Goal: Task Accomplishment & Management: Manage account settings

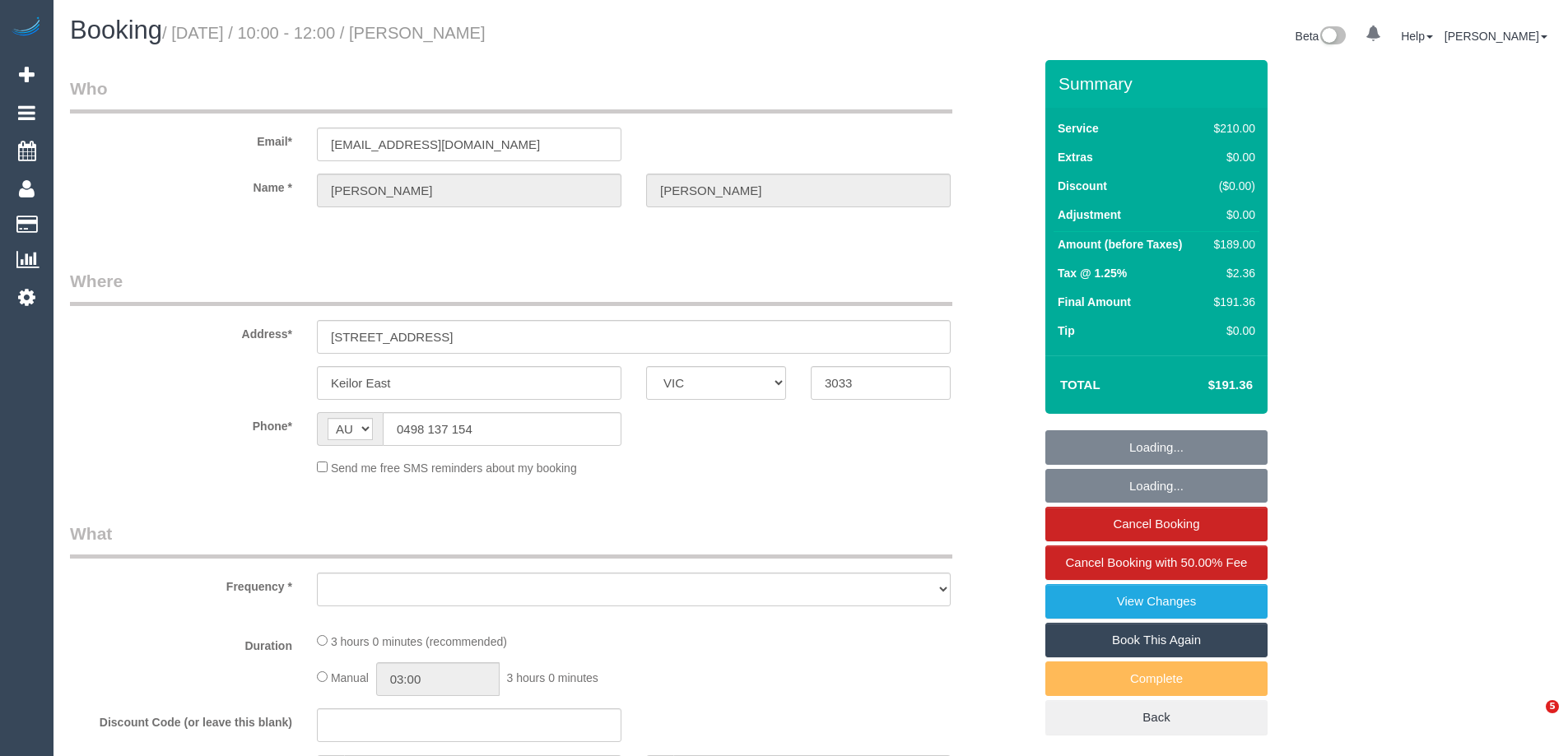
select select "VIC"
select select "object:693"
select select "number:27"
select select "number:14"
select select "number:19"
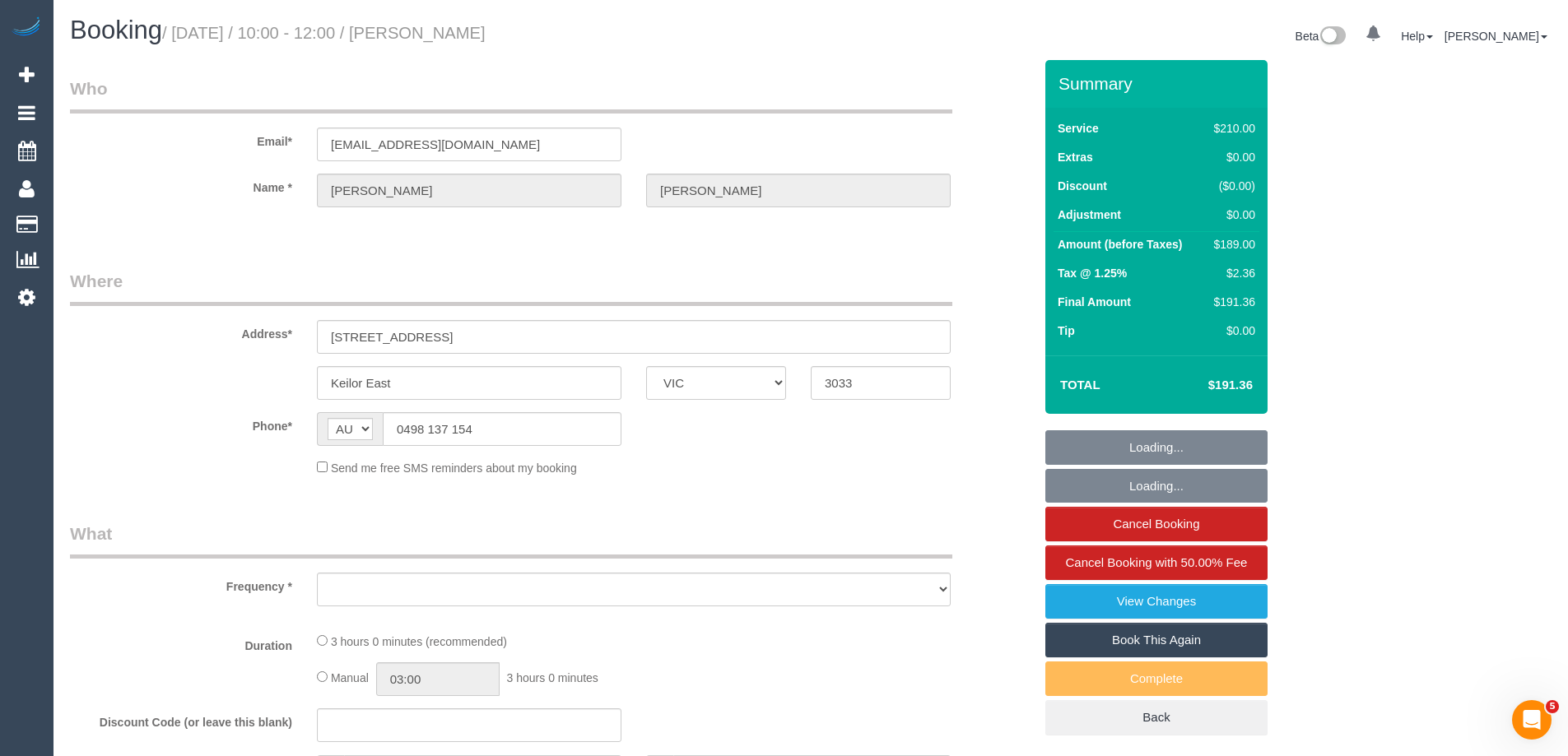
select select "number:36"
select select "number:34"
select select "number:11"
select select "180"
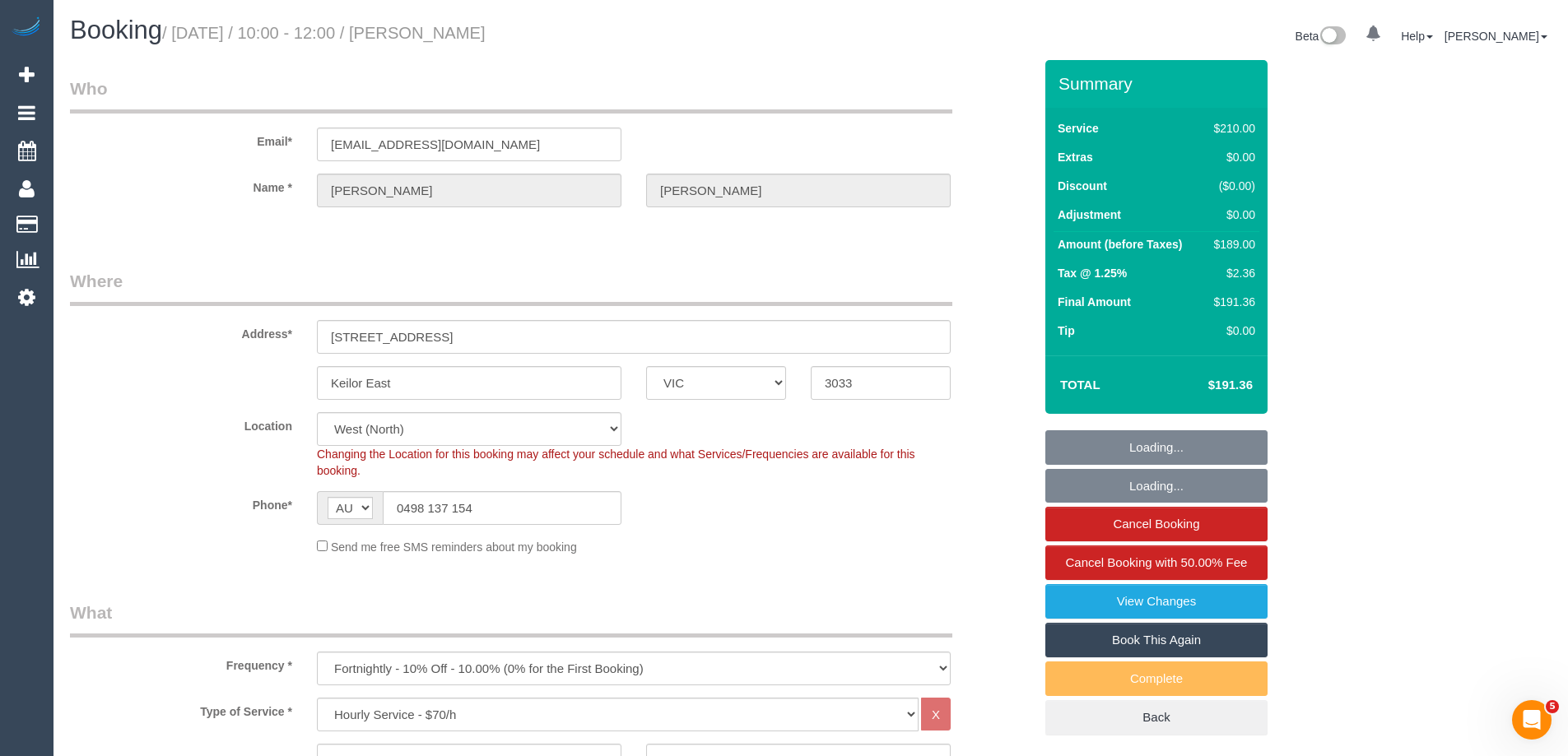
select select "object:1437"
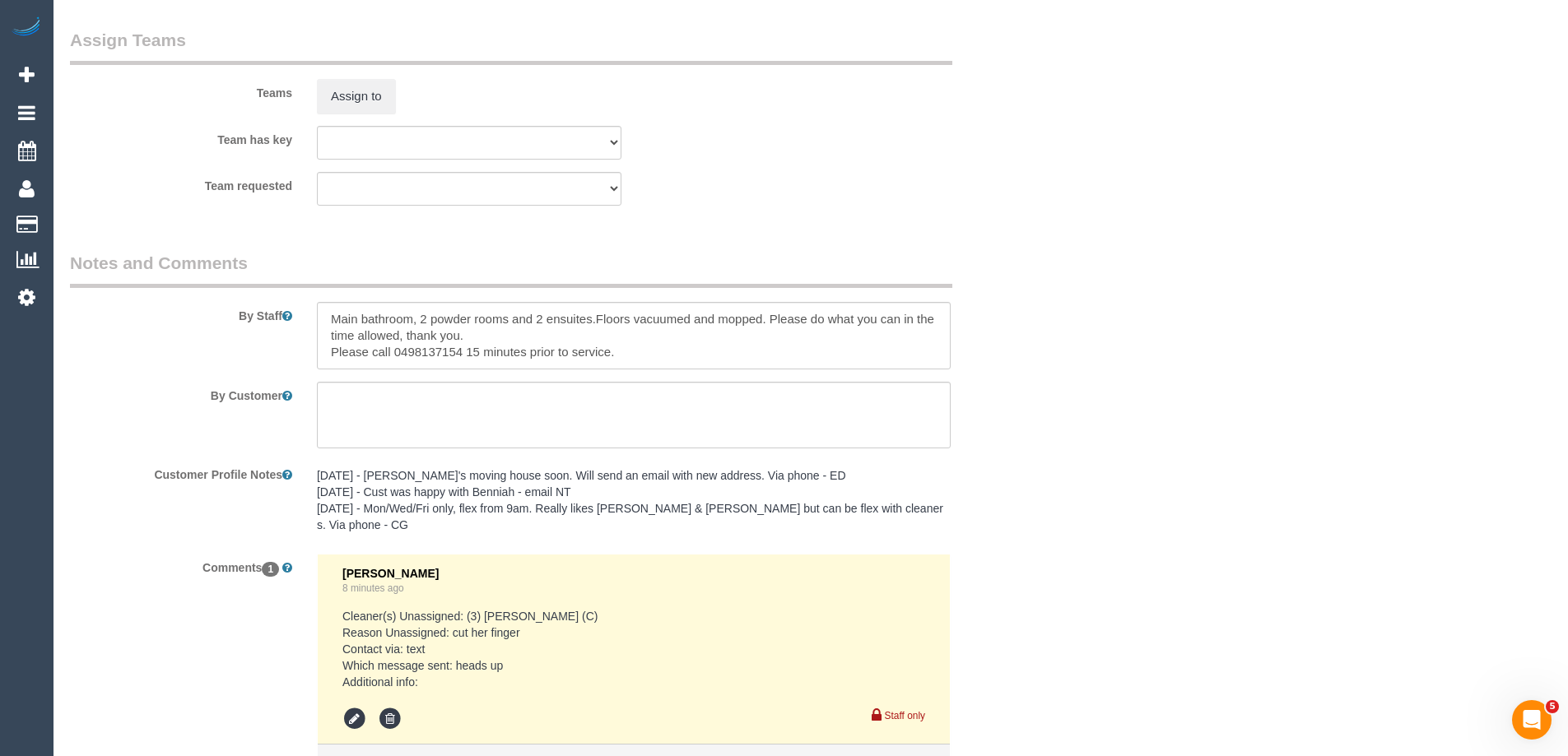
scroll to position [2710, 0]
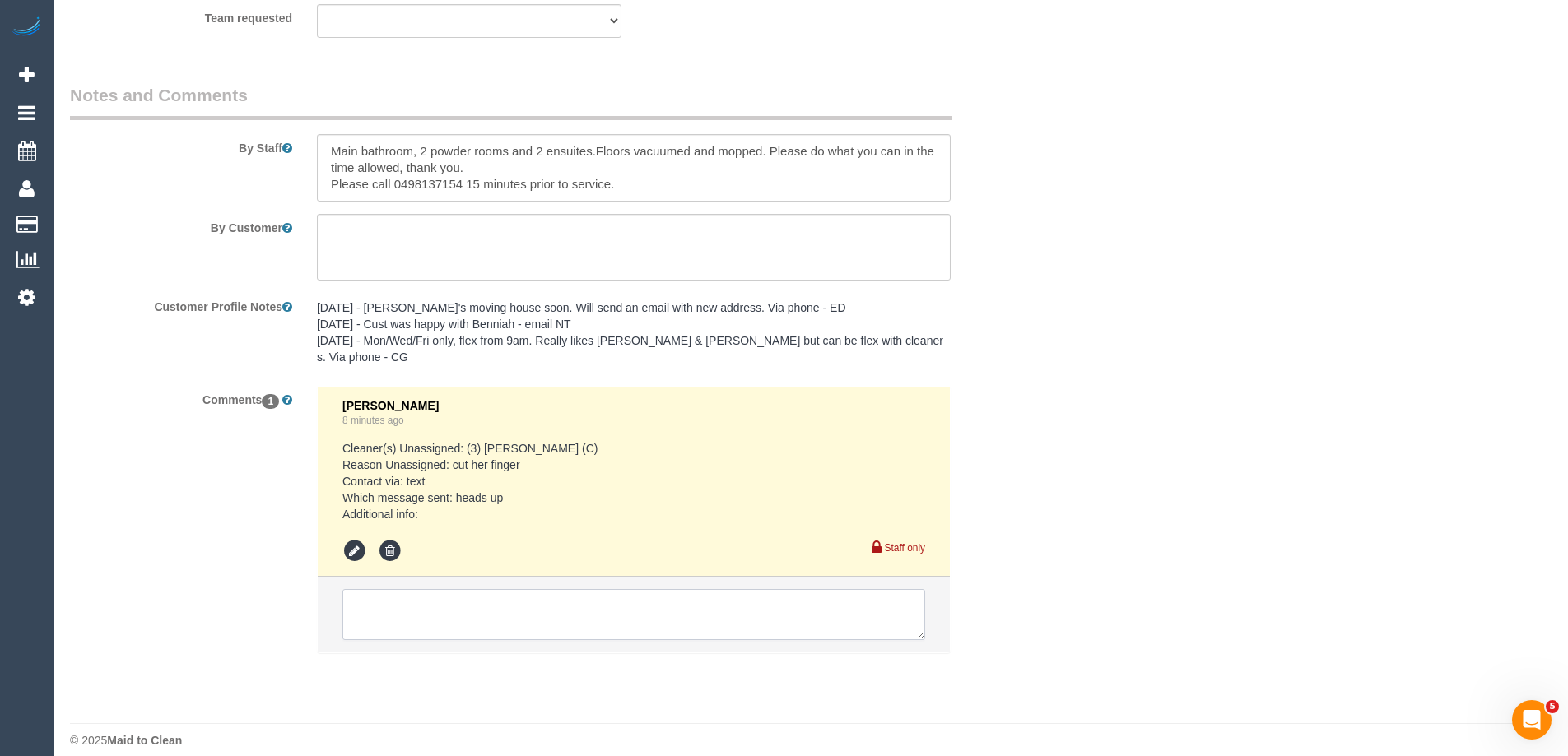
click at [393, 603] on textarea at bounding box center [634, 615] width 583 height 51
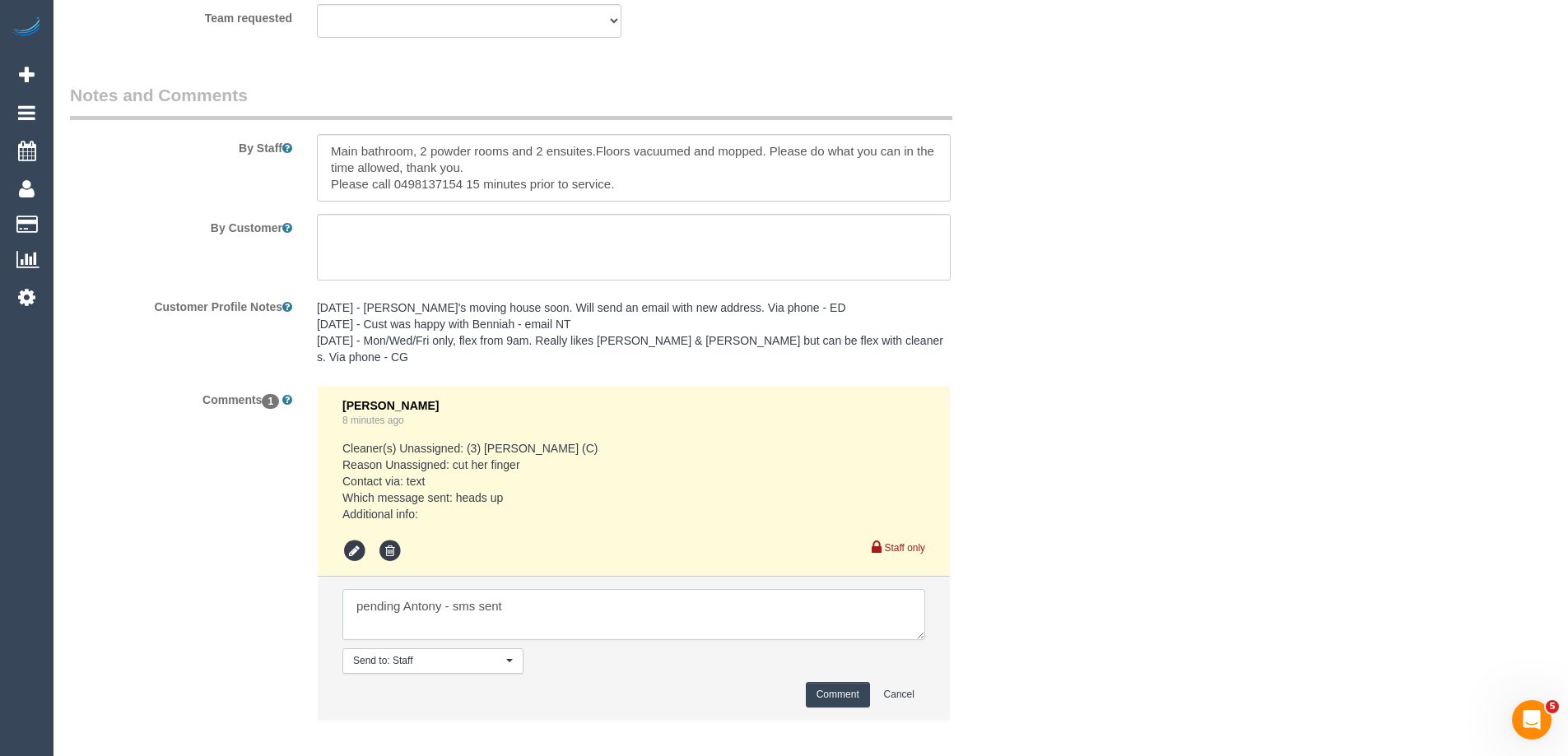
type textarea "pending Antony - sms sent"
click at [824, 682] on button "Comment" at bounding box center [838, 695] width 65 height 25
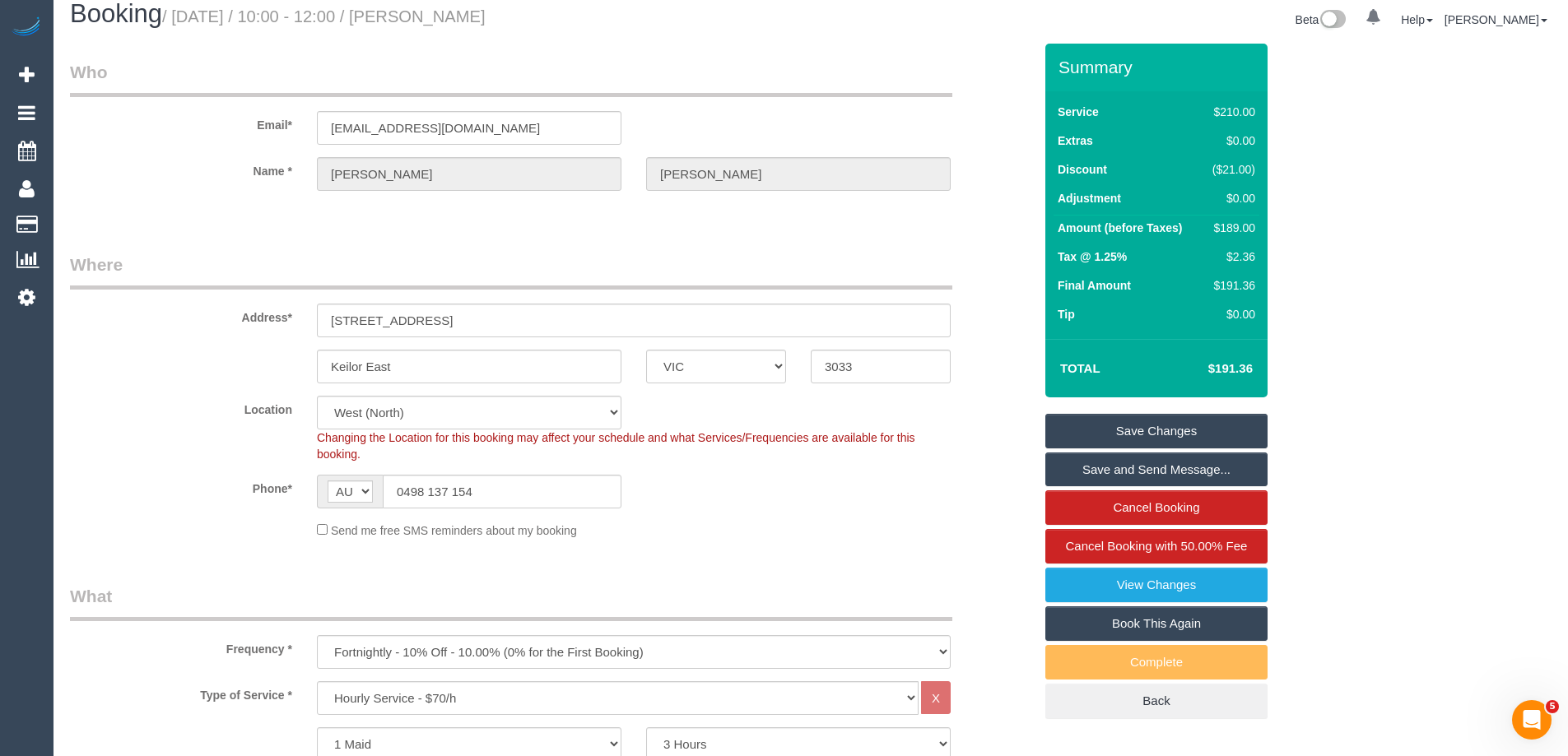
scroll to position [0, 0]
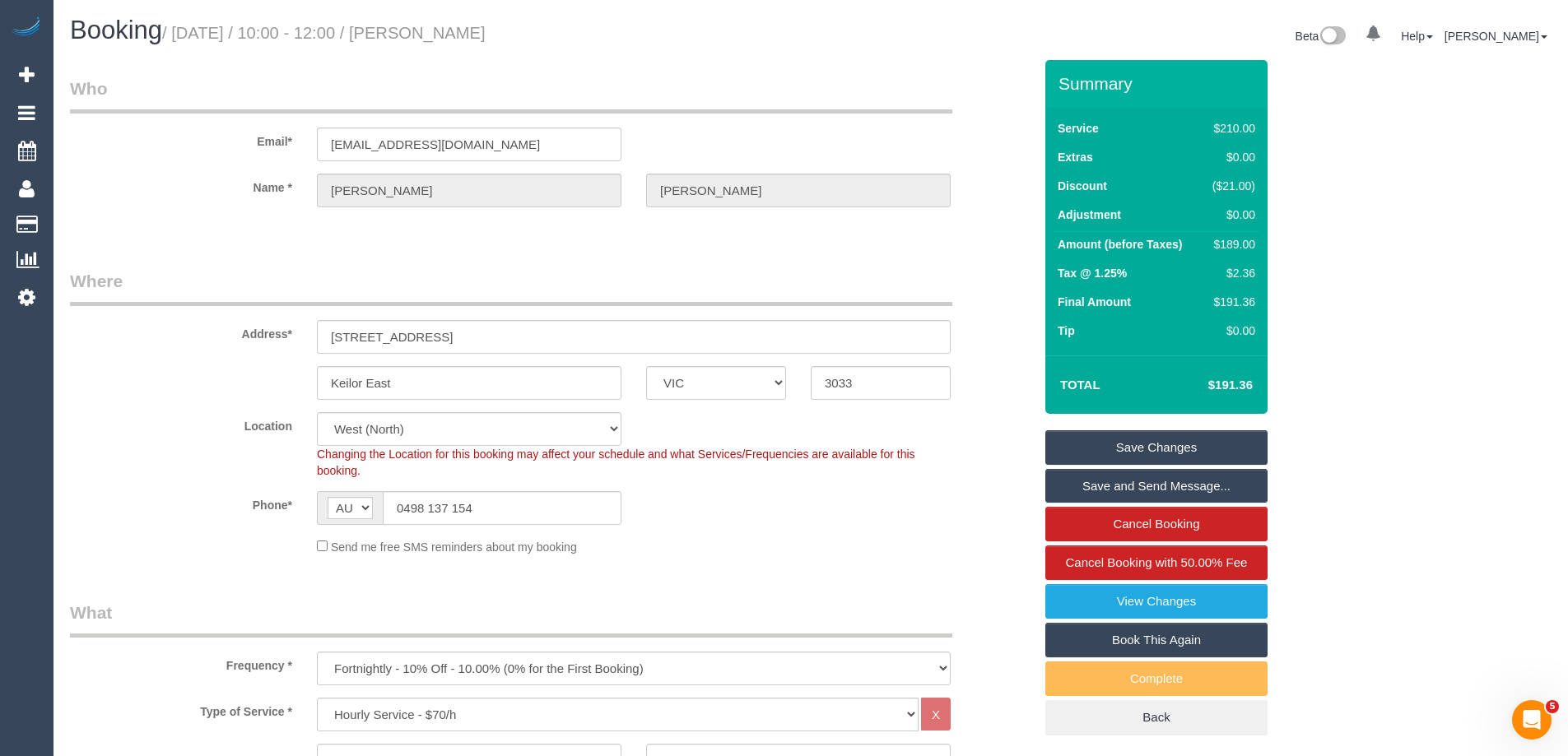
click at [1123, 443] on link "Save Changes" at bounding box center [1157, 448] width 223 height 35
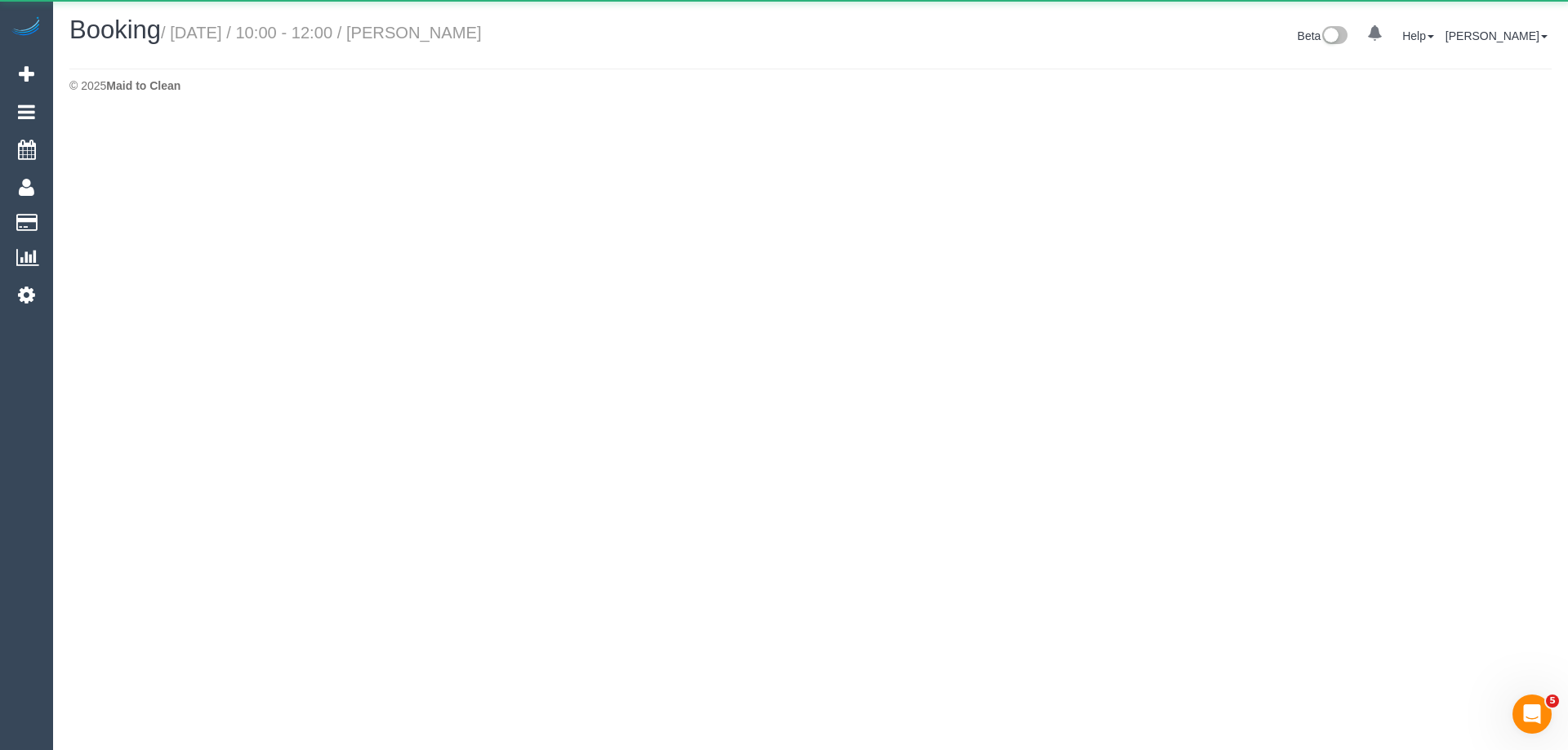
select select "VIC"
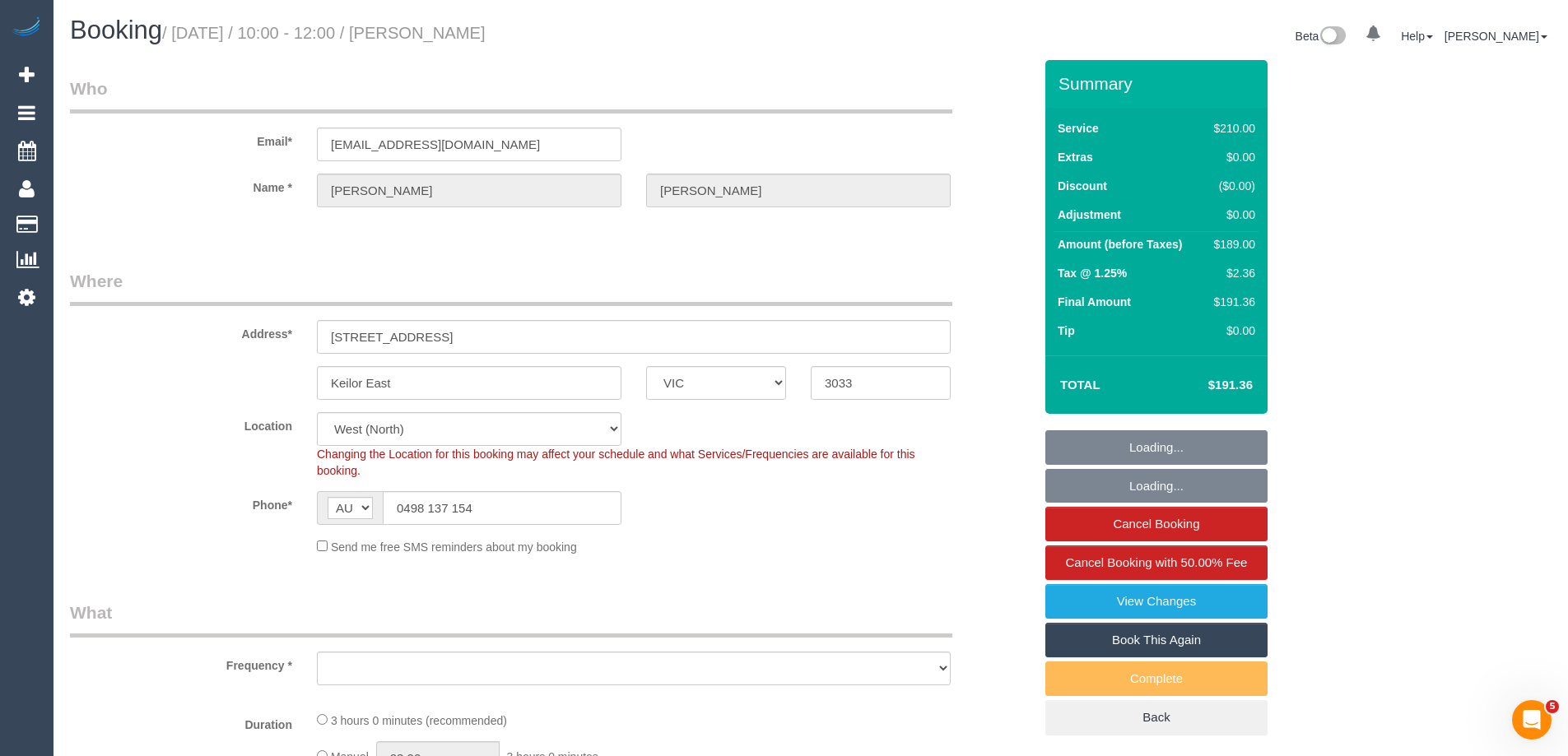
select select "object:2531"
select select "string:stripe-pm_1Q8EFA2GScqysDRVC3z2387E"
select select "180"
select select "number:27"
select select "number:14"
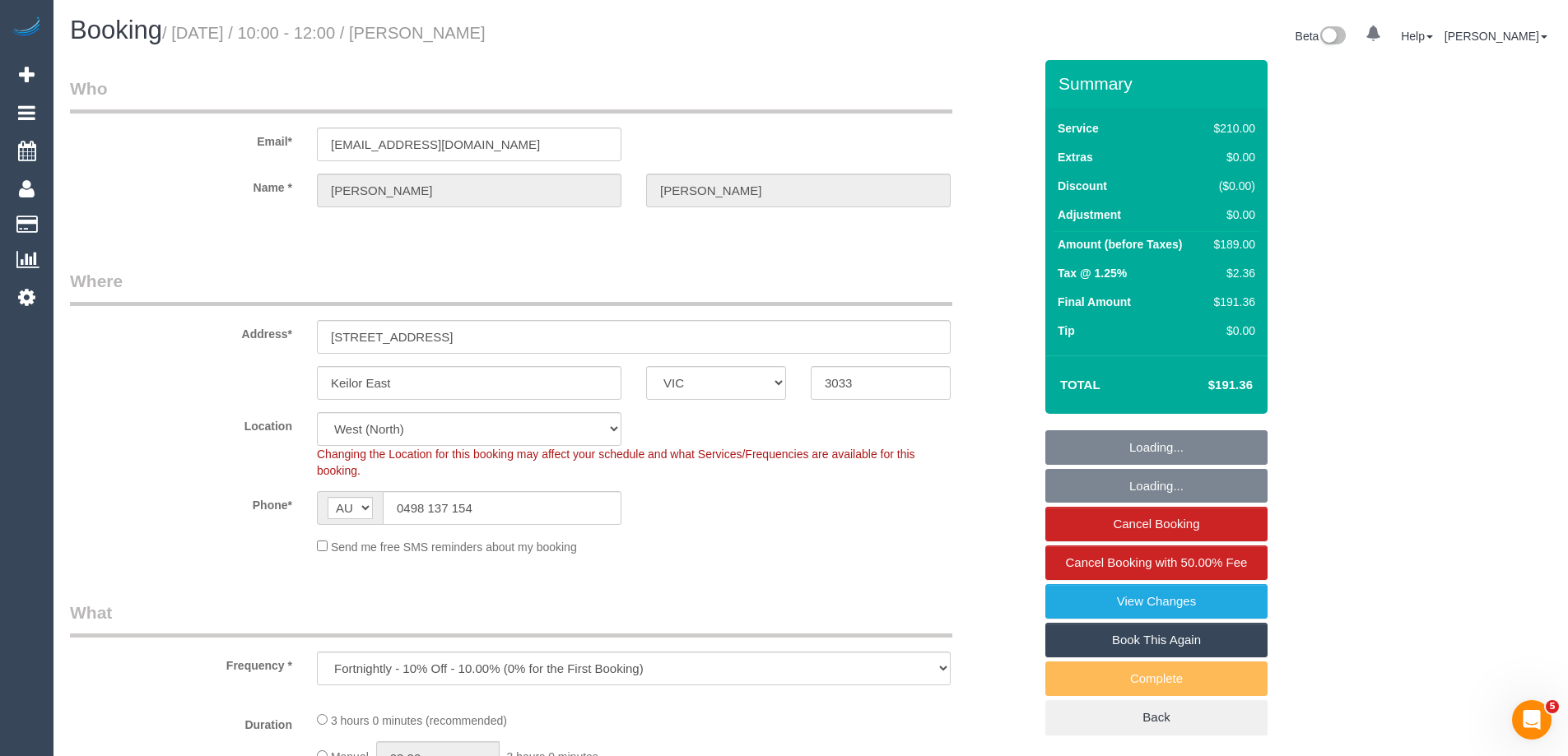
select select "number:19"
select select "number:36"
select select "number:34"
select select "number:11"
select select "object:3419"
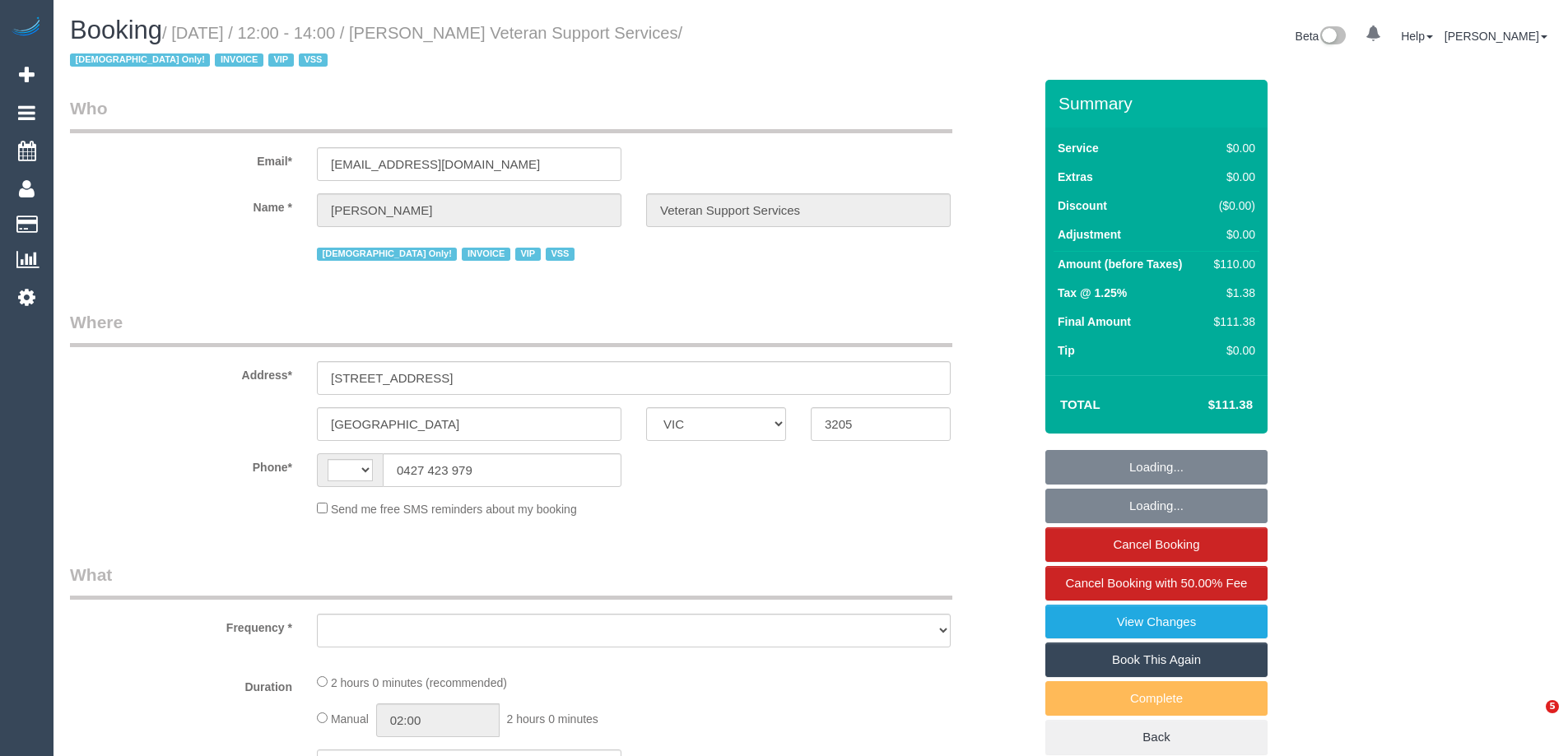
select select "VIC"
select select "string:AU"
select select "object:606"
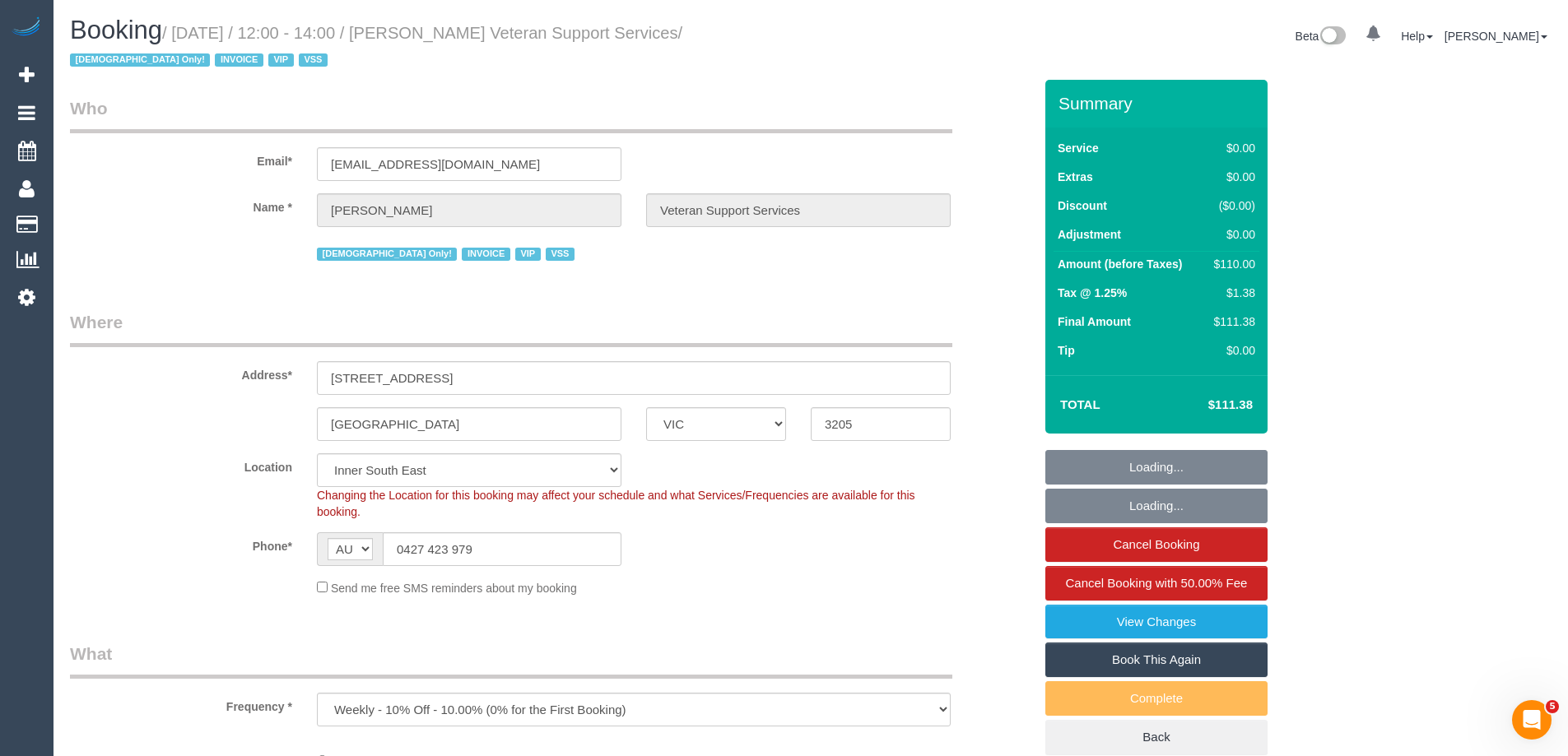
select select "120"
select select "number:27"
select select "number:14"
select select "number:19"
select select "number:36"
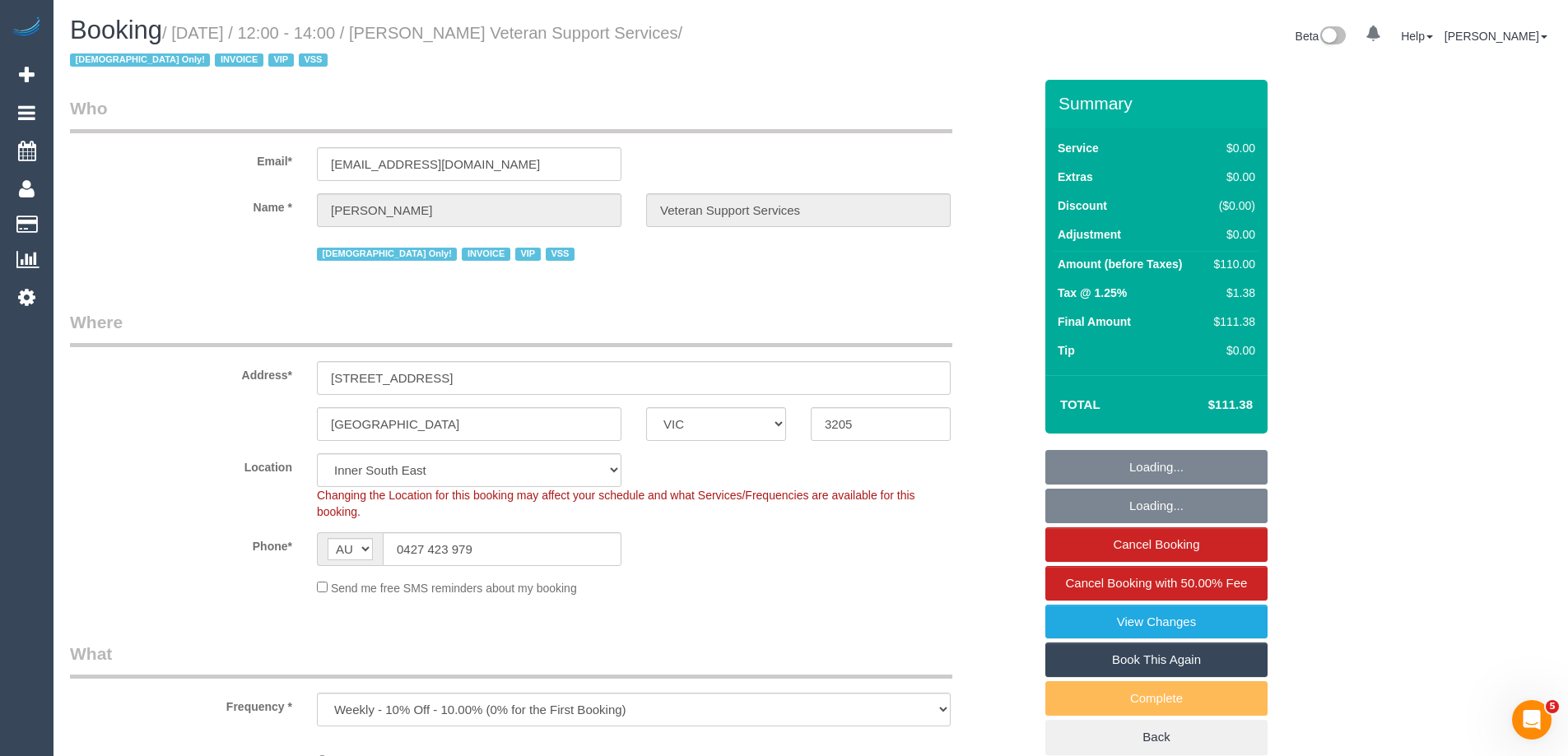
select select "number:34"
select select "object:1506"
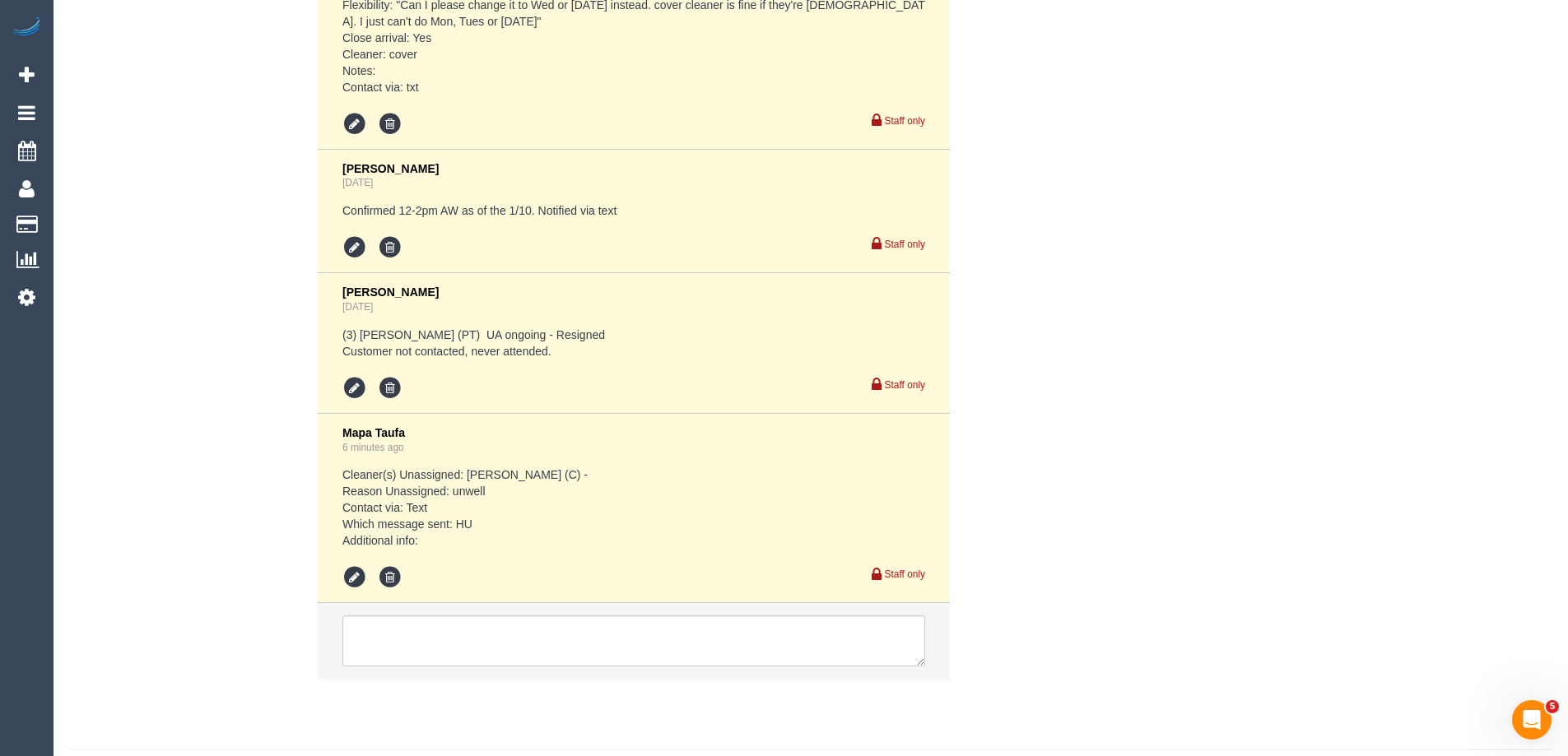
scroll to position [3196, 0]
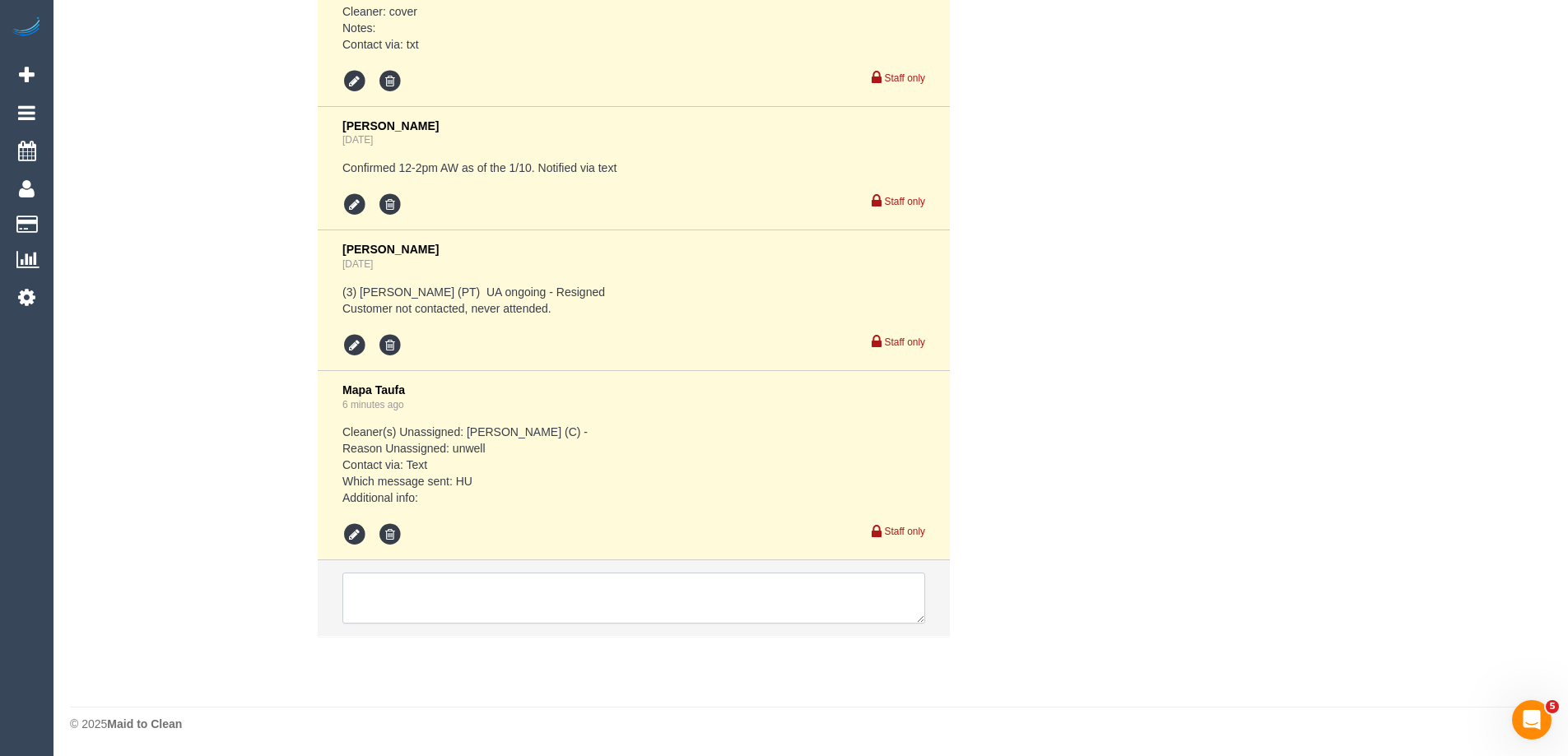
click at [434, 612] on textarea at bounding box center [634, 598] width 583 height 51
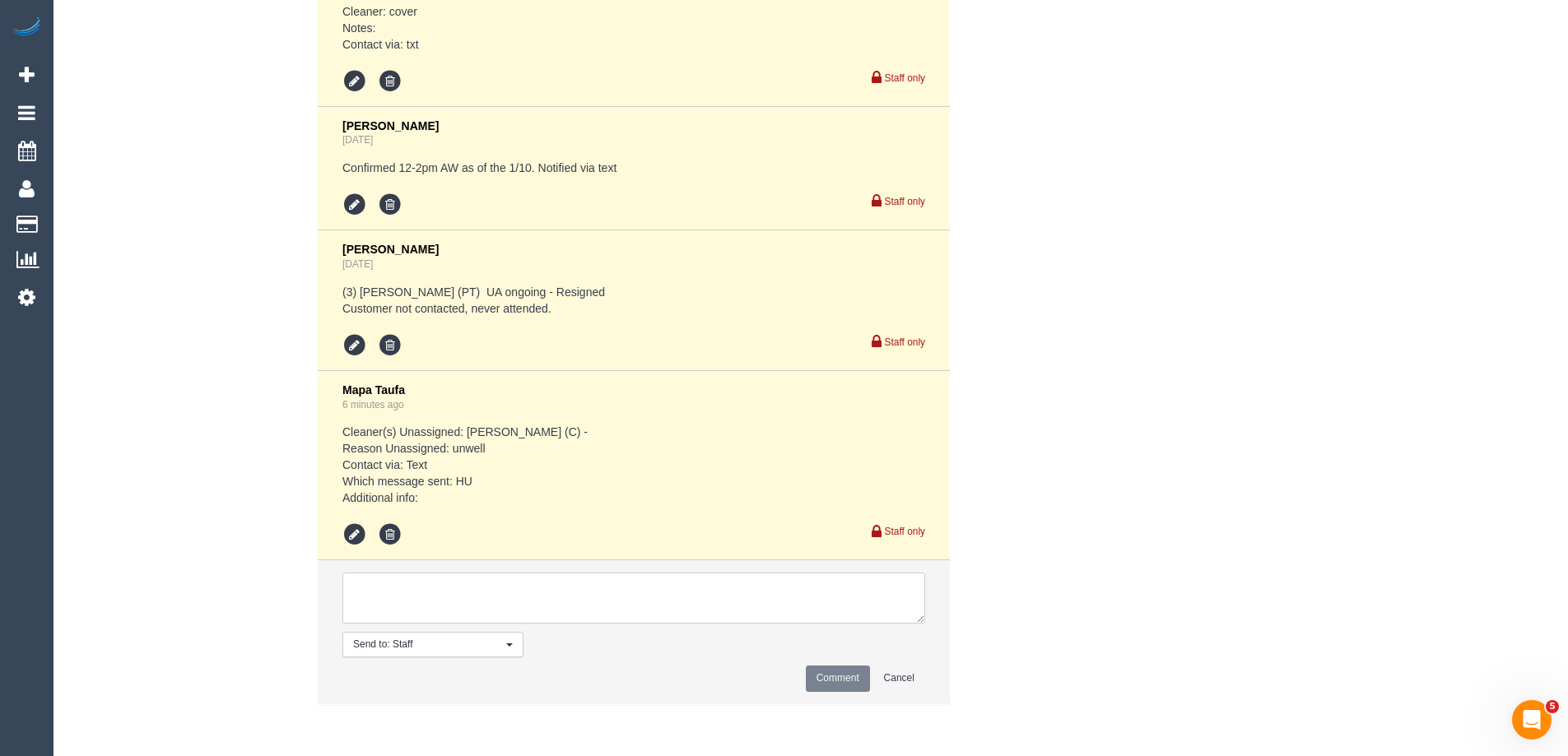
drag, startPoint x: 470, startPoint y: 592, endPoint x: 458, endPoint y: 587, distance: 13.0
click at [470, 591] on textarea at bounding box center [634, 598] width 583 height 51
type textarea "pending Sathmi - sms sent"
click at [853, 684] on button "Comment" at bounding box center [838, 679] width 65 height 25
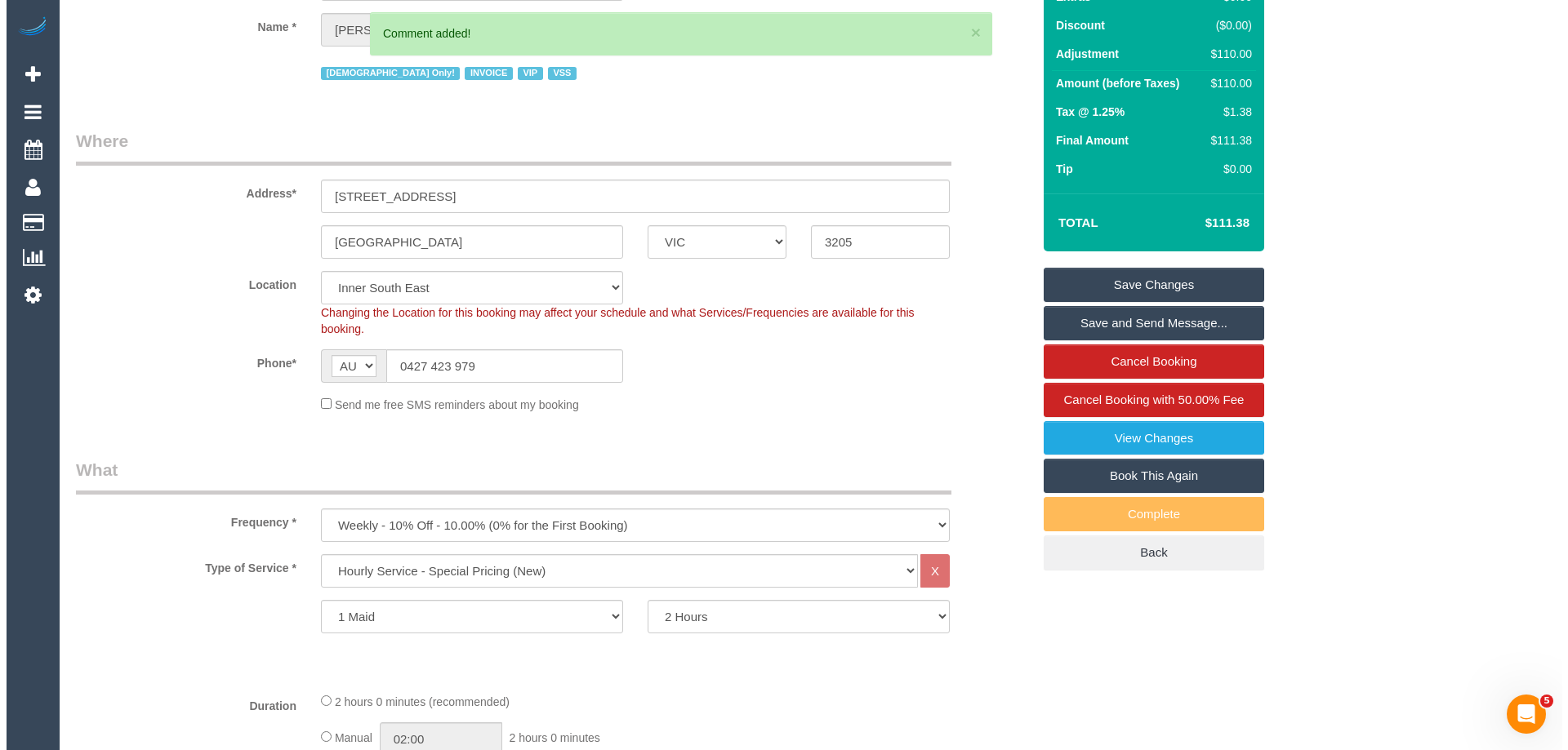
scroll to position [0, 0]
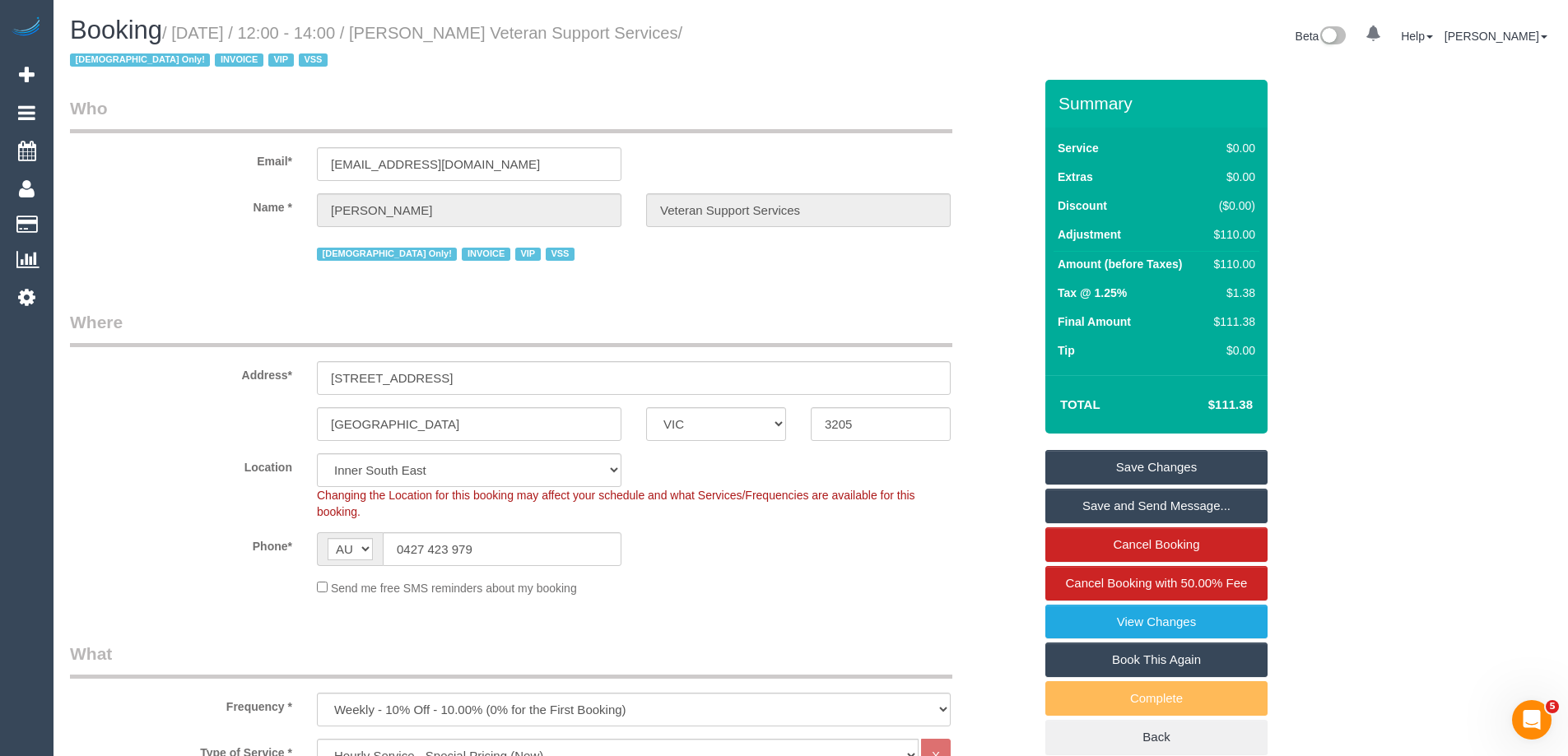
click at [1161, 463] on link "Save Changes" at bounding box center [1157, 467] width 223 height 35
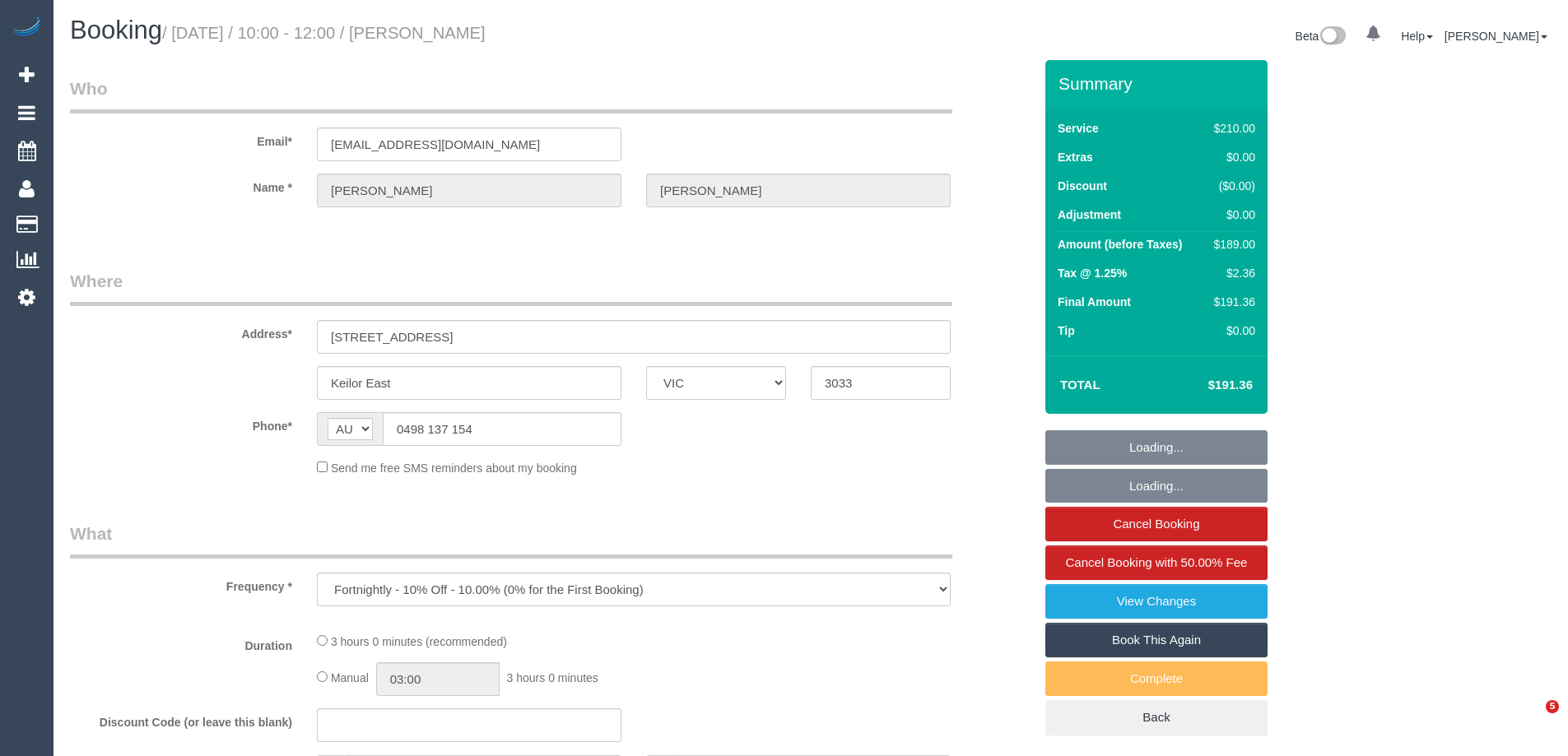
select select "VIC"
select select "string:stripe-pm_1Q8EFA2GScqysDRVC3z2387E"
select select "number:27"
select select "number:14"
select select "number:19"
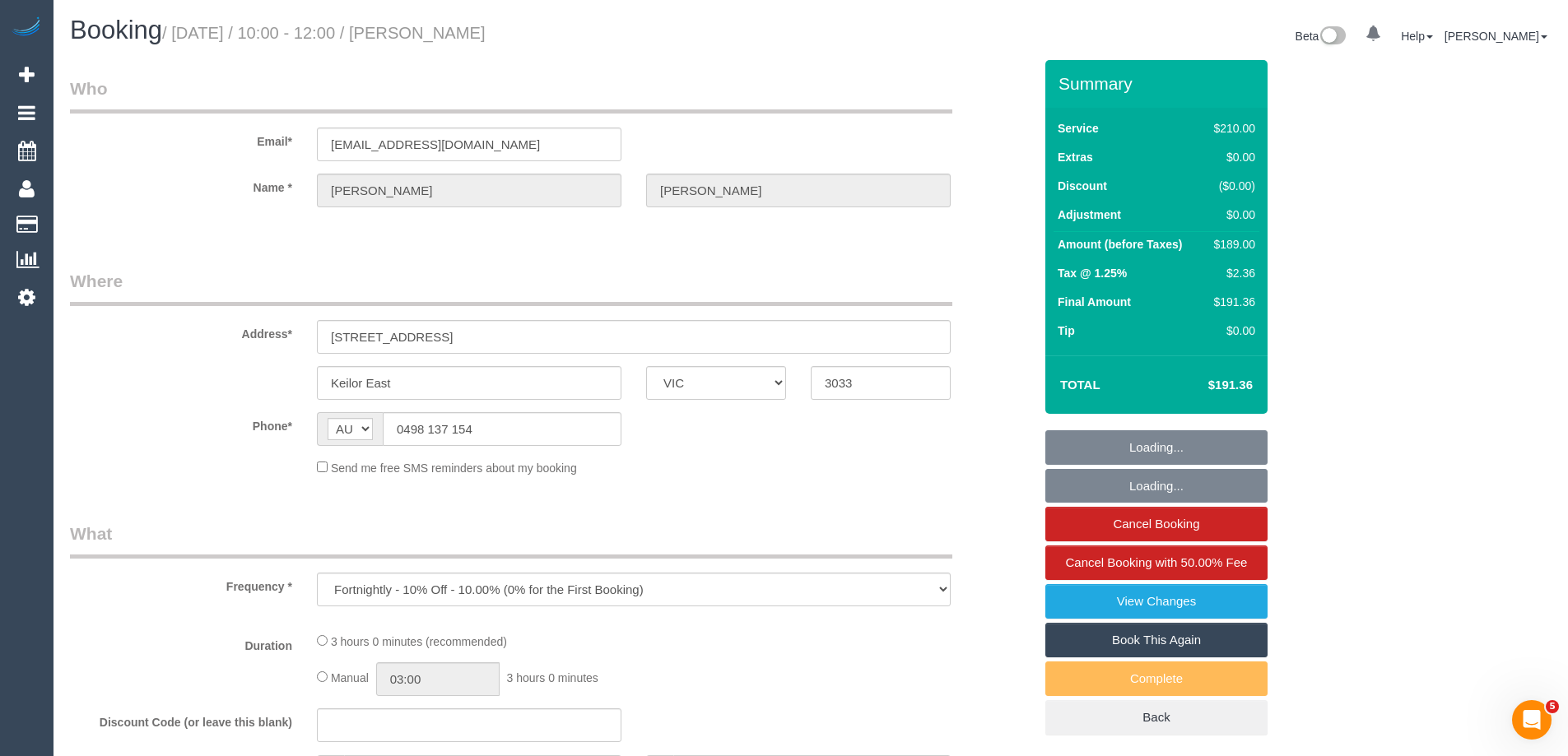
select select "number:36"
select select "number:34"
select select "number:11"
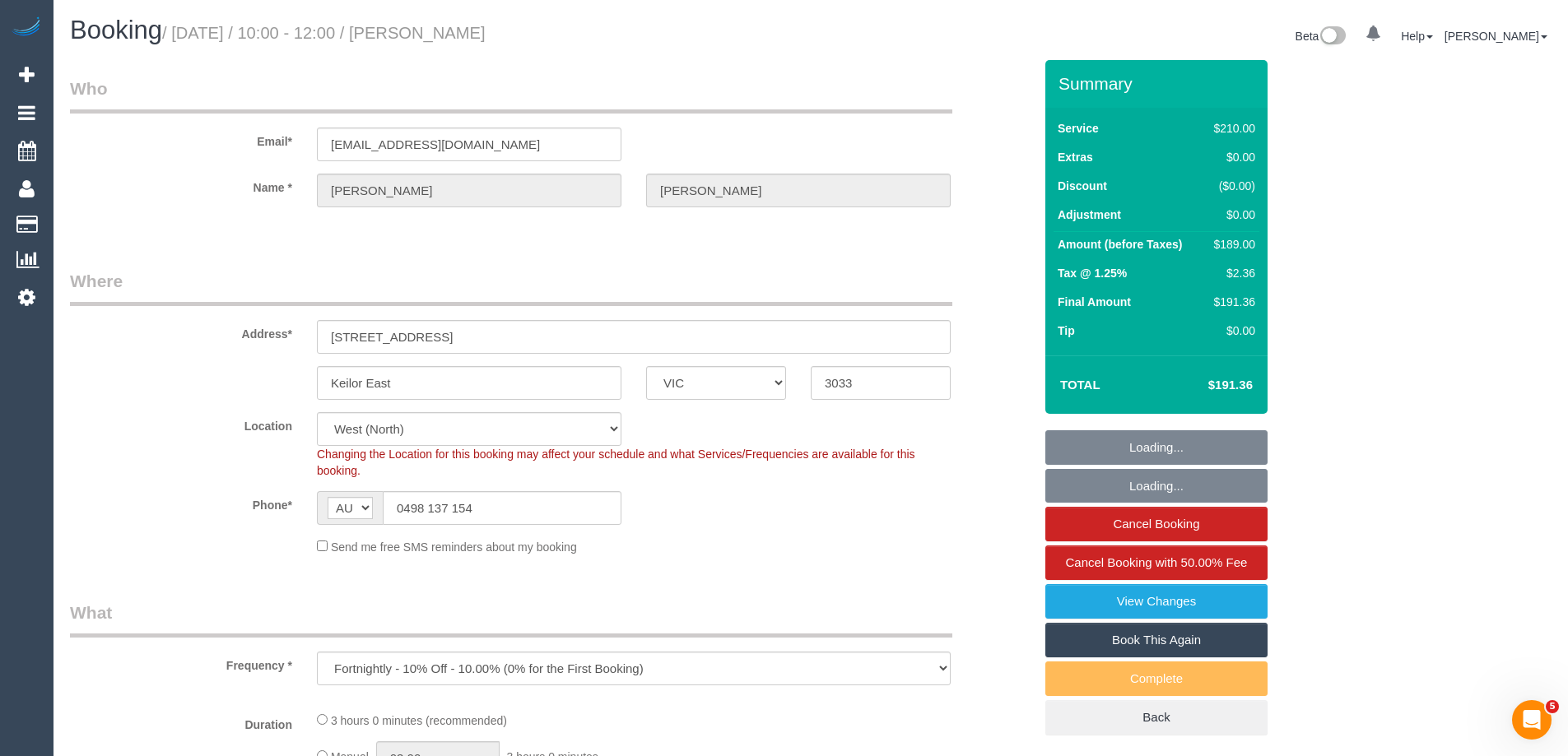
select select "object:718"
select select "180"
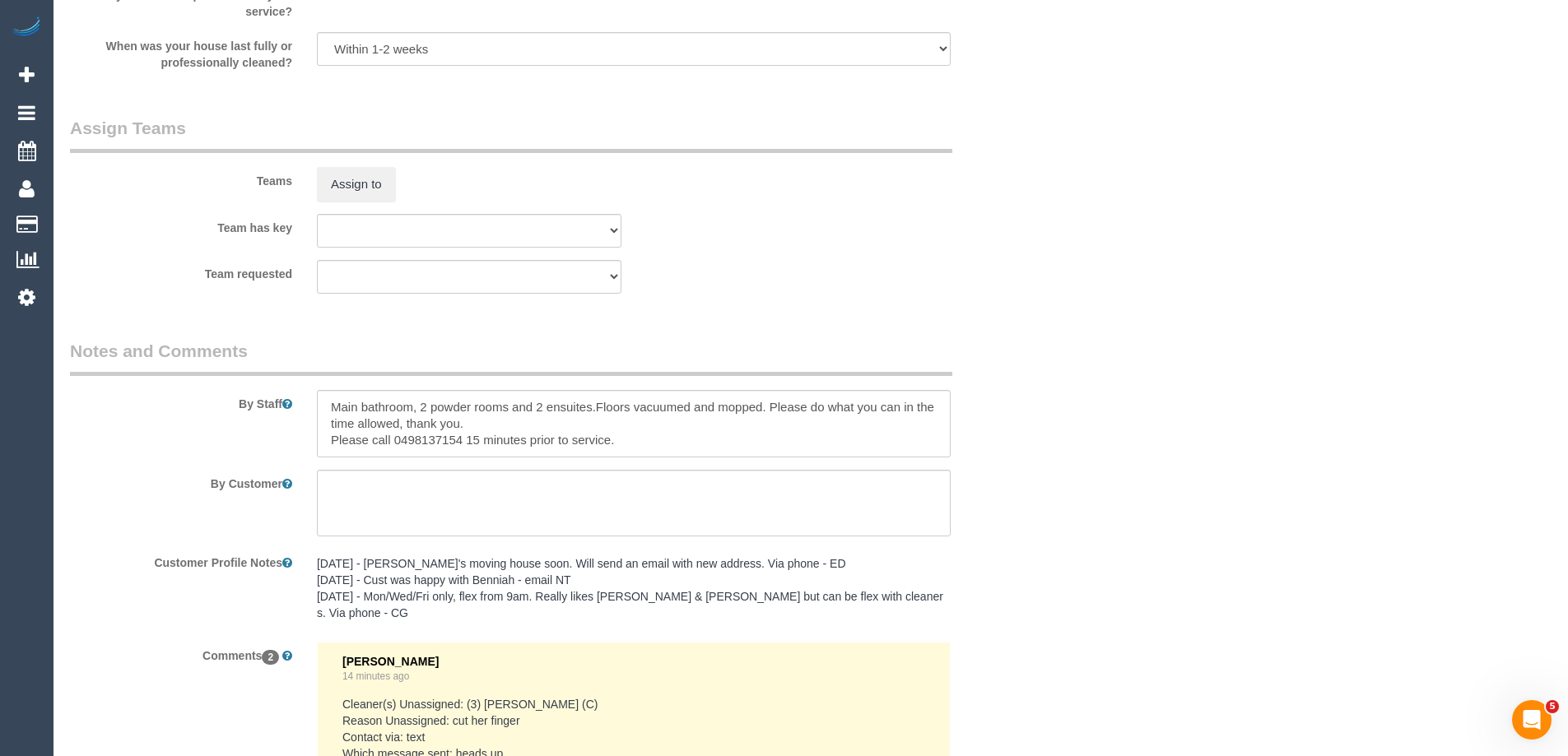
scroll to position [2633, 0]
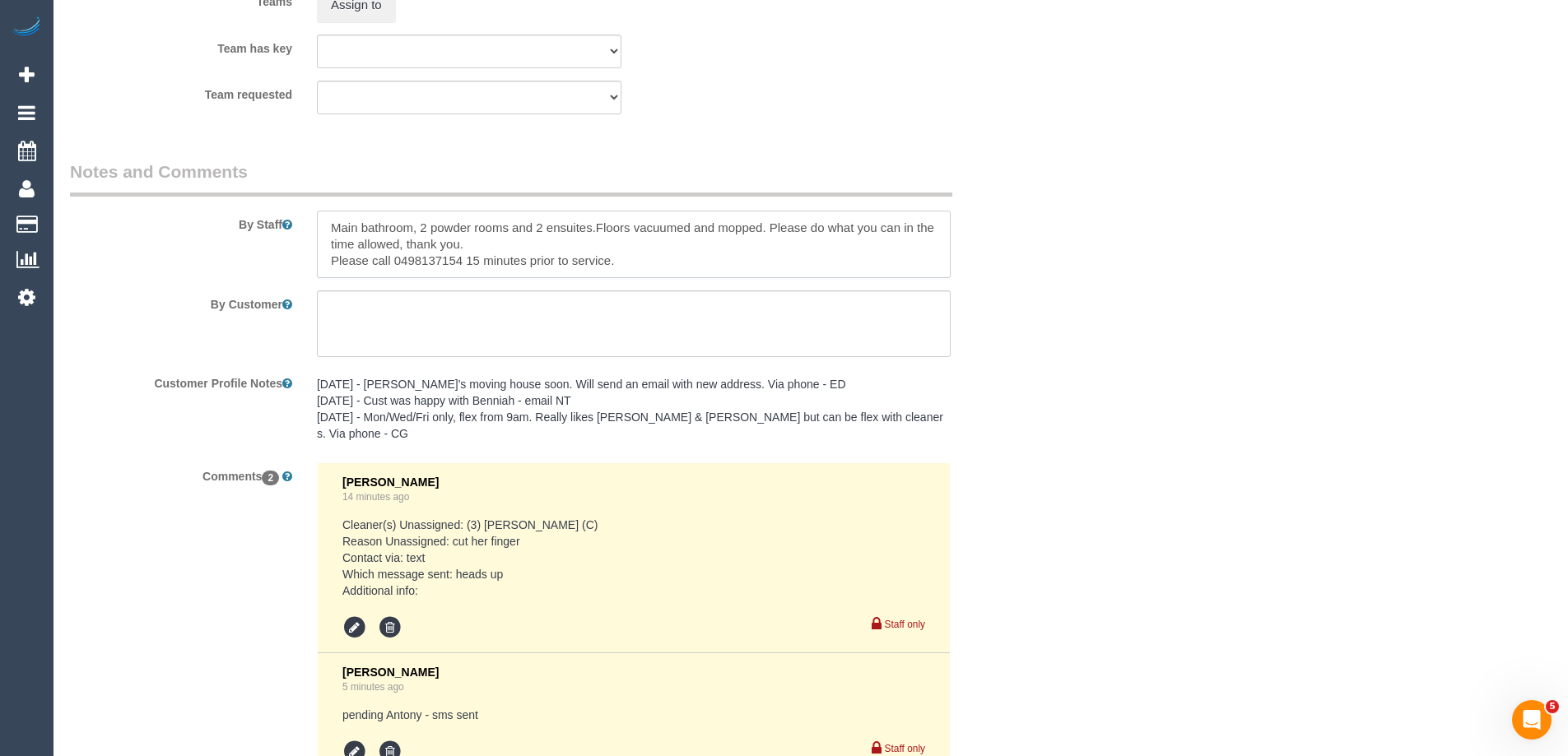
click at [327, 224] on textarea at bounding box center [634, 244] width 634 height 67
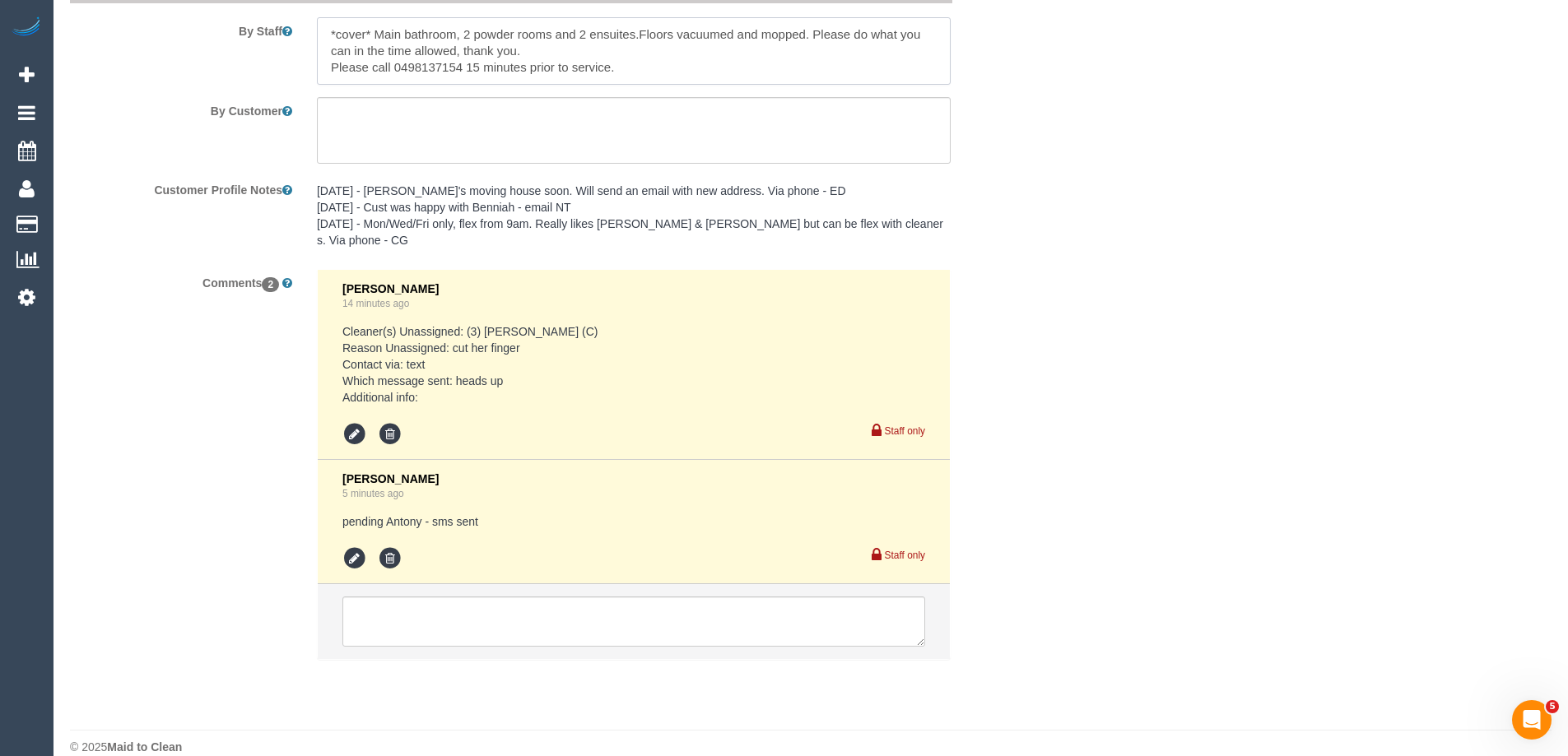
scroll to position [2833, 0]
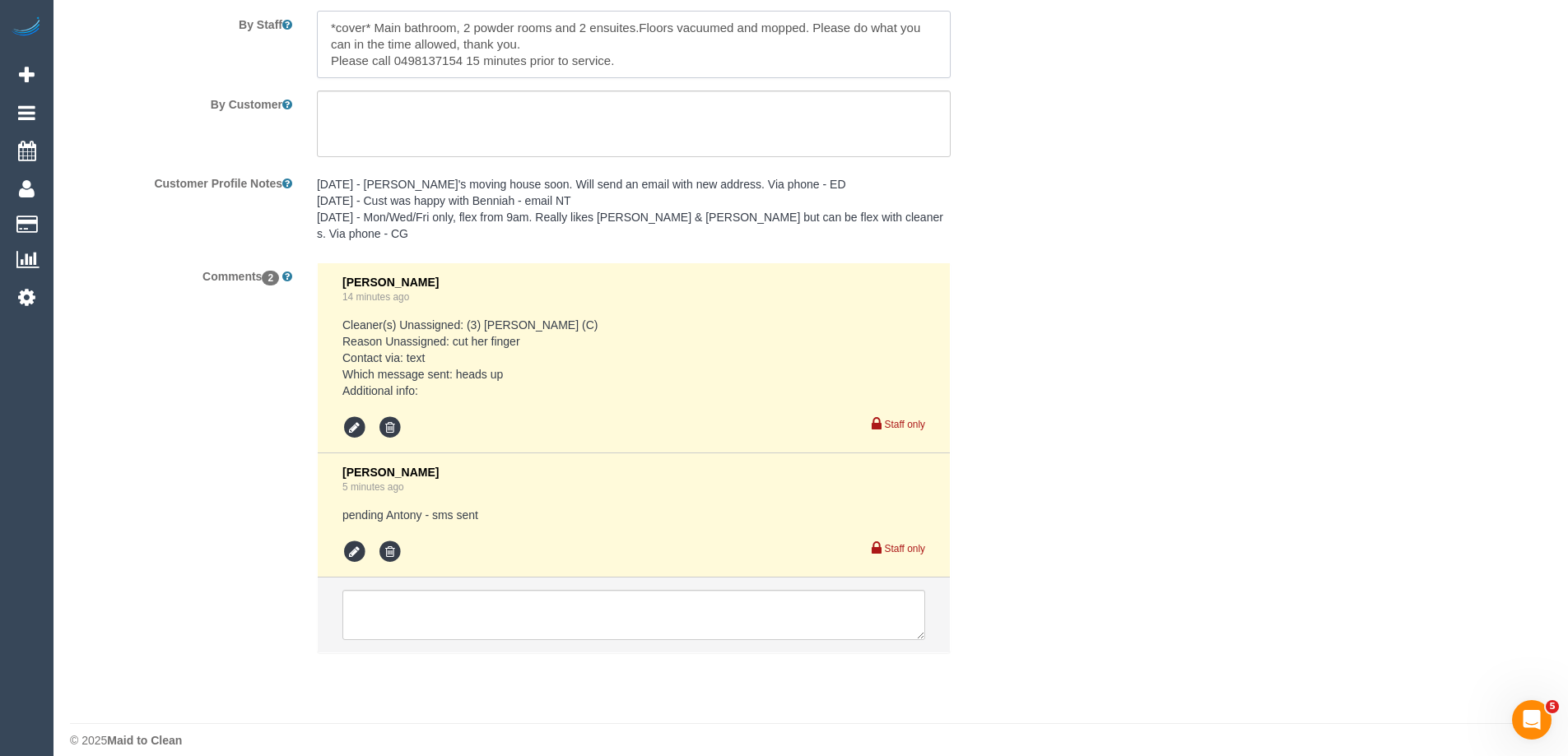
type textarea "*cover* Main bathroom, 2 powder rooms and 2 ensuites.Floors vacuumed and mopped…"
click at [359, 539] on icon at bounding box center [354, 551] width 25 height 25
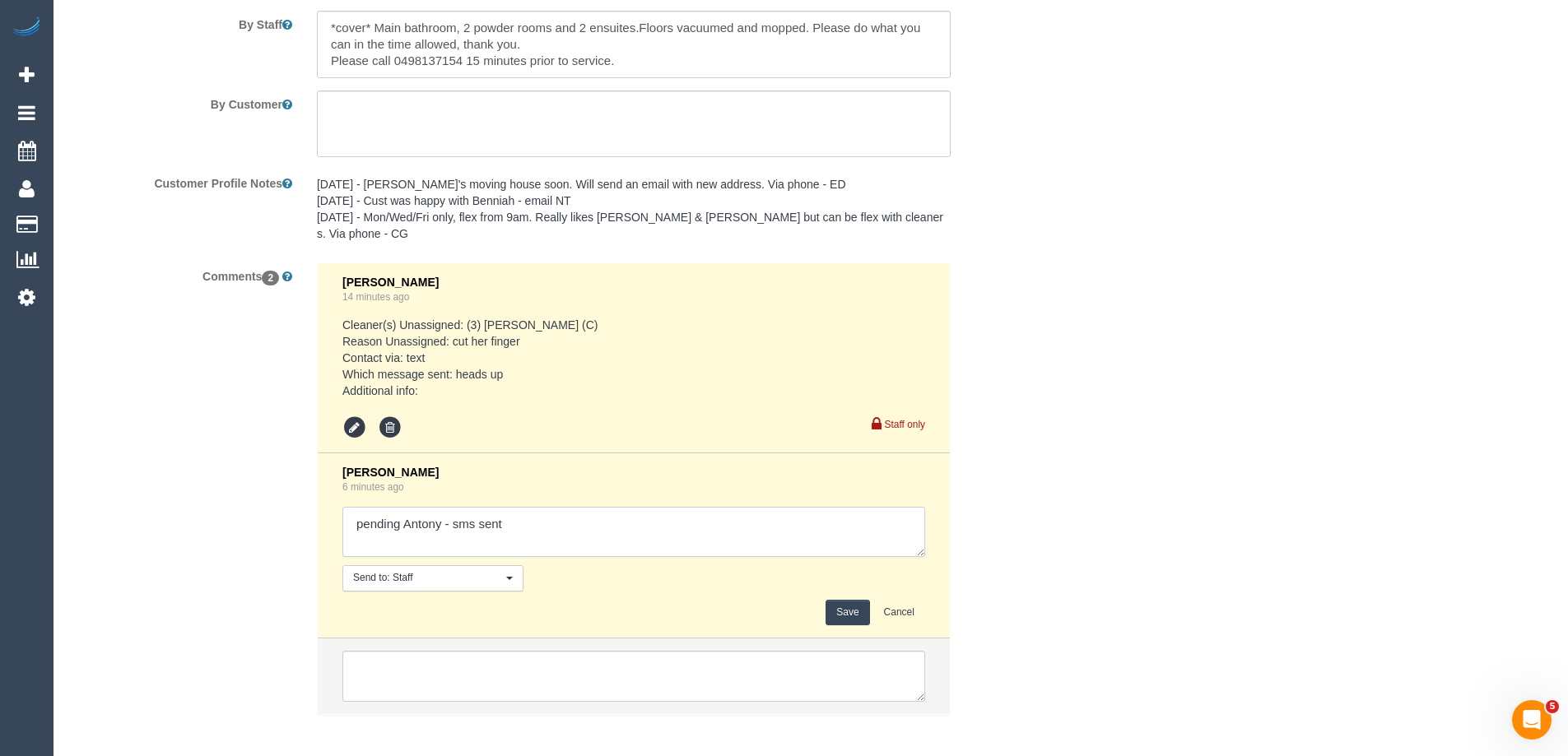
click at [614, 507] on textarea at bounding box center [634, 533] width 583 height 51
type textarea "pending Antony - sms sent. Agreed - customer informed via sms"
click at [858, 600] on button "Save" at bounding box center [847, 612] width 43 height 25
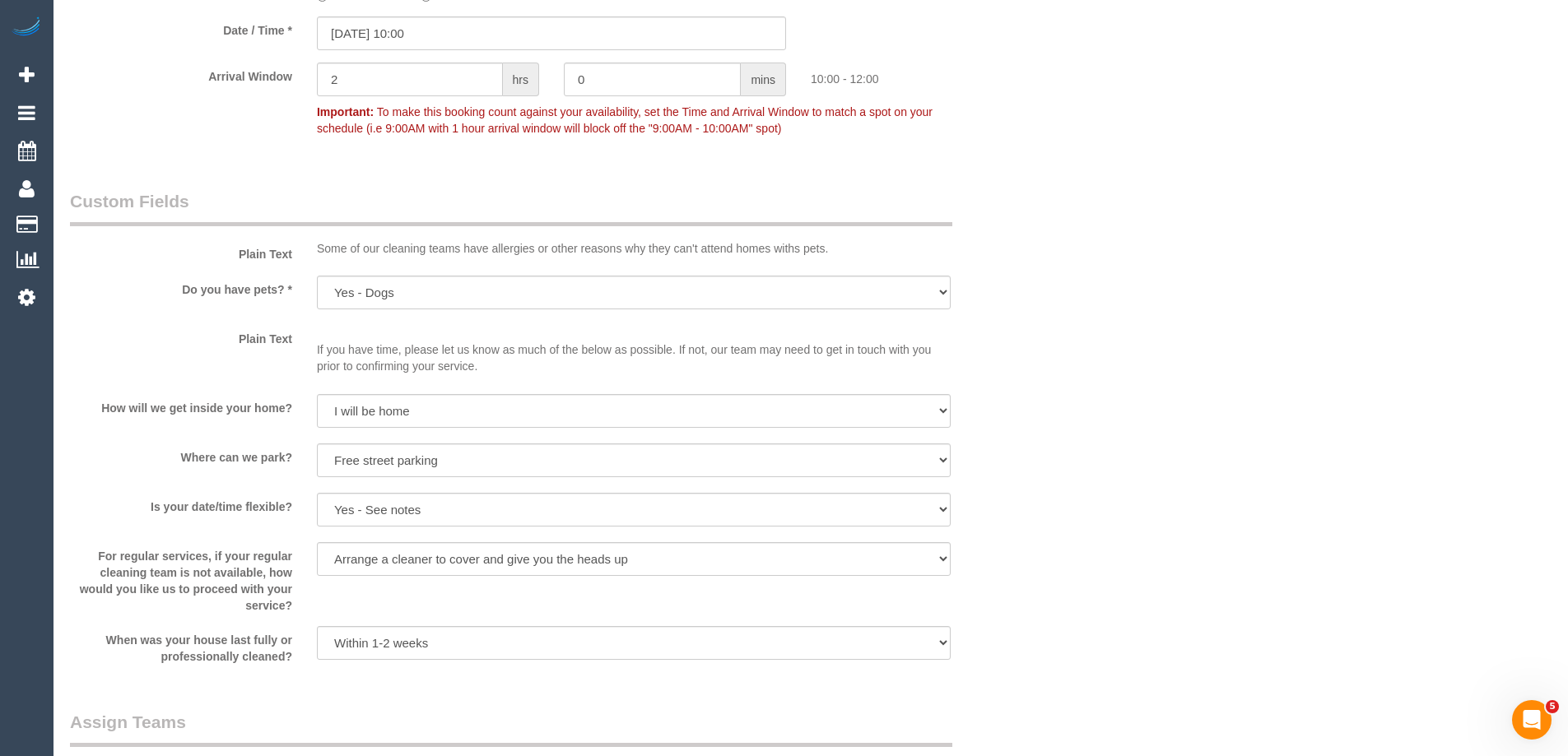
scroll to position [1927, 0]
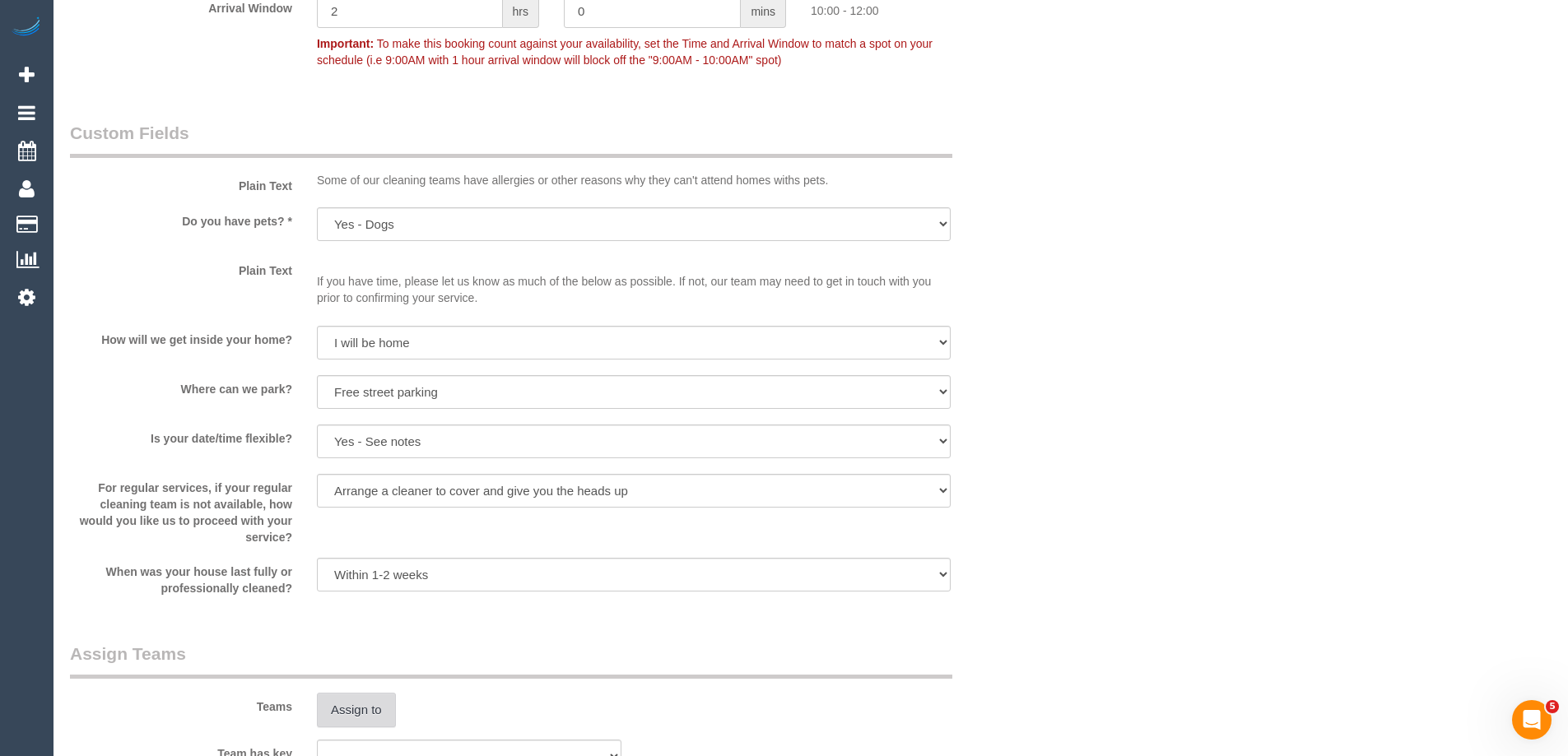
click at [370, 702] on button "Assign to" at bounding box center [356, 710] width 79 height 35
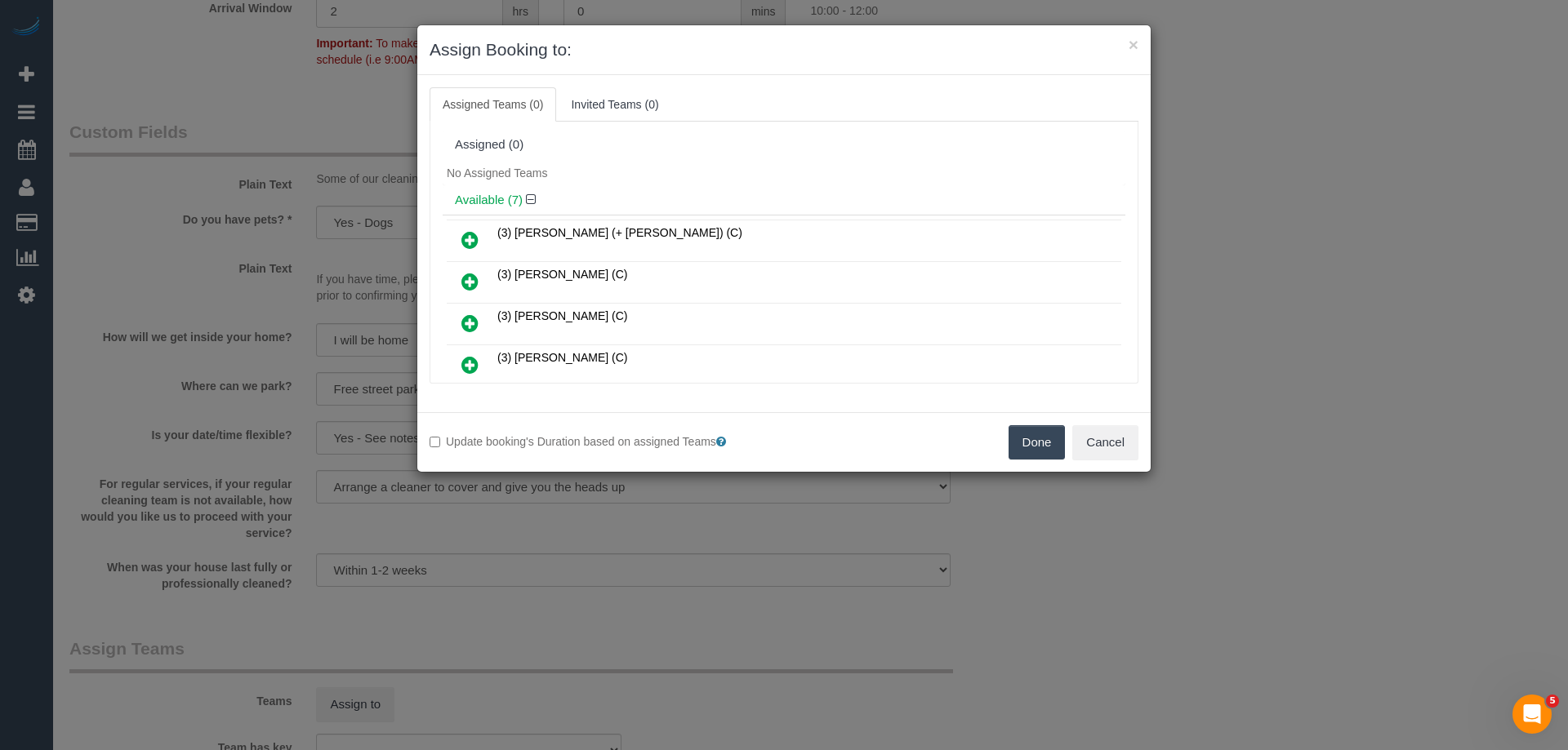
click at [687, 164] on div "No Assigned Teams" at bounding box center [784, 173] width 683 height 24
click at [1112, 453] on button "Cancel" at bounding box center [1105, 442] width 66 height 35
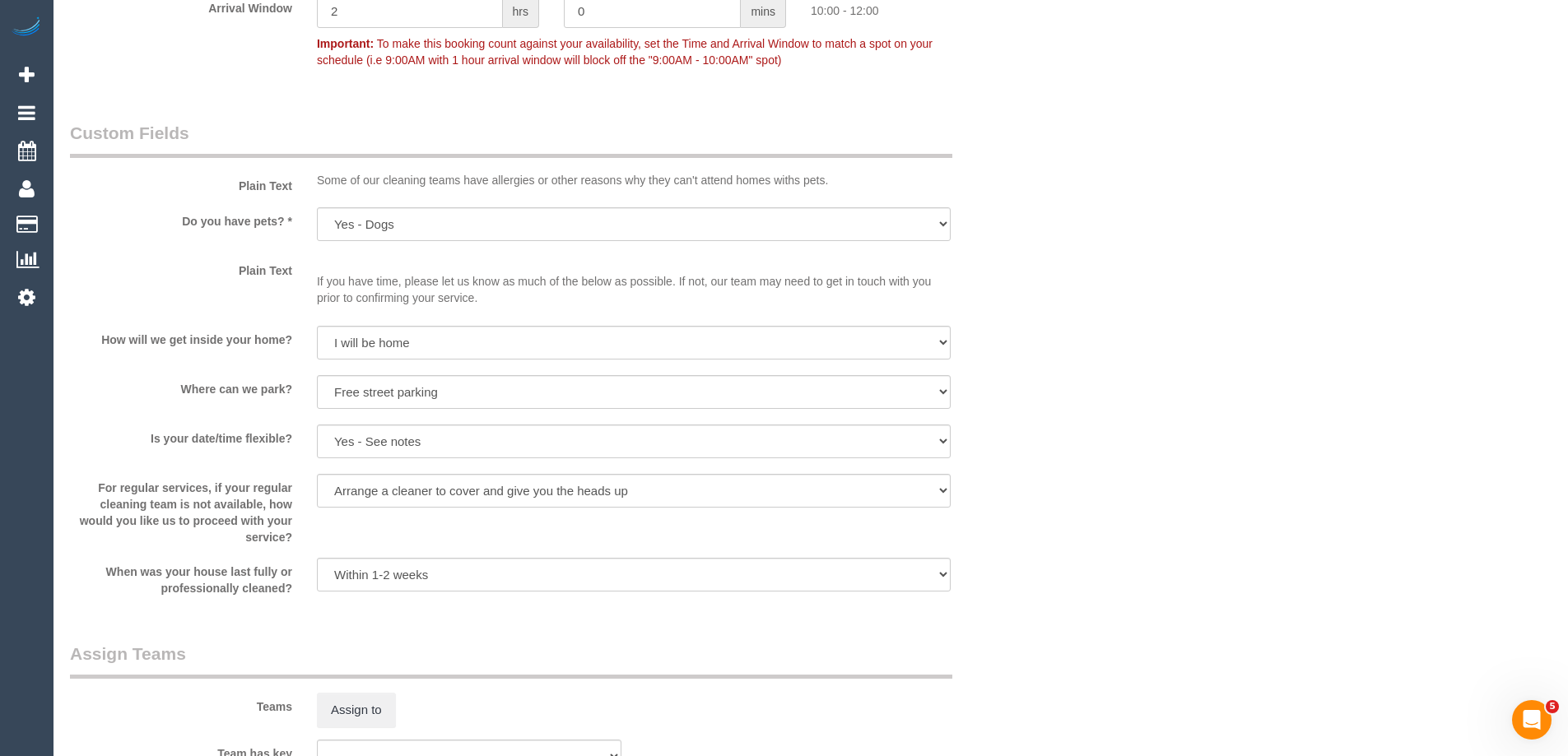
click at [1121, 457] on div "× Assign Booking to: Assigned Teams (0) Invited Teams (0) Assigned (0) No Assig…" at bounding box center [784, 378] width 1568 height 756
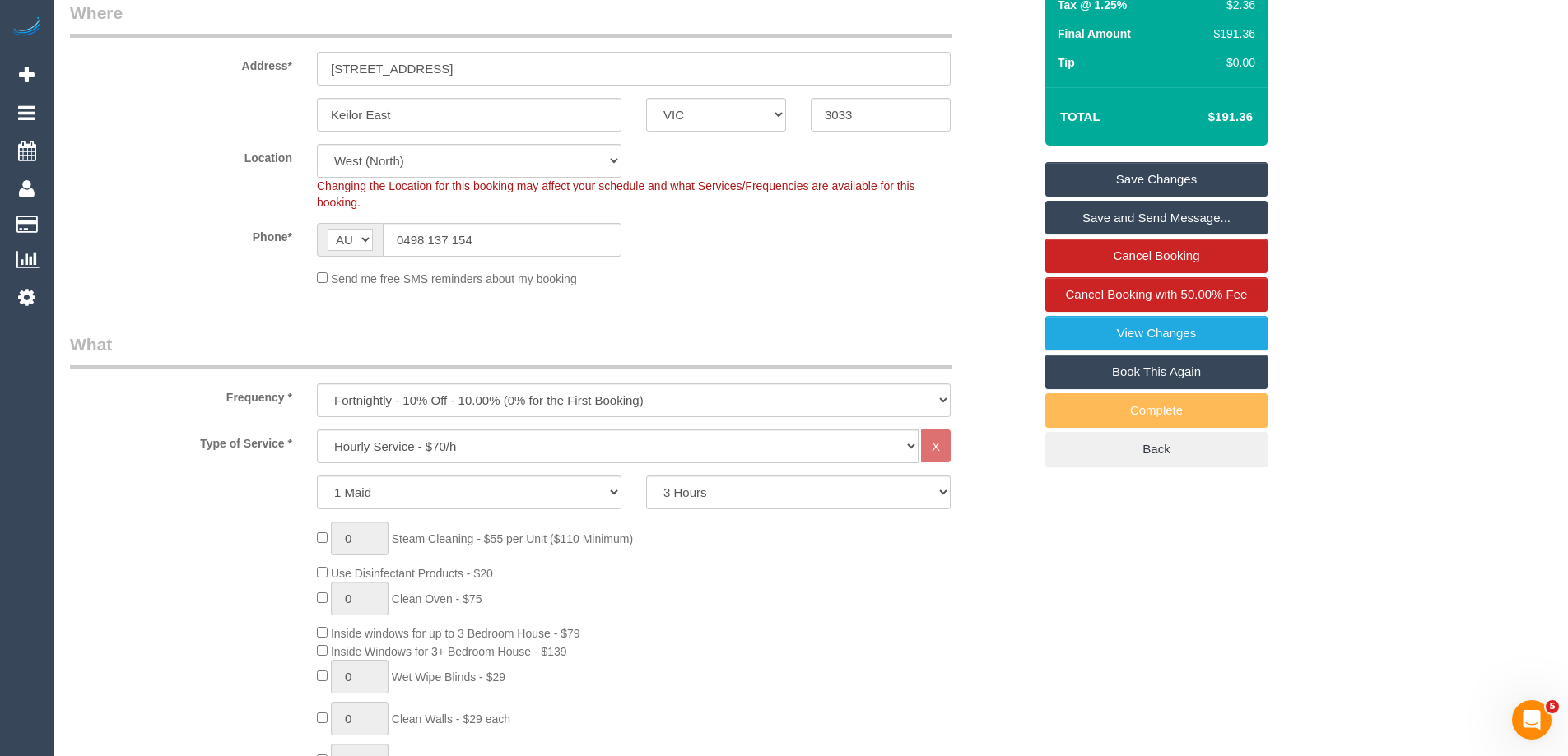
scroll to position [0, 0]
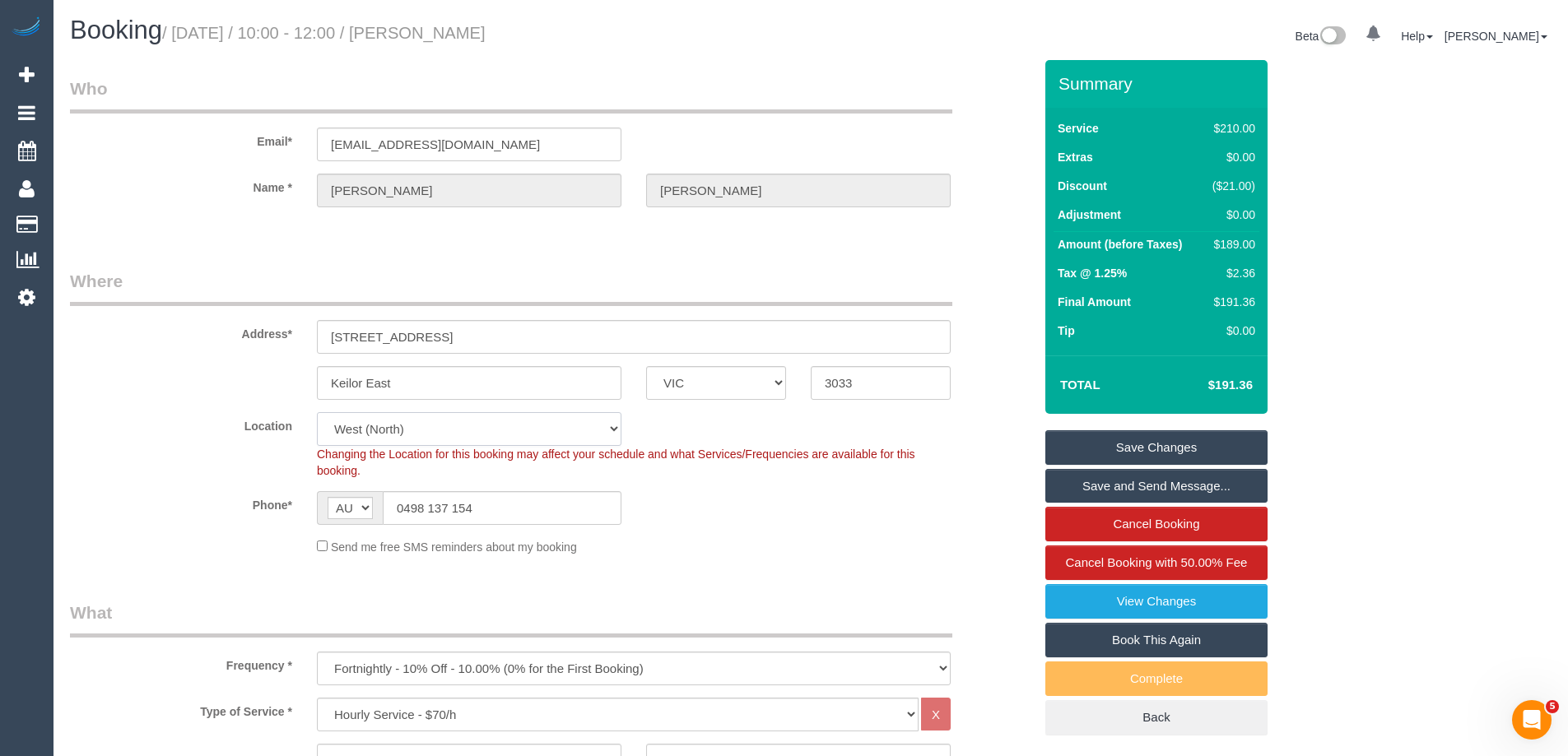
click at [400, 422] on select "Office City East (North) East (South) Inner East Inner North (East) Inner North…" at bounding box center [469, 429] width 304 height 34
select select "50"
click at [317, 412] on select "Office City East (North) East (South) Inner East Inner North (East) Inner North…" at bounding box center [469, 429] width 304 height 34
click at [236, 212] on sui-booking-customer "Email* ceemee74@hotmail.com Name * Fiona Porter" at bounding box center [551, 150] width 963 height 147
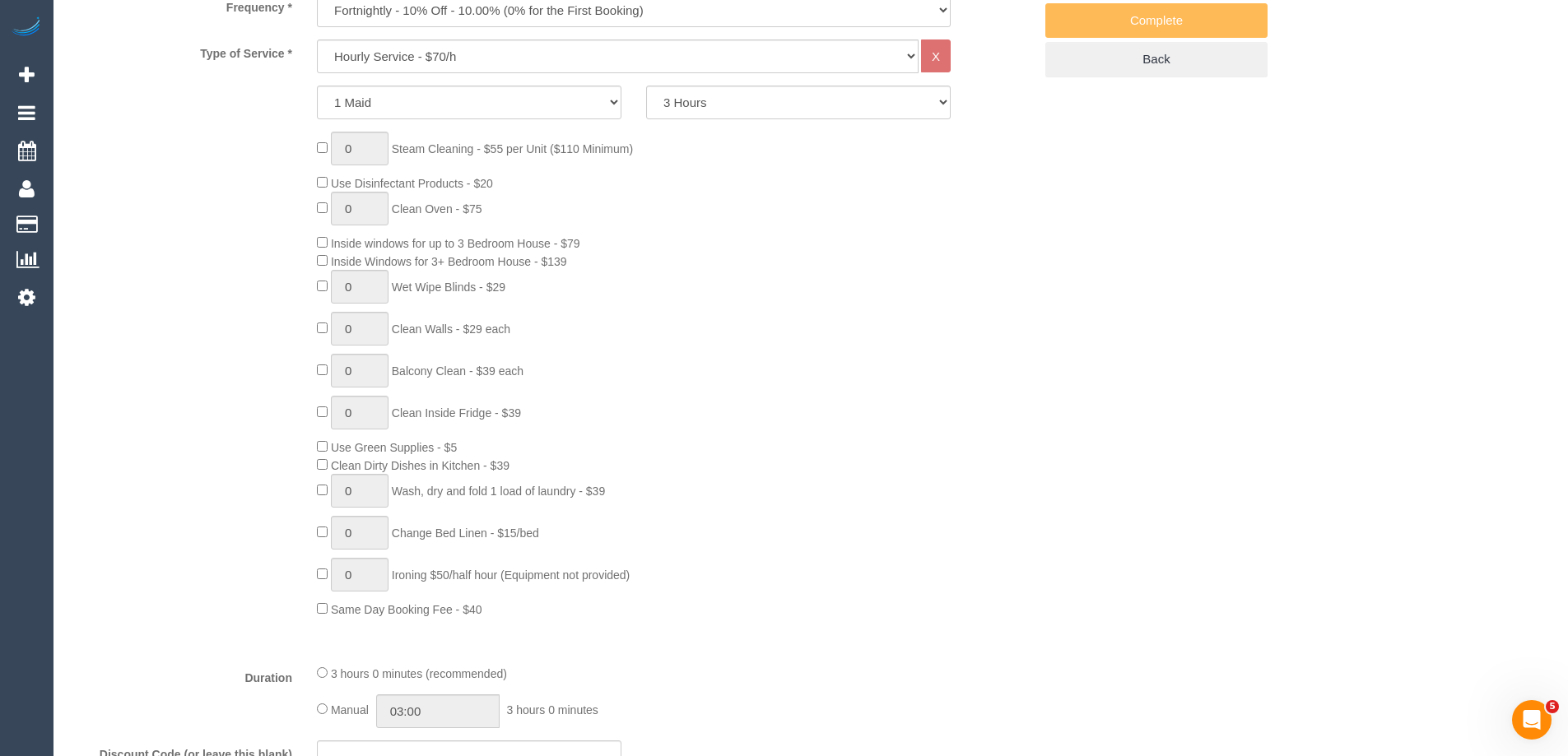
select select "object:3521"
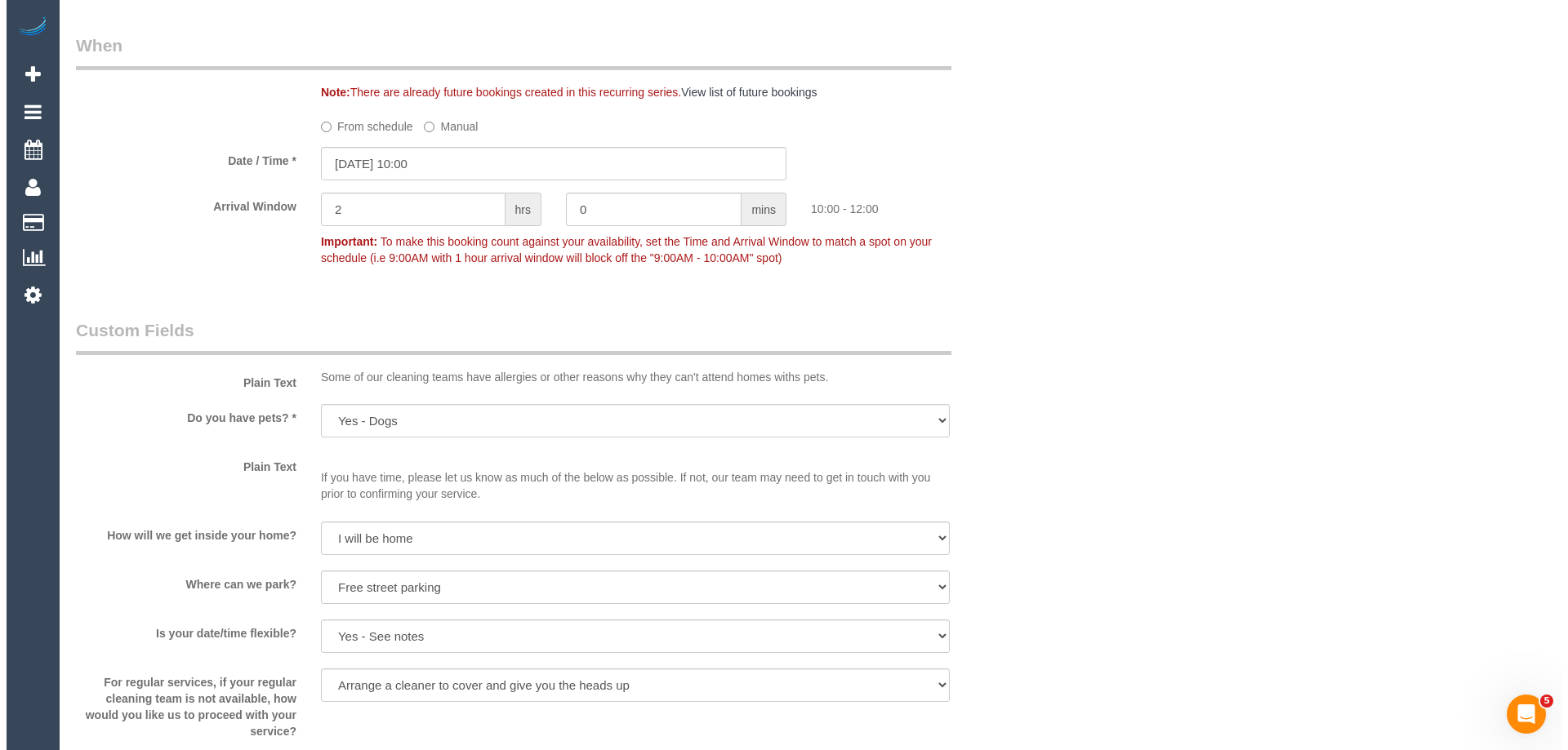
scroll to position [2122, 0]
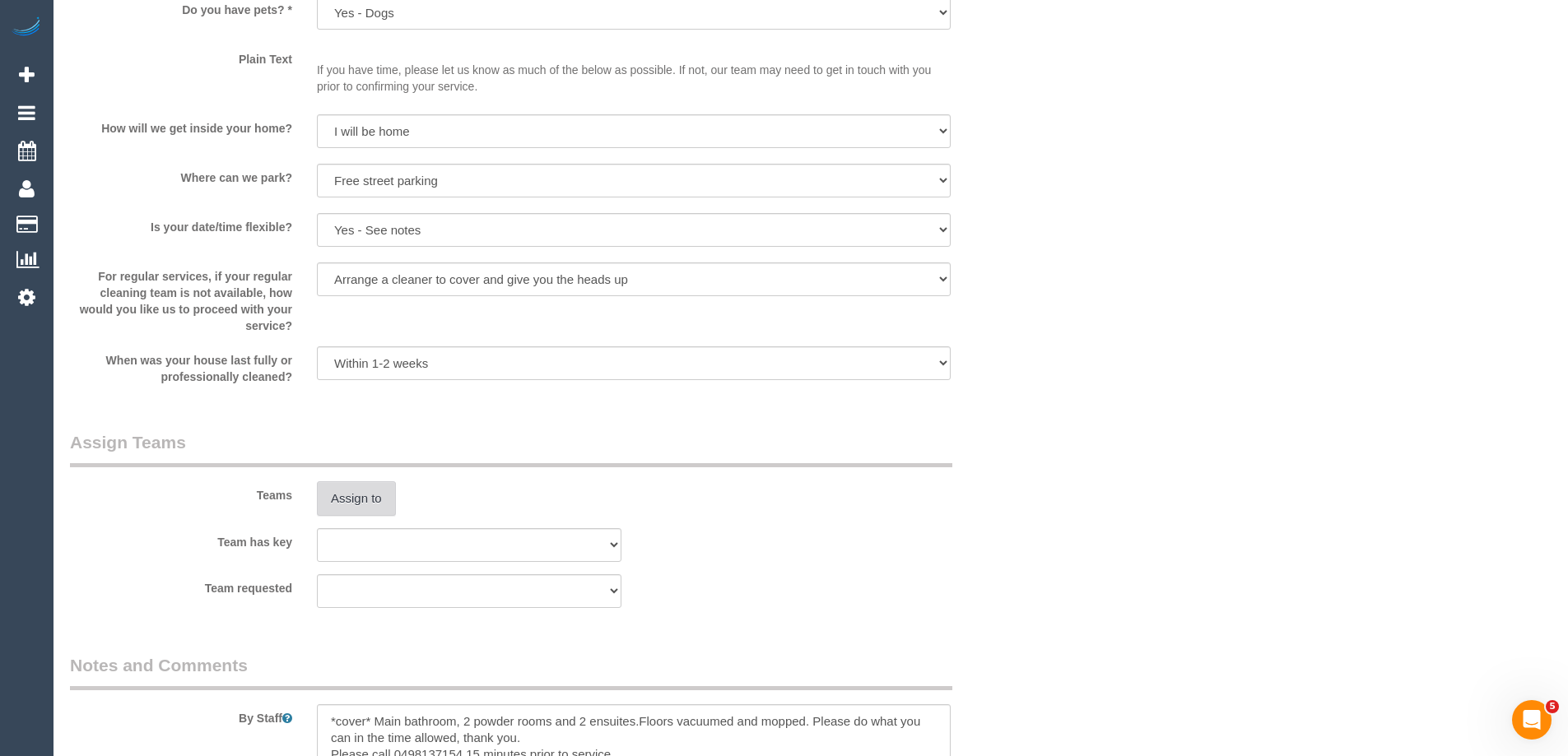
click at [366, 480] on div "Teams Assign to" at bounding box center [552, 473] width 988 height 86
click at [366, 503] on button "Assign to" at bounding box center [356, 499] width 79 height 35
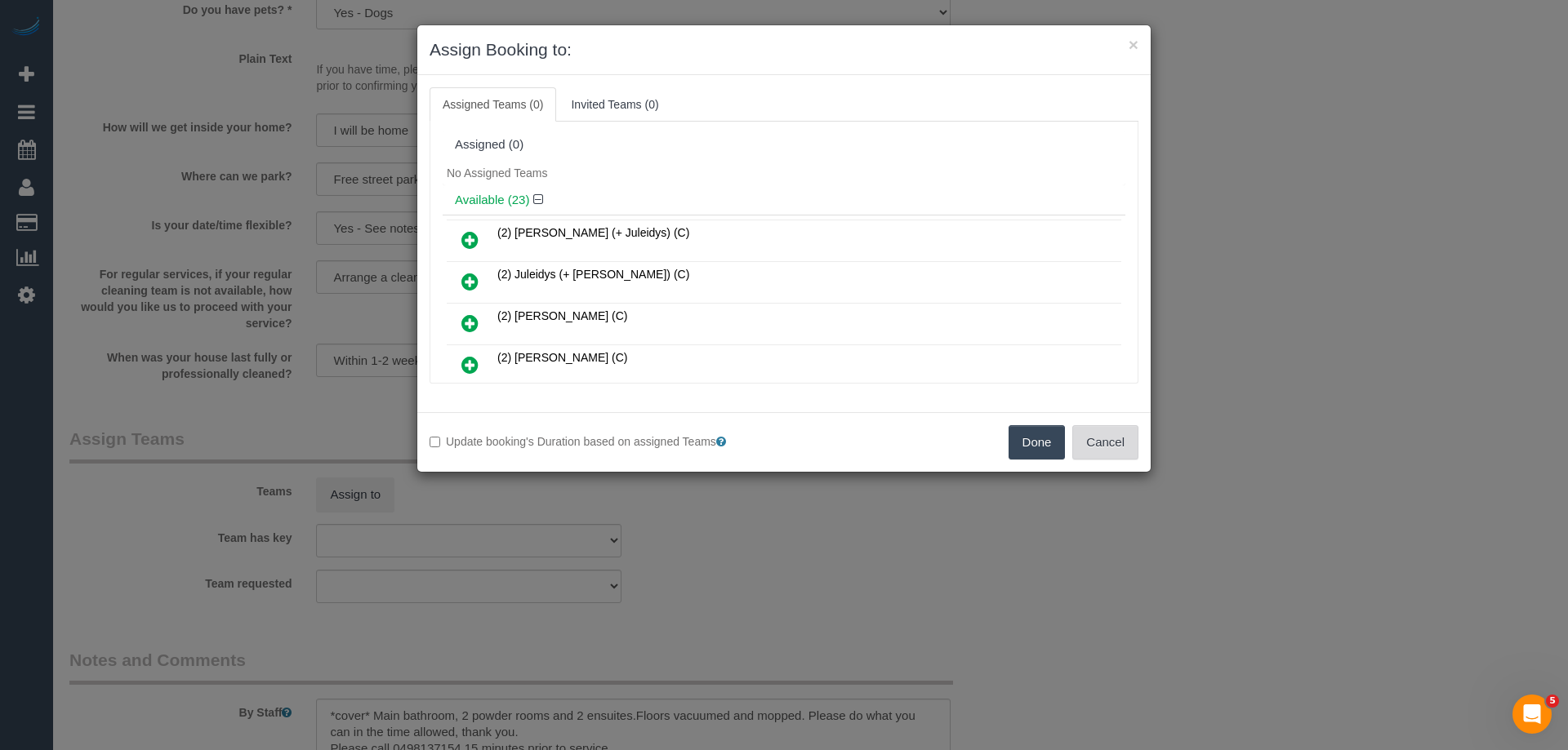
click at [1107, 440] on button "Cancel" at bounding box center [1105, 442] width 66 height 35
click at [1109, 441] on div "× Assign Booking to: Assigned Teams (0) Invited Teams (0) Assigned (0) No Assig…" at bounding box center [784, 375] width 1568 height 750
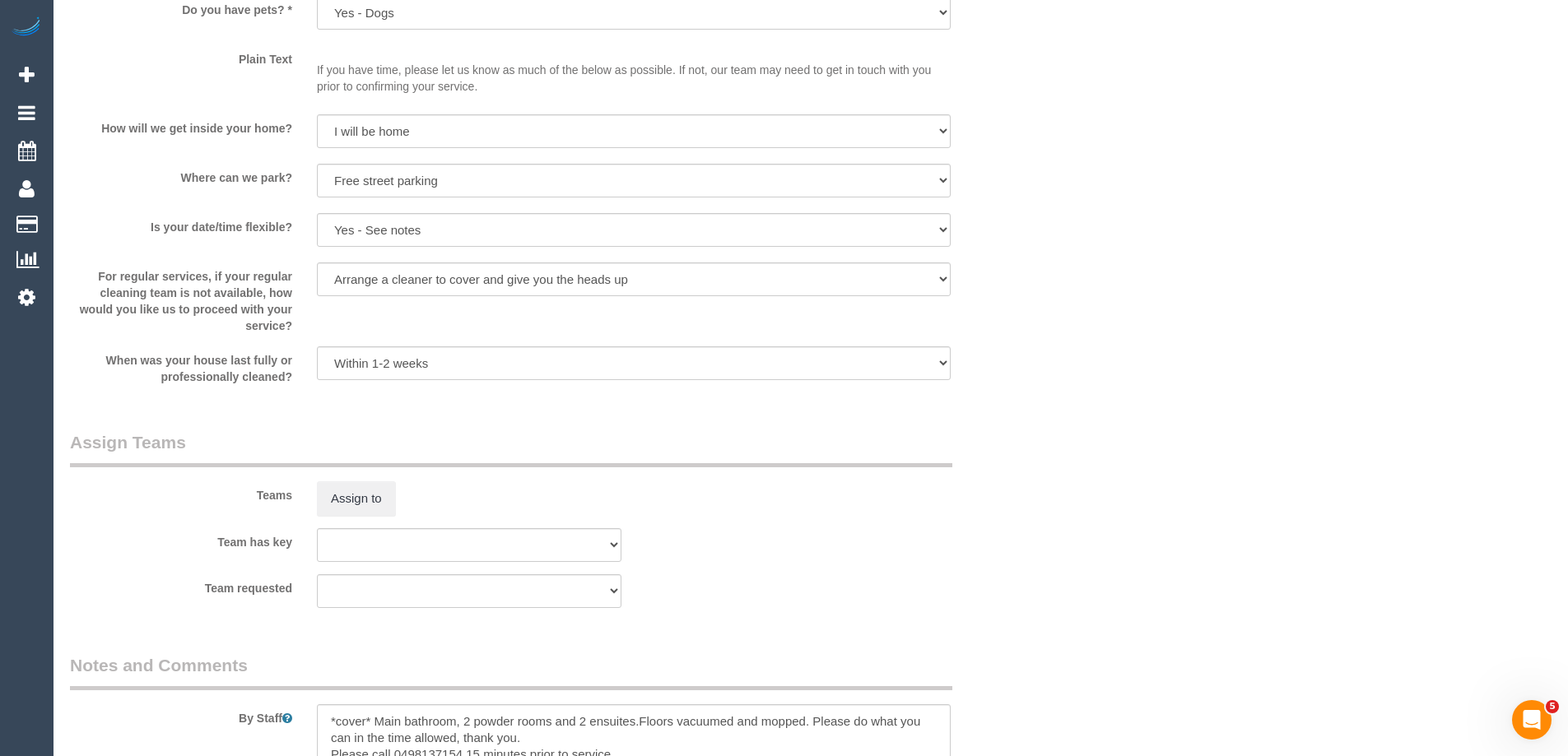
click at [358, 516] on sui-booking-teams "Teams Assign to Team has key (0) Account - Tech (0) Office (0) Raunak Test Acco…" at bounding box center [551, 519] width 963 height 178
click at [359, 499] on button "Assign to" at bounding box center [356, 499] width 79 height 35
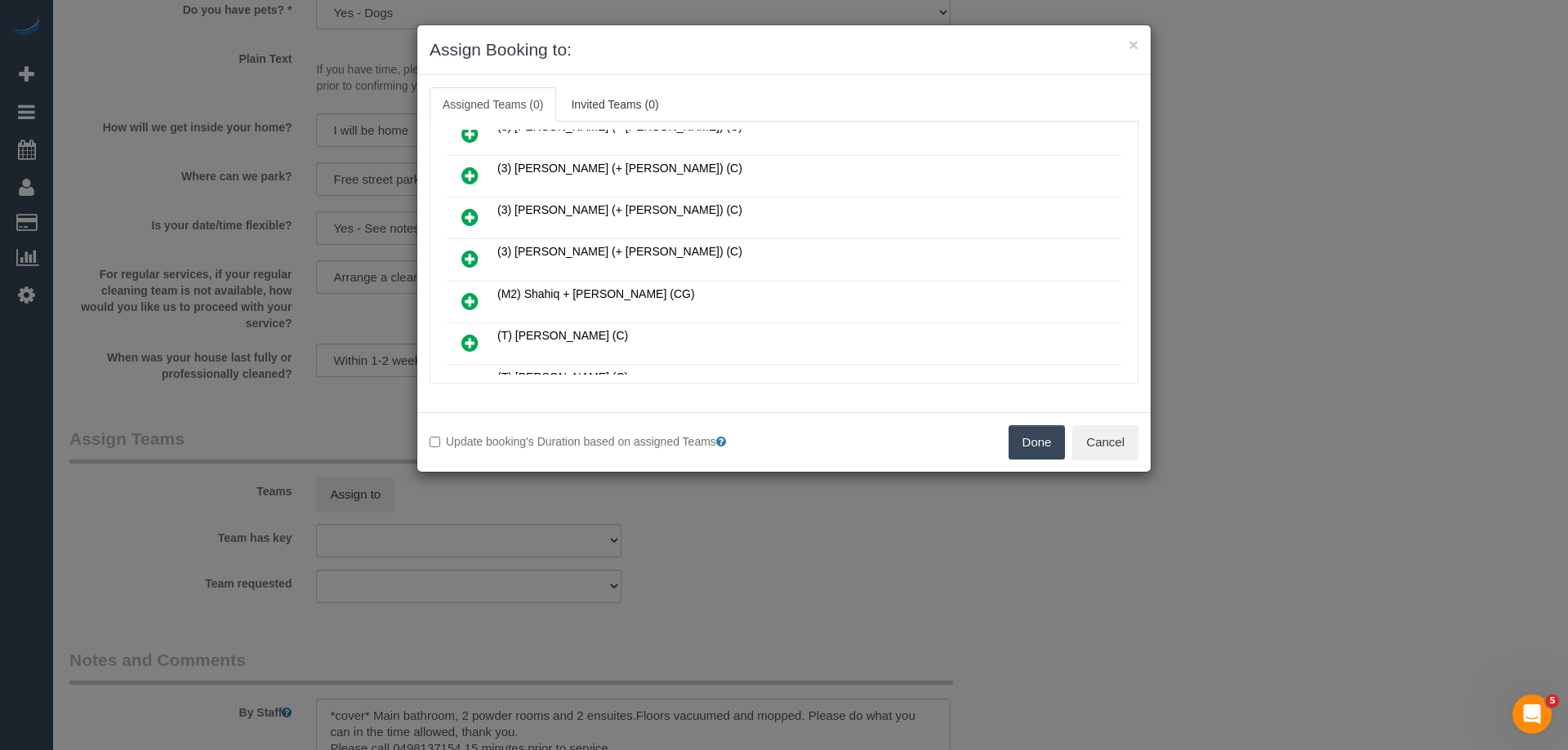
scroll to position [876, 0]
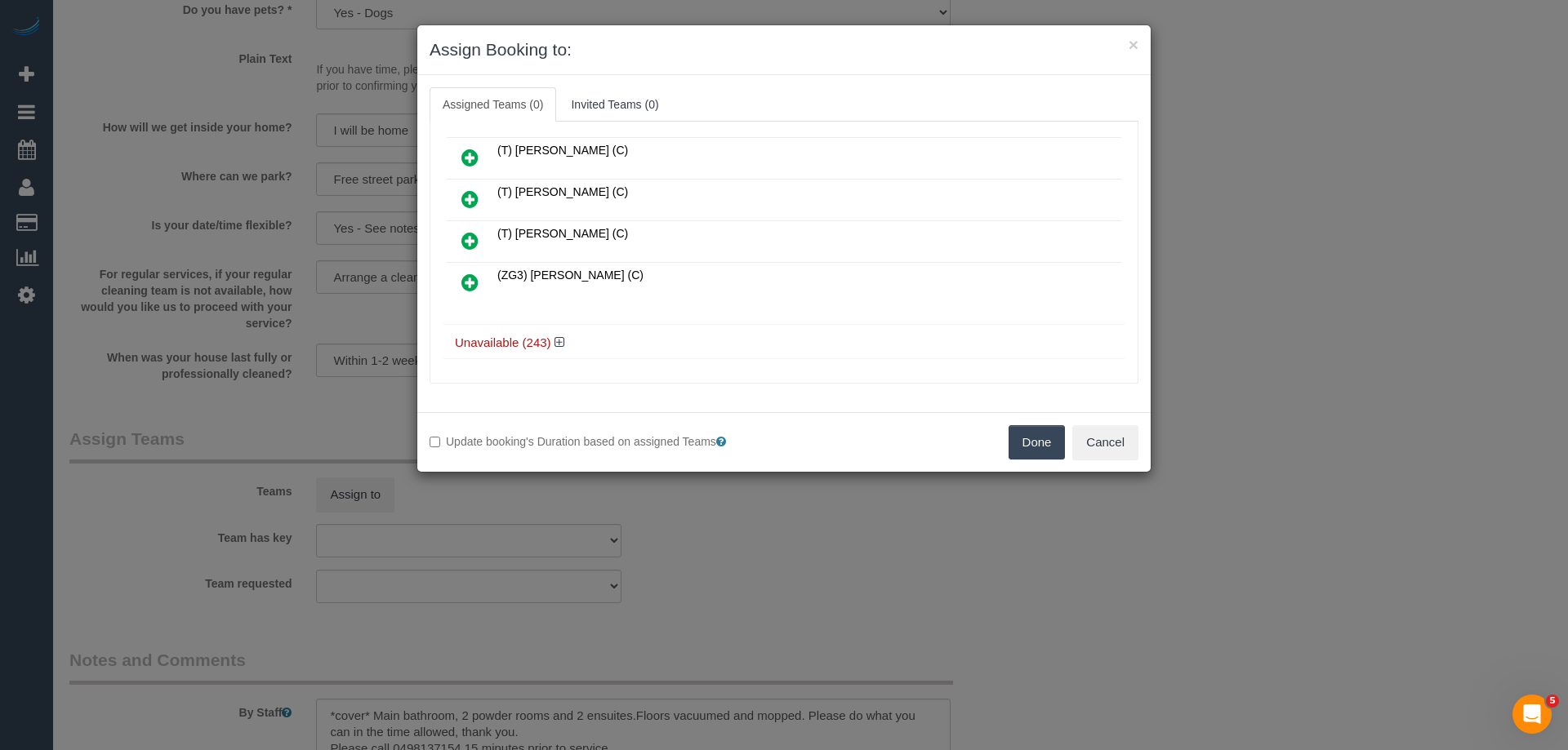
click at [565, 340] on h4 "Unavailable (243)" at bounding box center [784, 343] width 658 height 13
click at [559, 338] on icon at bounding box center [560, 342] width 10 height 13
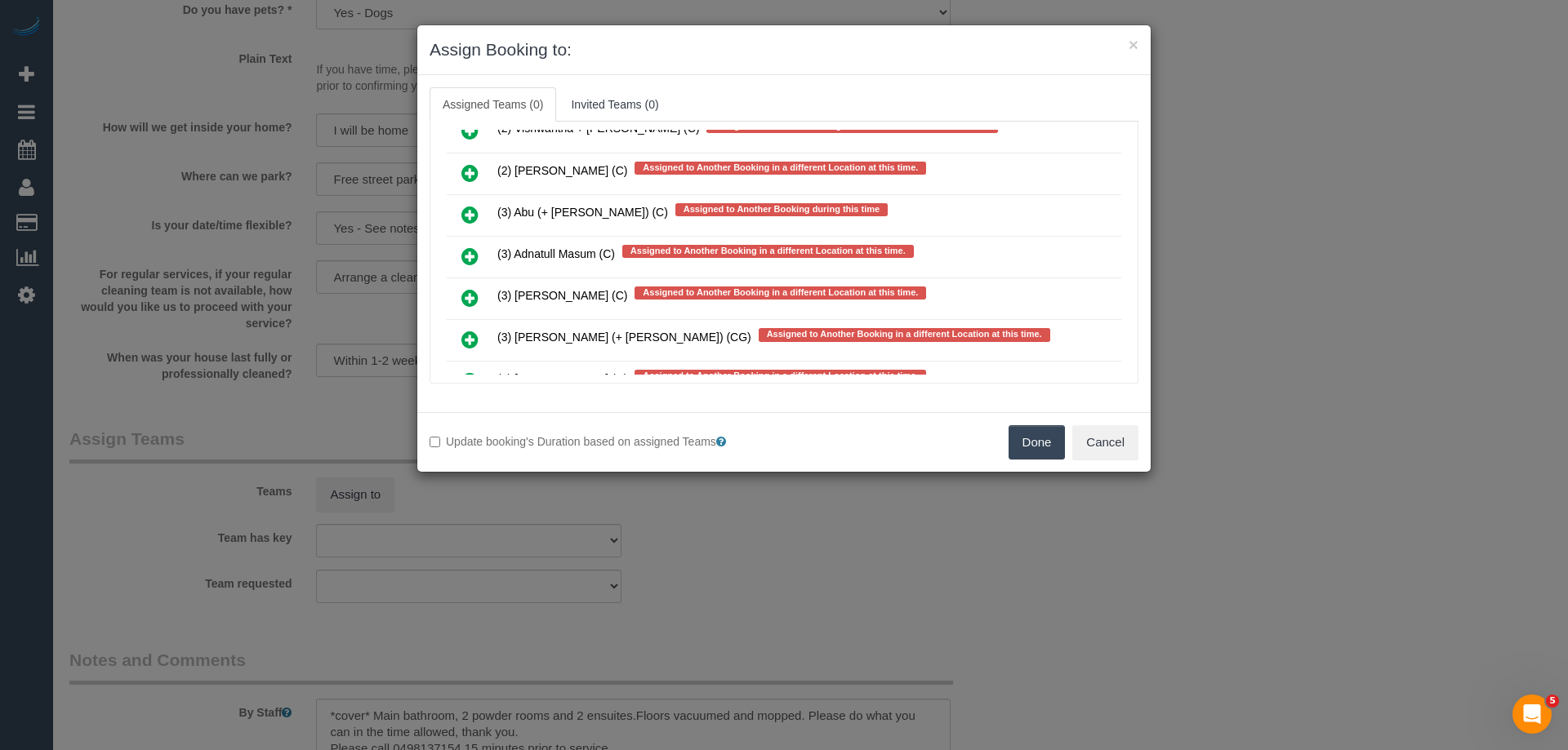
scroll to position [9447, 0]
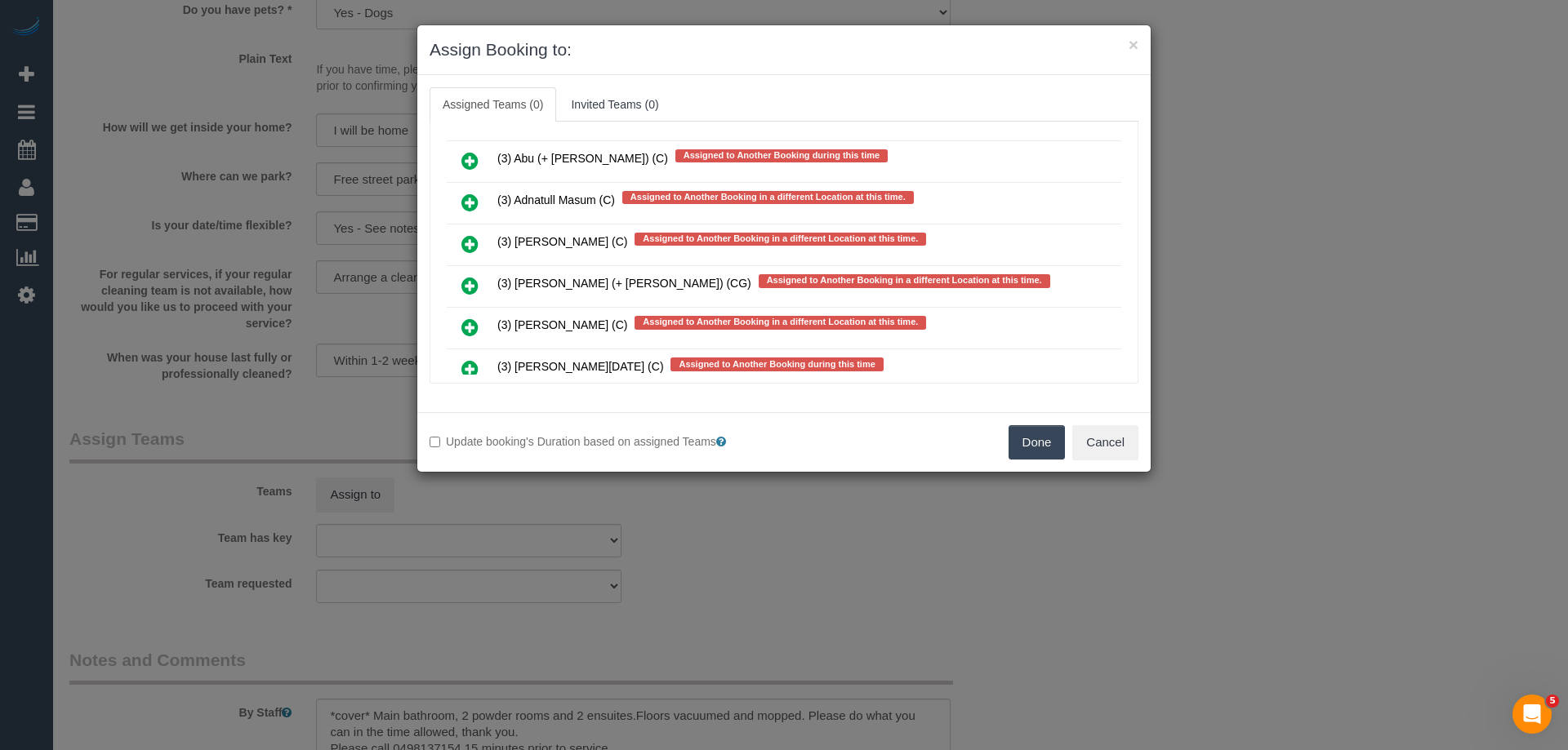
click at [468, 369] on icon at bounding box center [470, 368] width 17 height 19
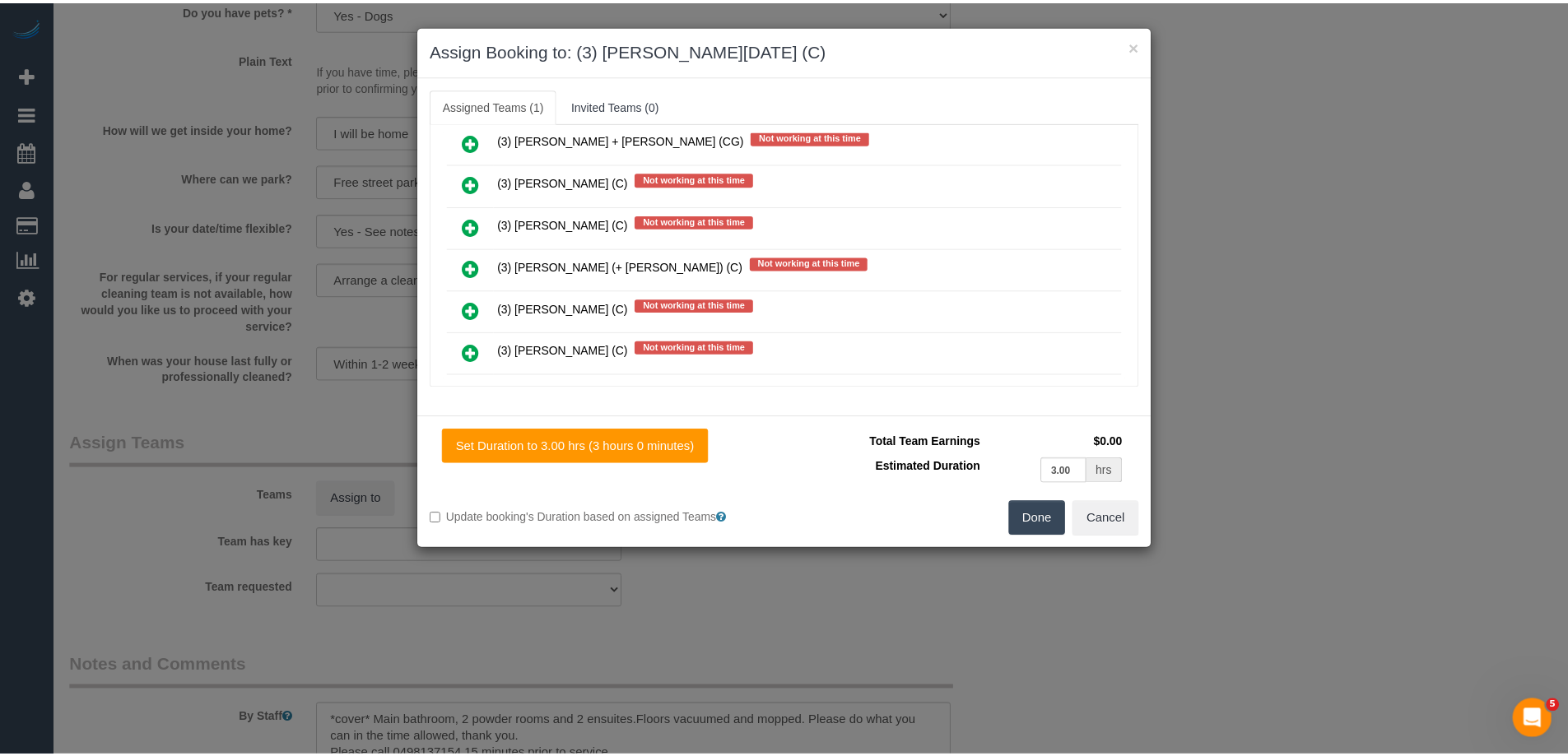
scroll to position [0, 0]
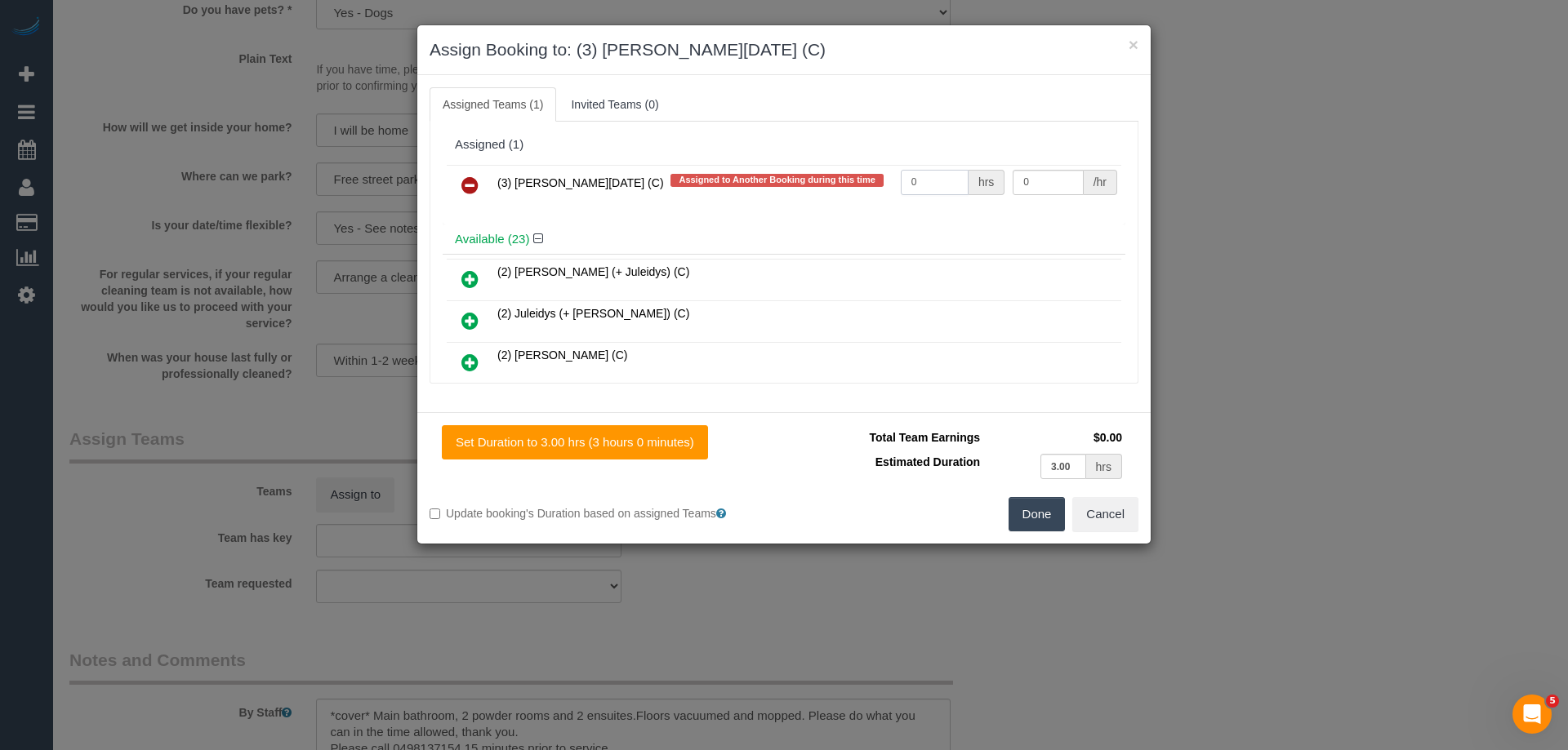
click at [937, 182] on input "0" at bounding box center [934, 182] width 67 height 25
type input "3"
click at [1047, 183] on input "0" at bounding box center [1047, 182] width 70 height 25
click at [1047, 178] on input "0" at bounding box center [1047, 182] width 70 height 25
type input "35"
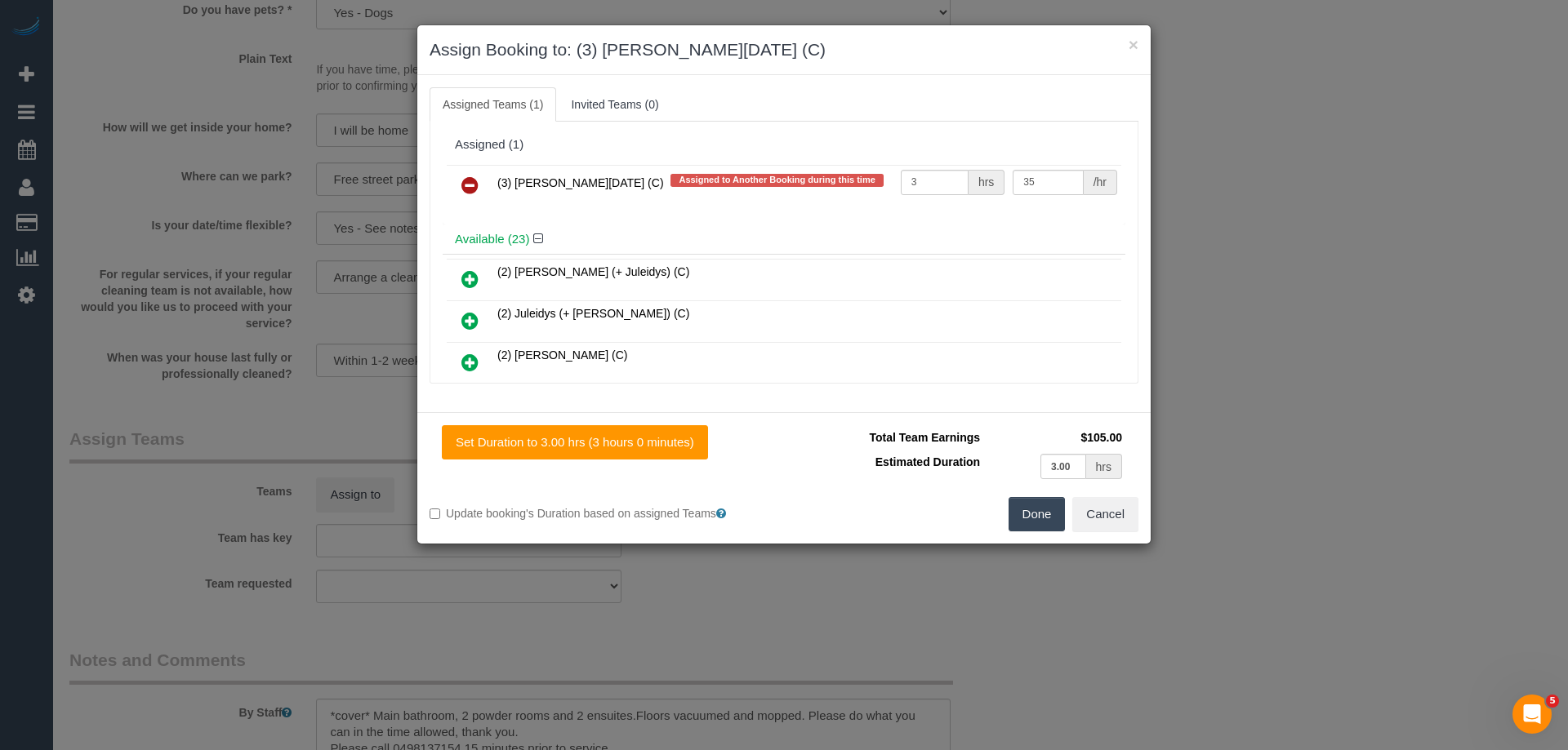
click at [1044, 517] on button "Done" at bounding box center [1037, 514] width 57 height 35
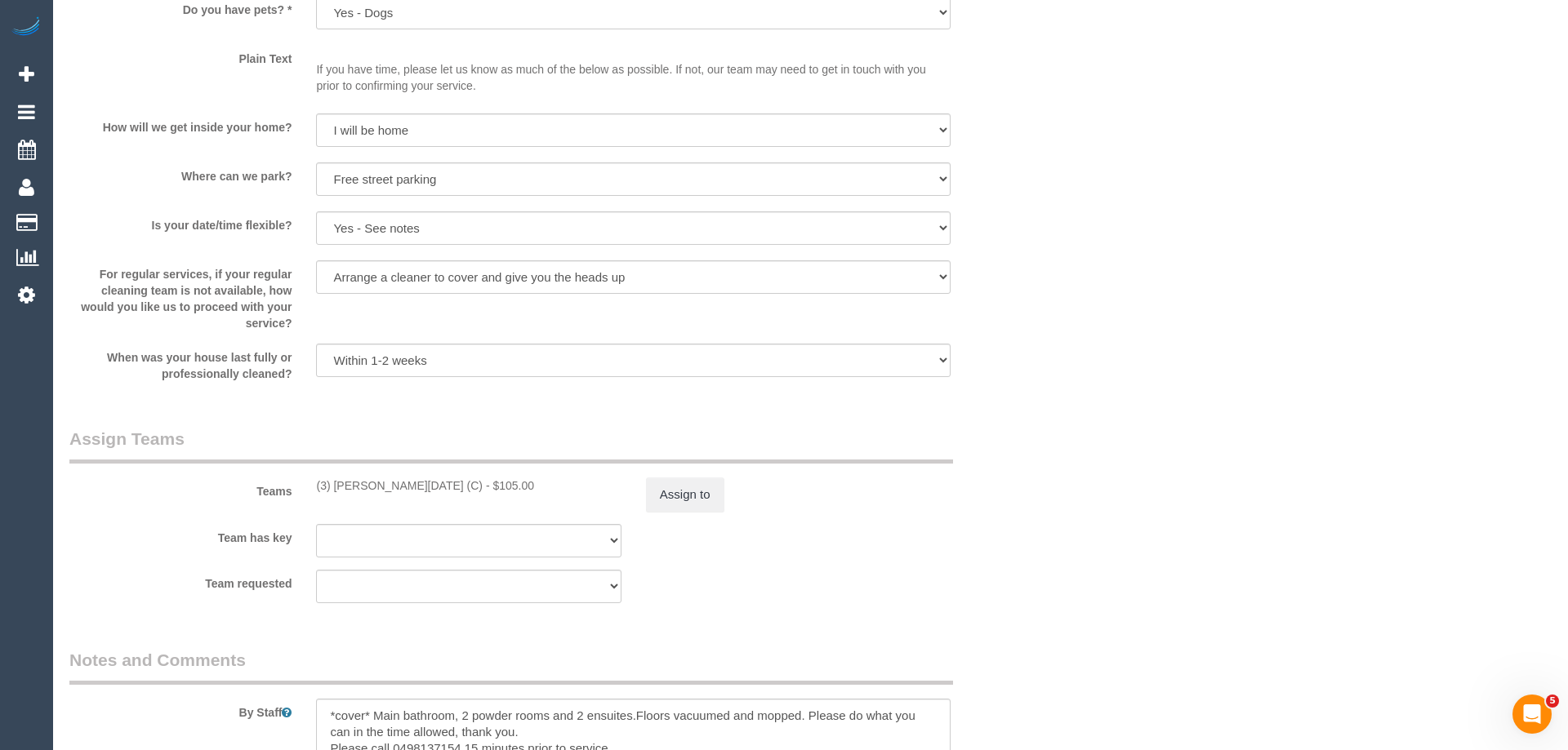
click at [1071, 475] on div "× Assign Booking to: (3) Antony Silvester (C) Assigned Teams (1) Invited Teams …" at bounding box center [784, 375] width 1568 height 750
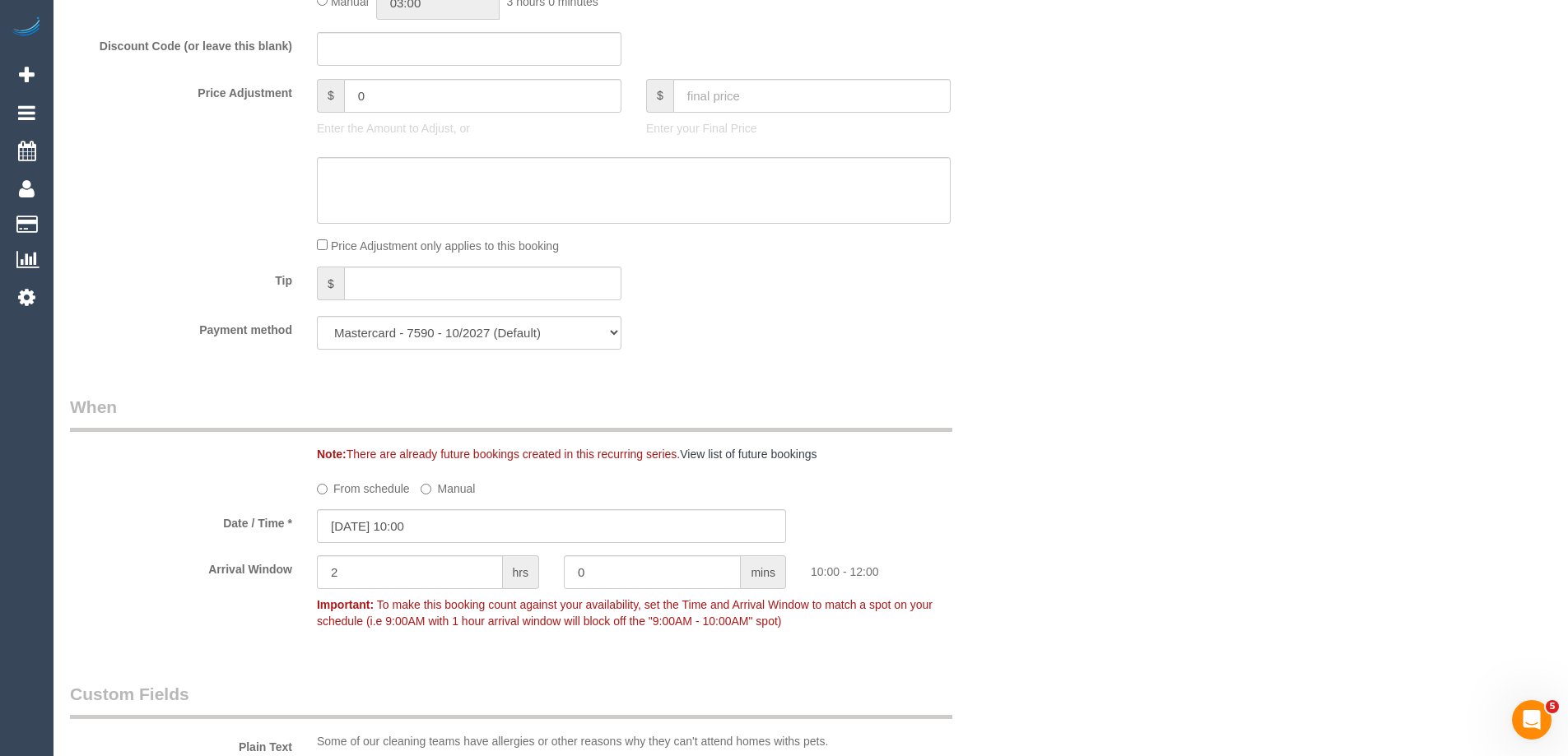
scroll to position [1234, 0]
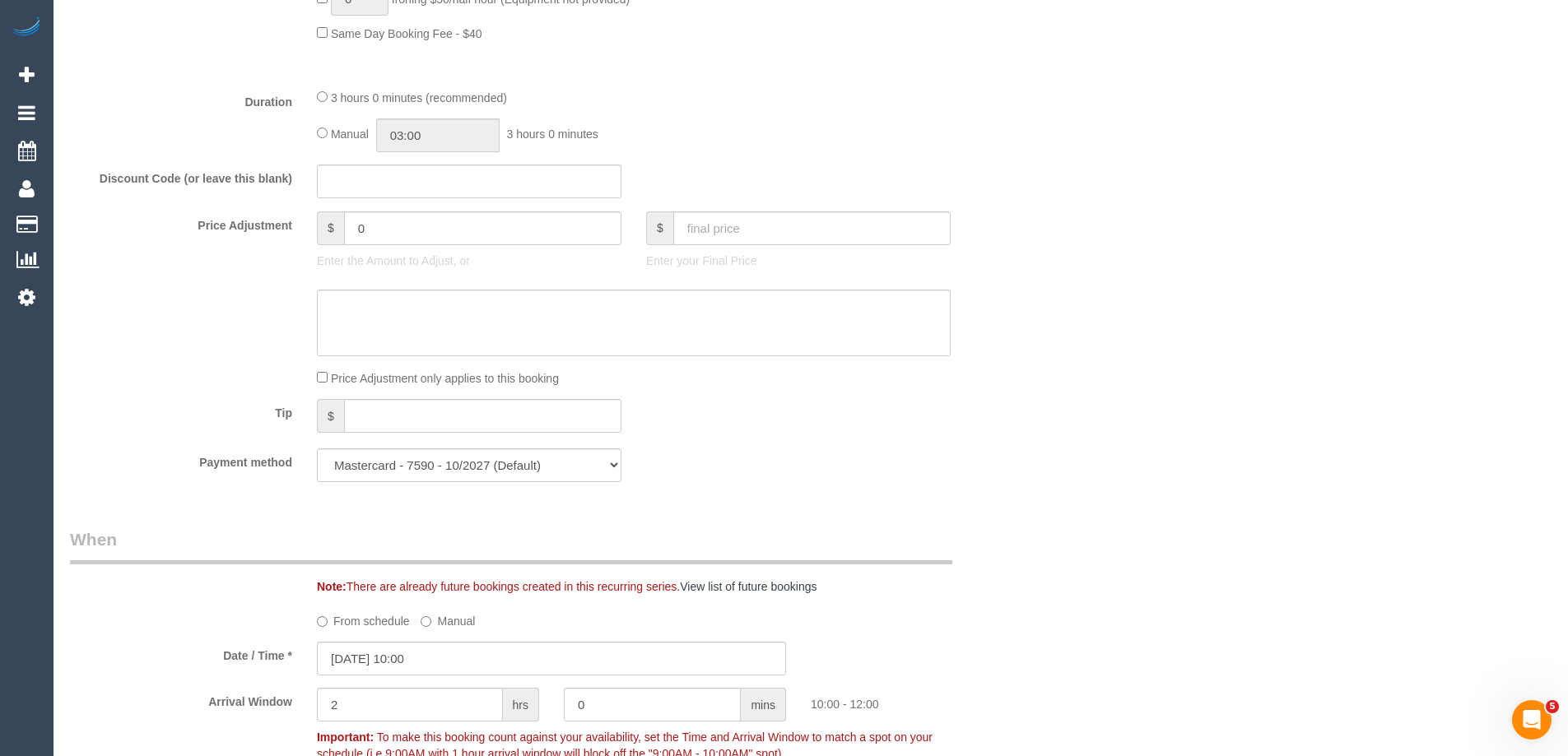
click at [1084, 391] on div "Who Email* ceemee74@hotmail.com Name * Fiona Porter Where Address* 28 Heather A…" at bounding box center [811, 599] width 1482 height 3546
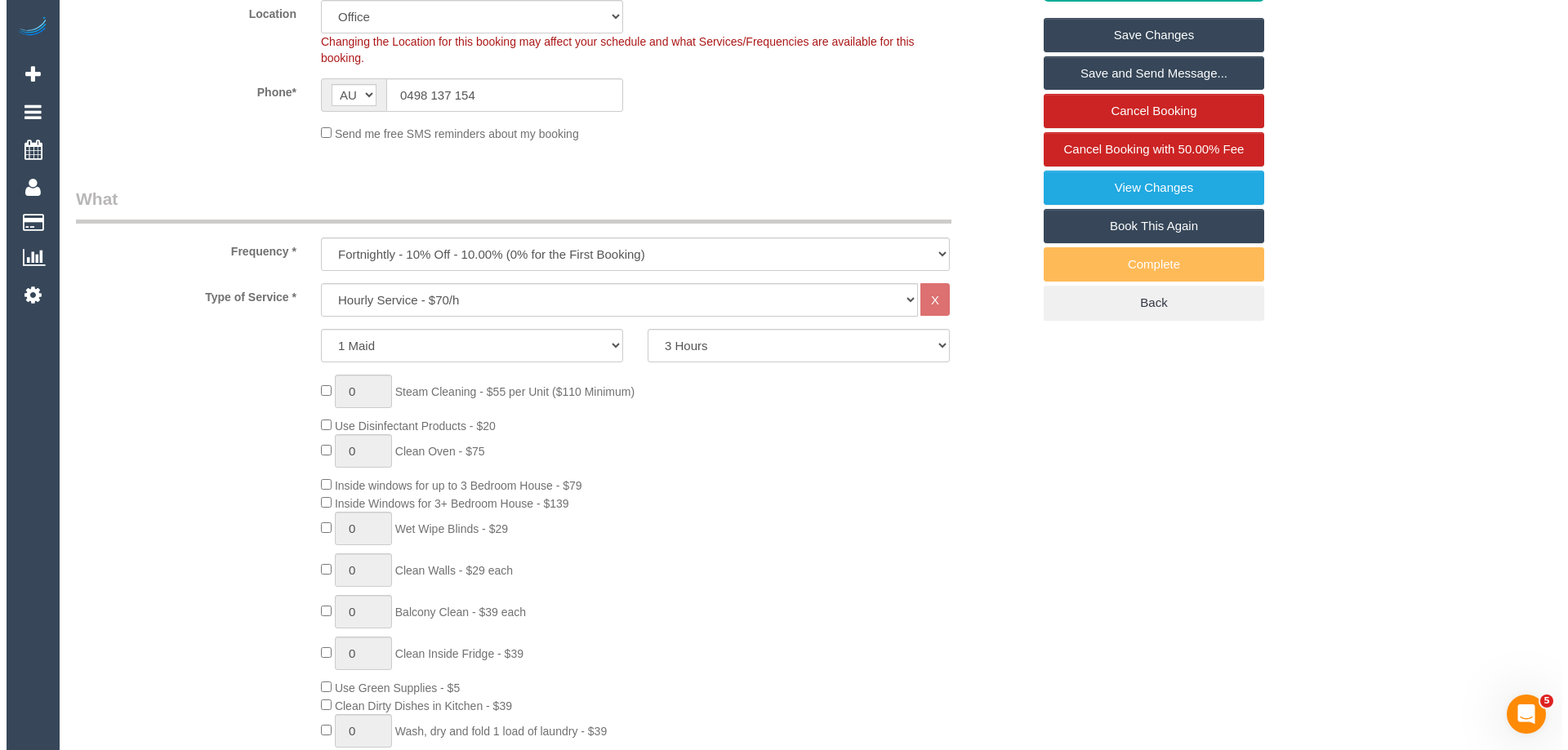
scroll to position [82, 0]
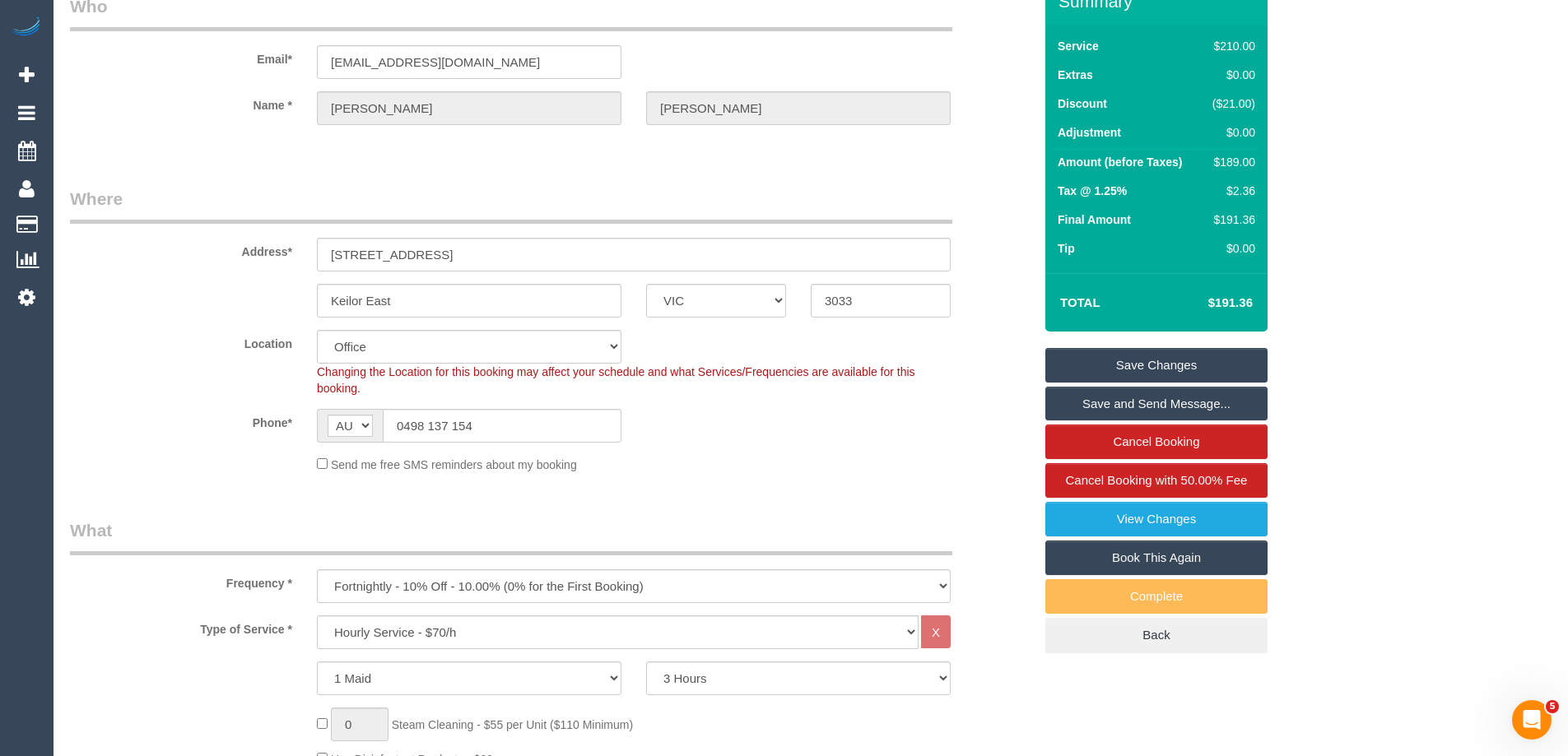
click at [1160, 405] on link "Save and Send Message..." at bounding box center [1157, 403] width 223 height 35
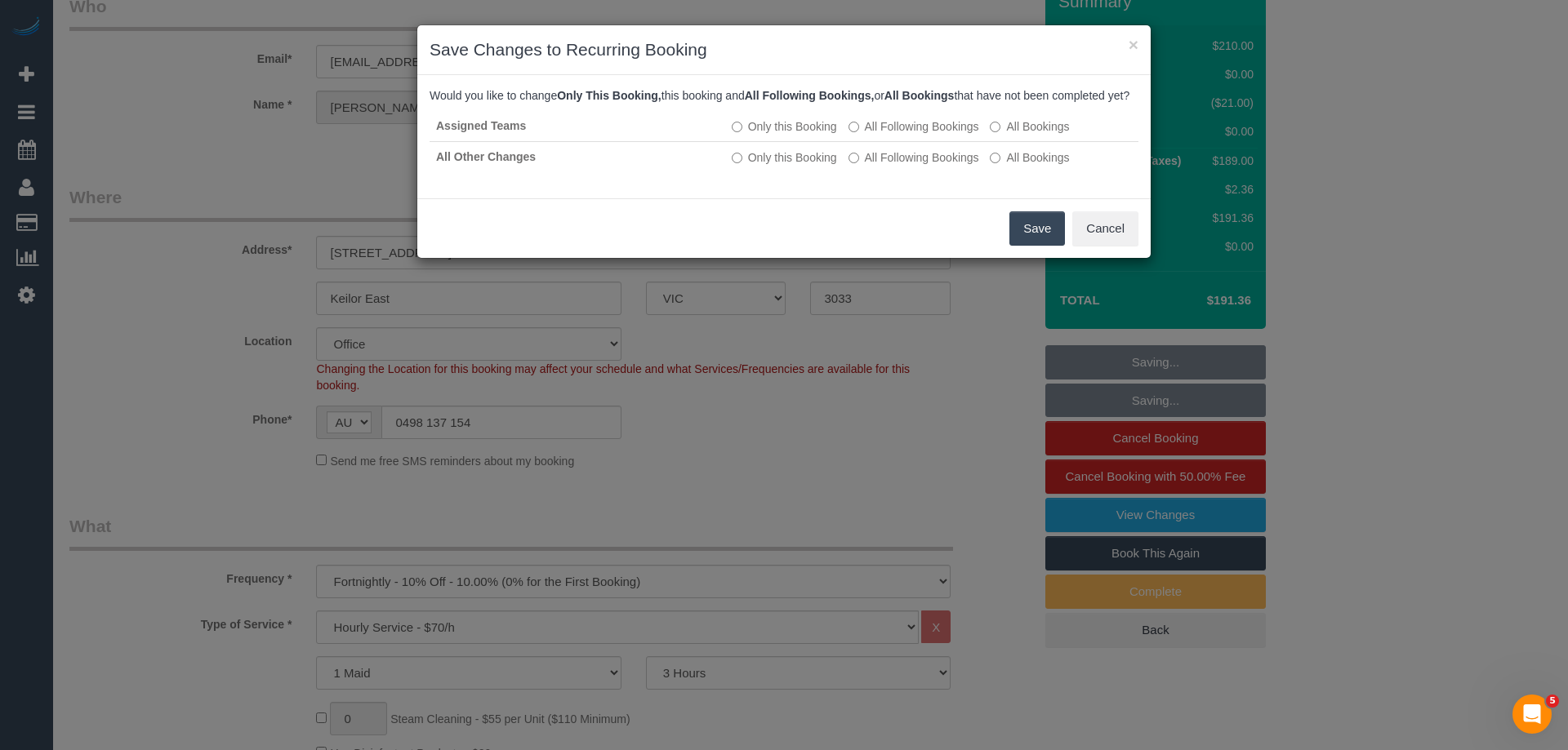
click at [1028, 244] on button "Save" at bounding box center [1037, 228] width 56 height 35
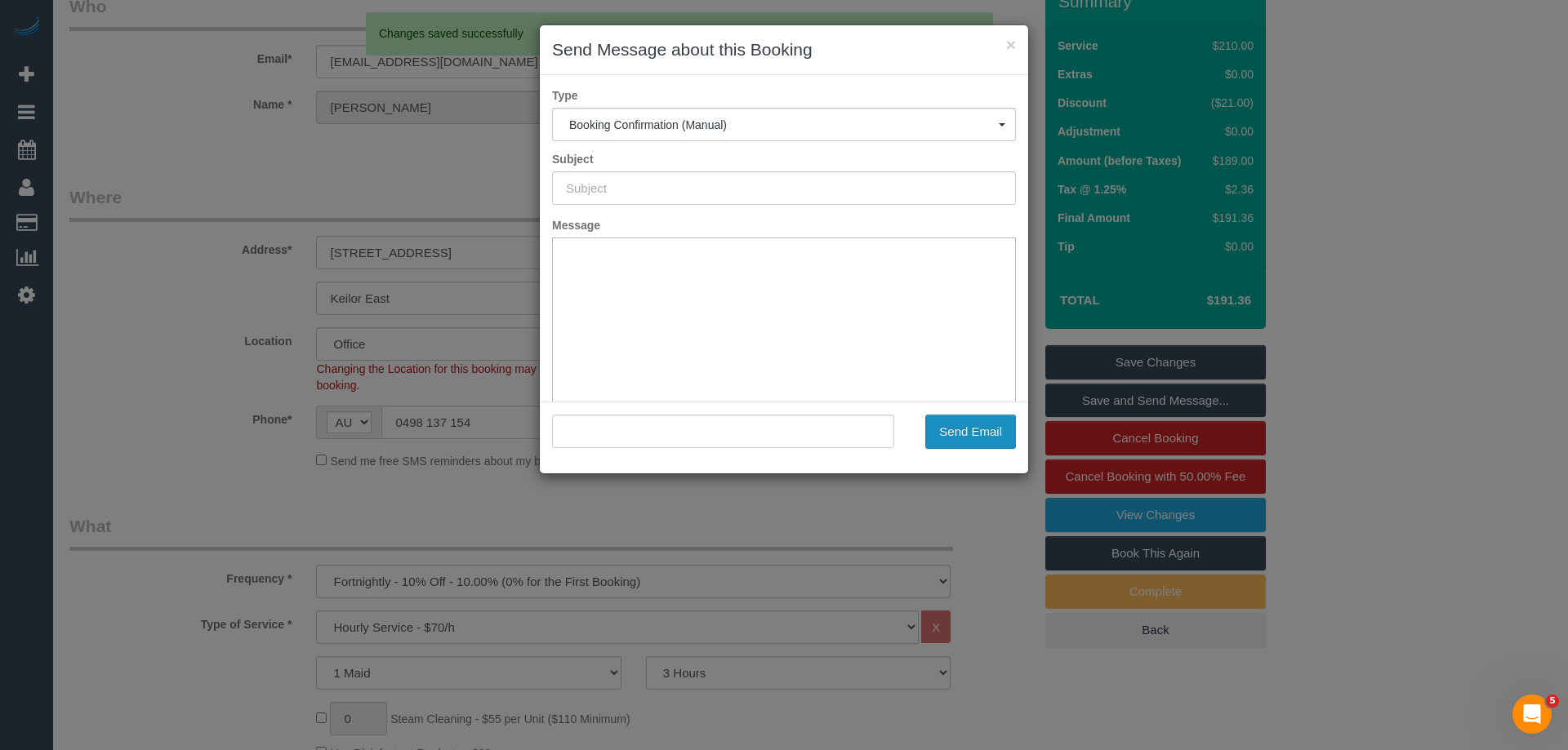
type input "Booking Confirmed"
type input ""Fiona Porter" <ceemee74@hotmail.com>"
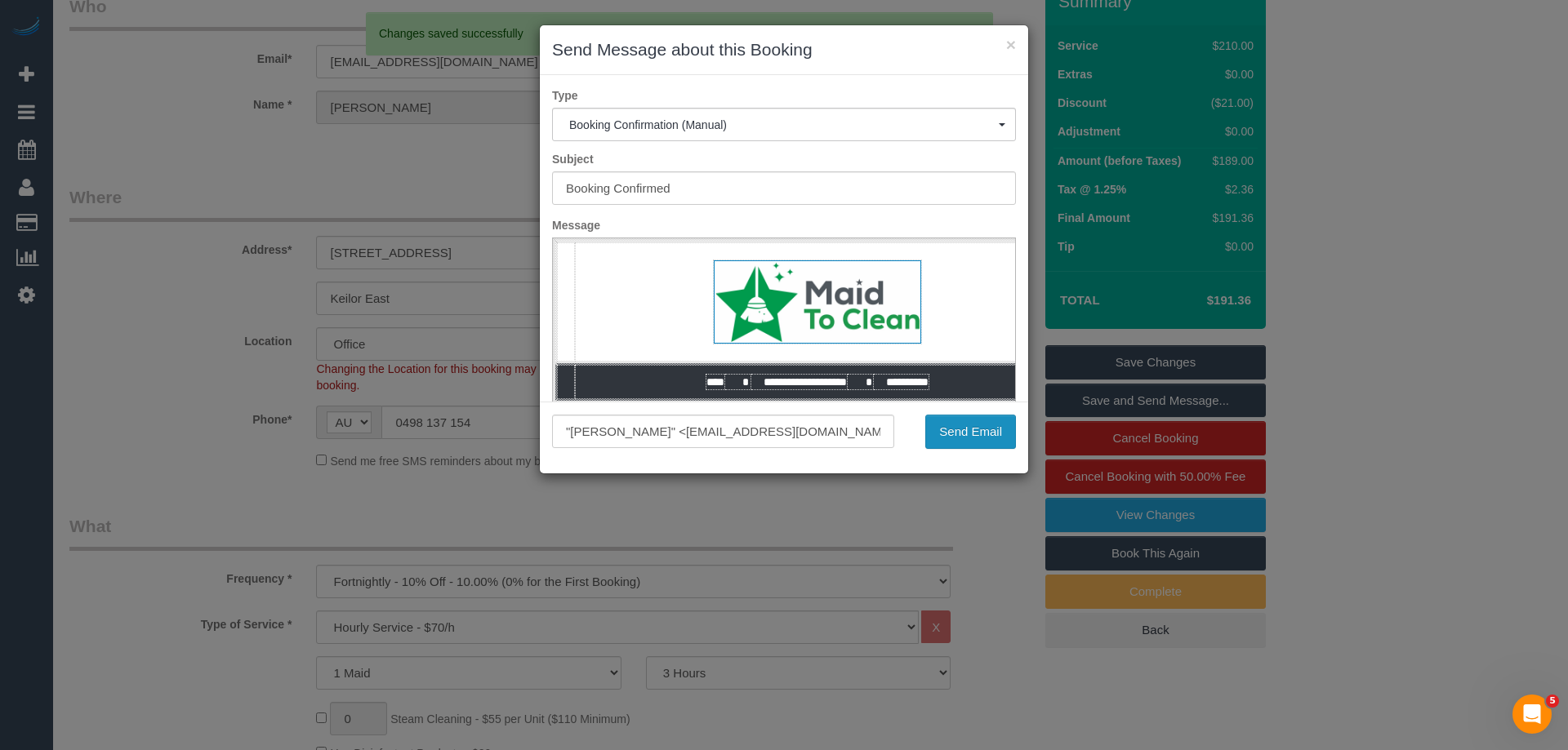
click at [984, 443] on button "Send Email" at bounding box center [970, 431] width 91 height 35
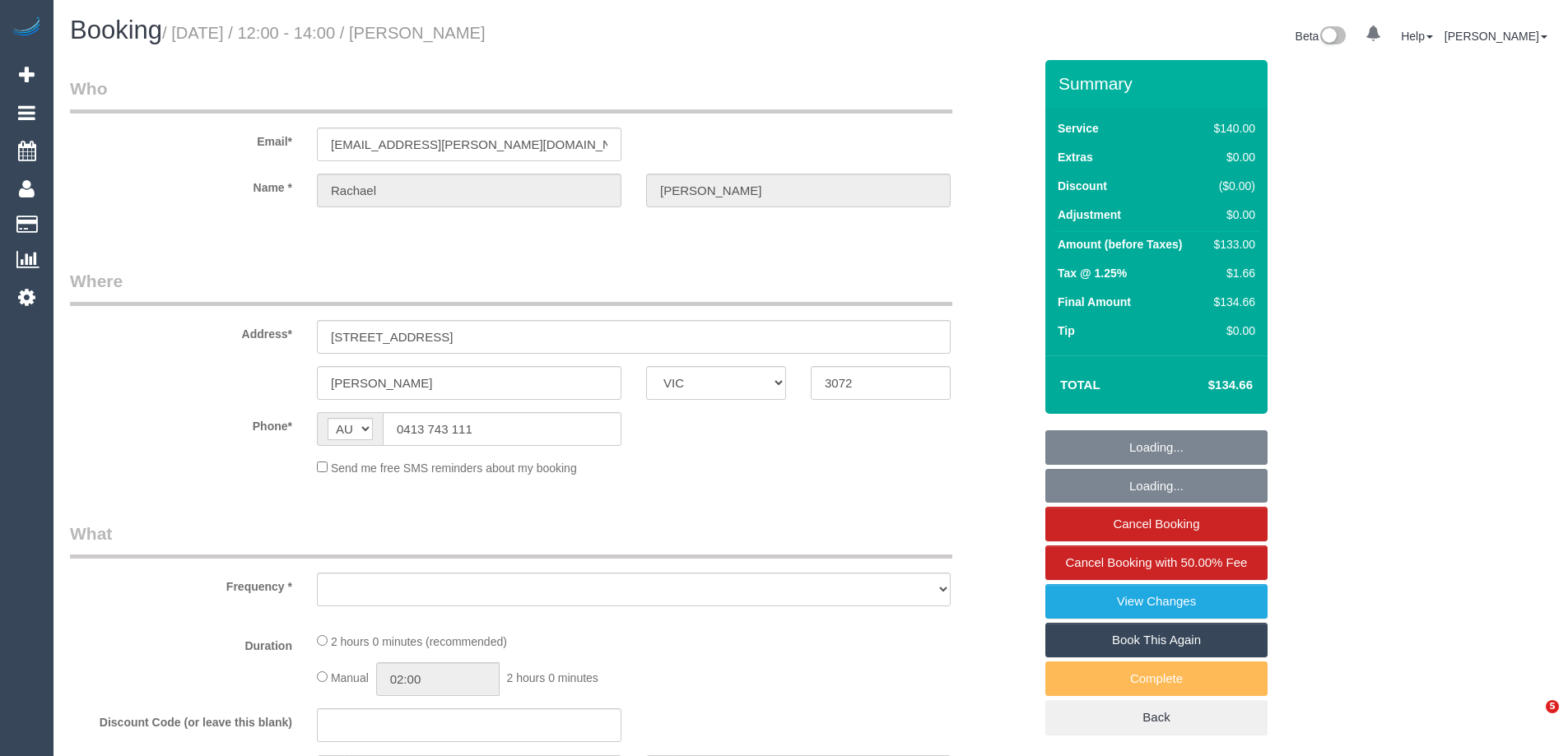
select select "VIC"
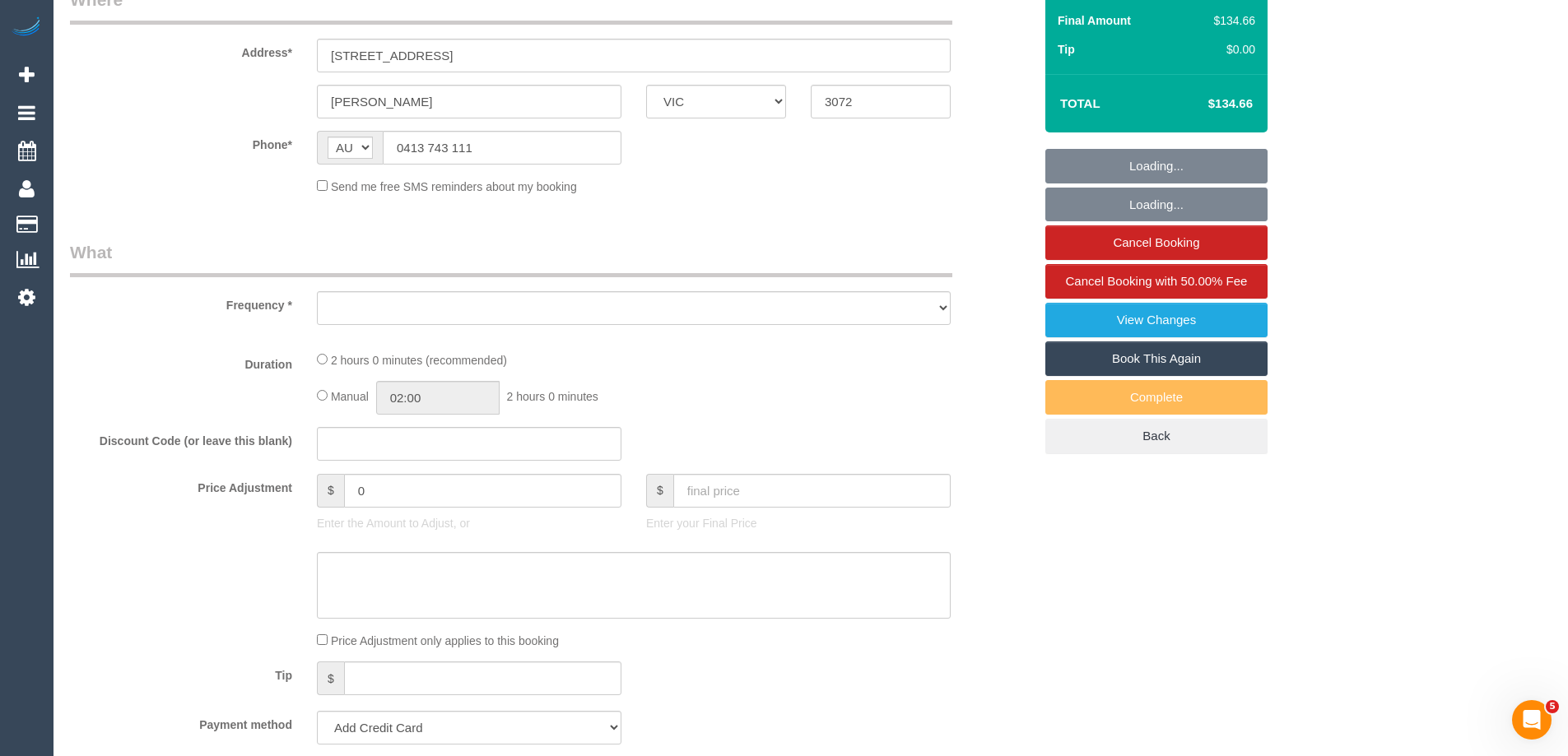
select select "string:stripe-pm_1NiSM42GScqysDRV2Pq4K9fJ"
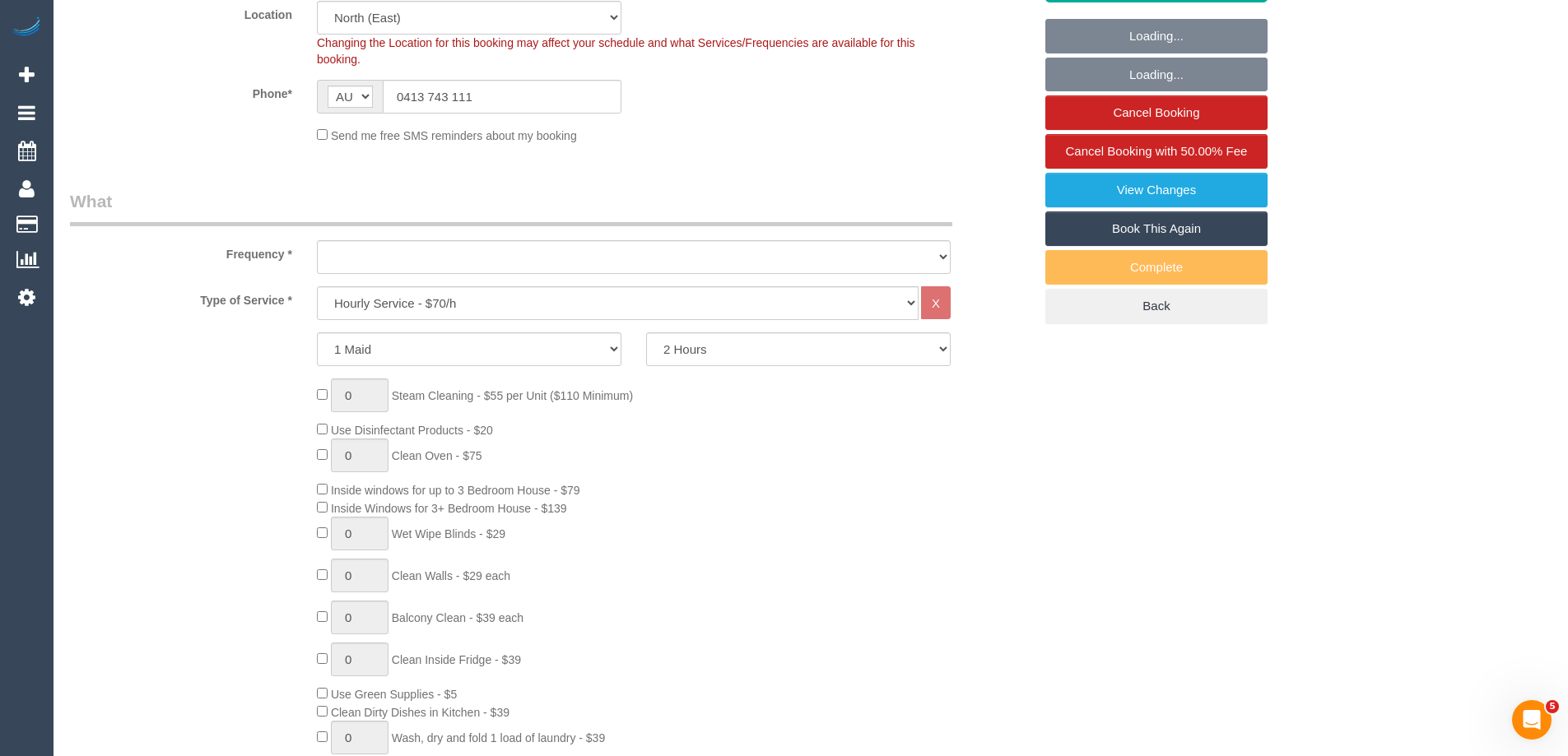
select select "object:877"
select select "number:27"
select select "number:14"
select select "number:19"
select select "number:24"
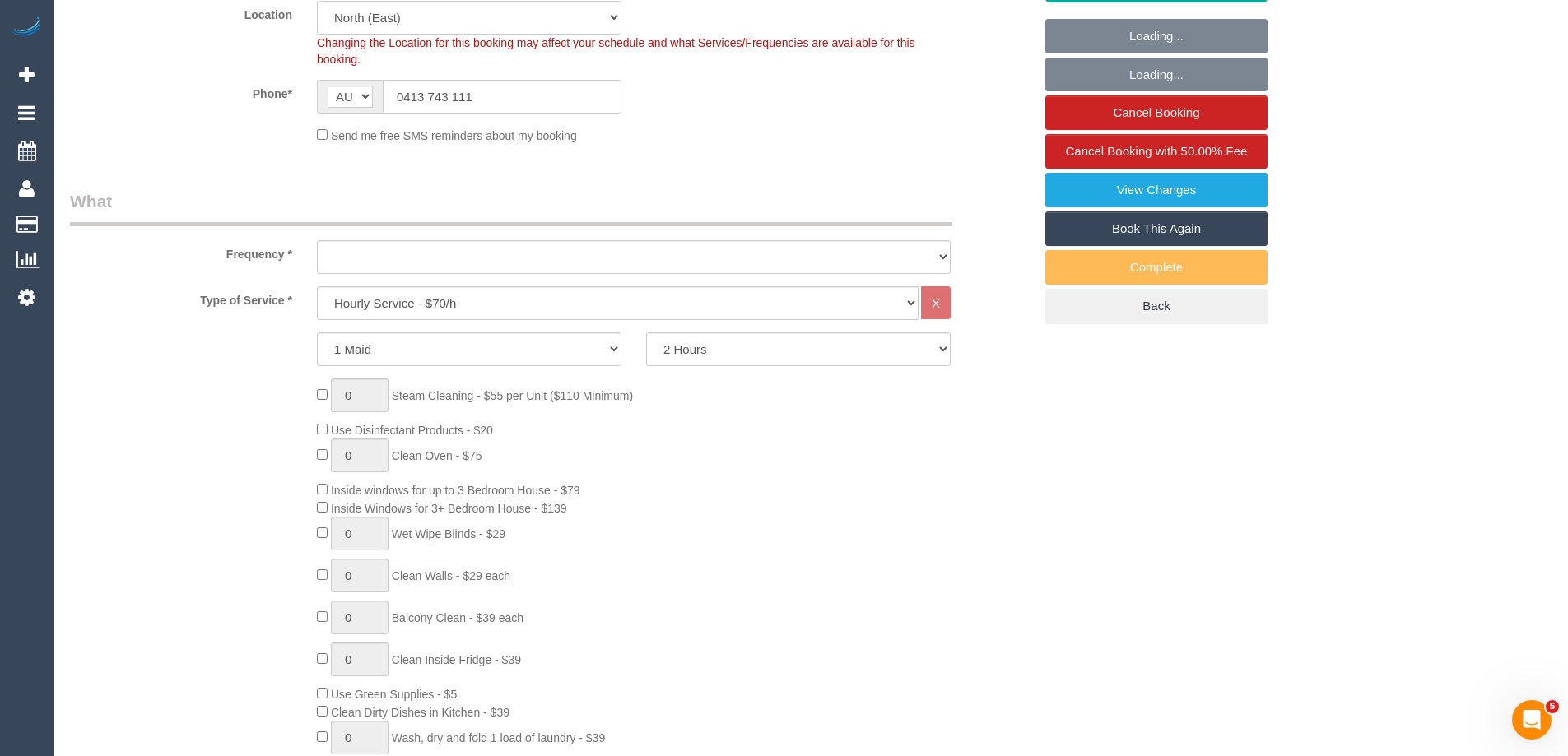
select select "number:33"
select select "number:11"
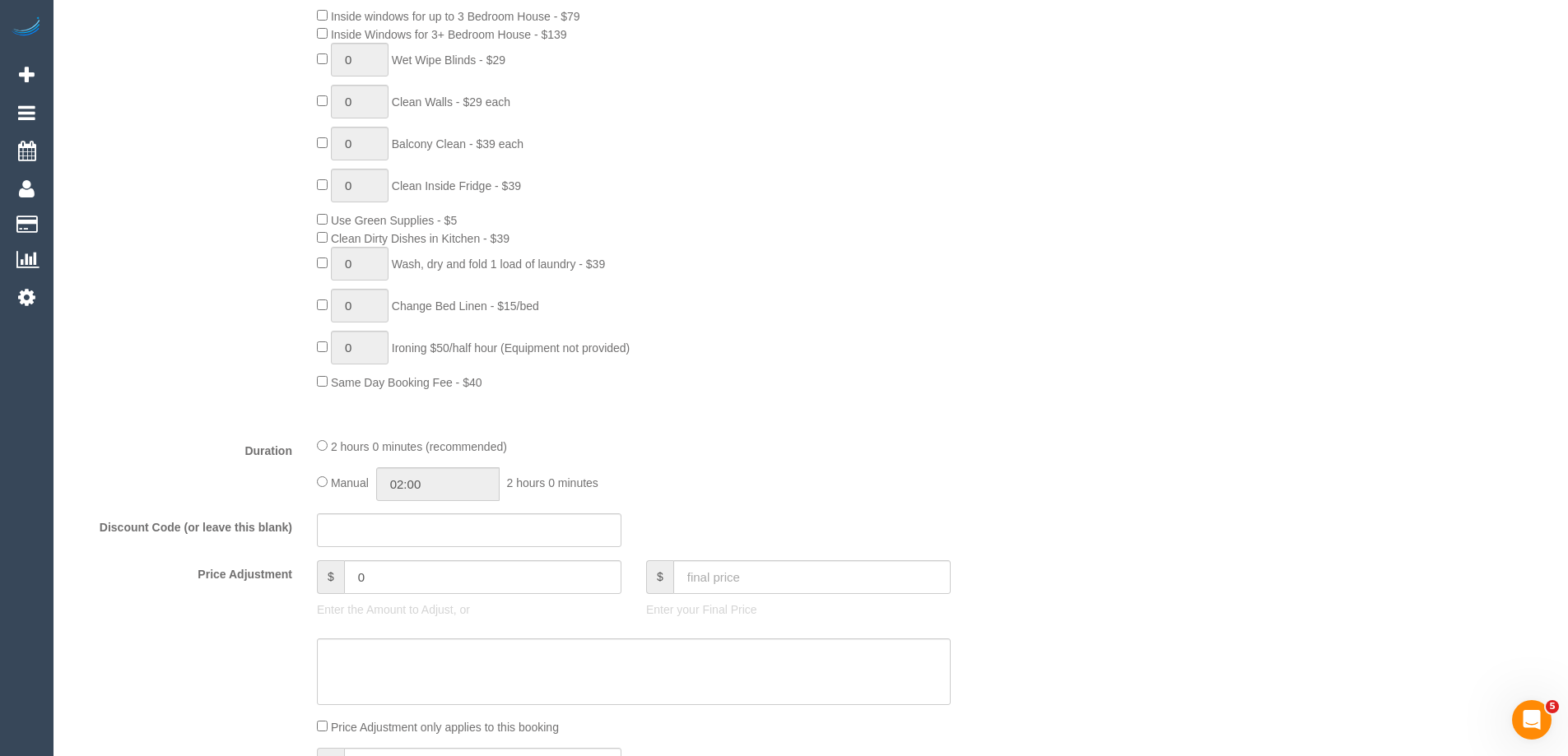
select select "object:1525"
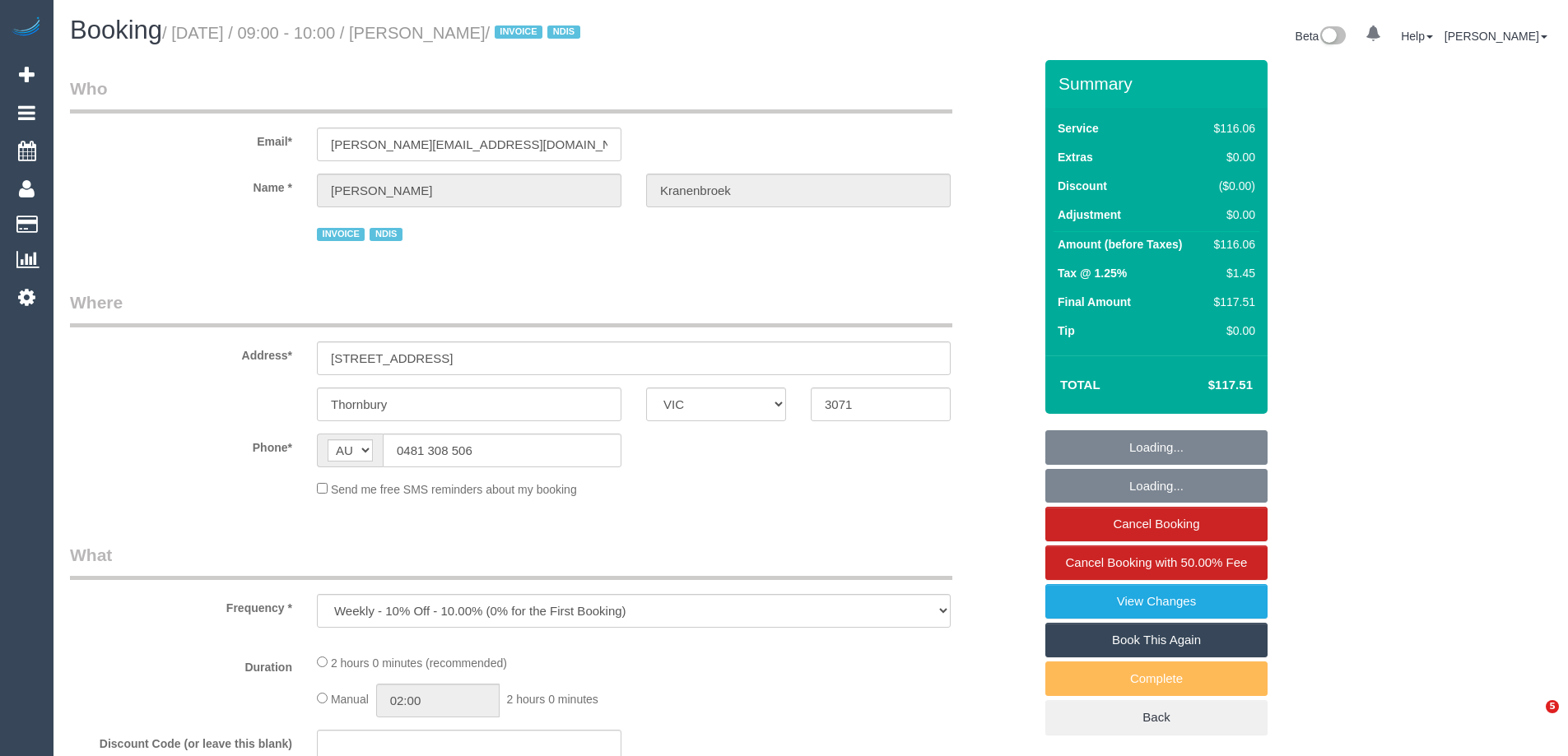
select select "VIC"
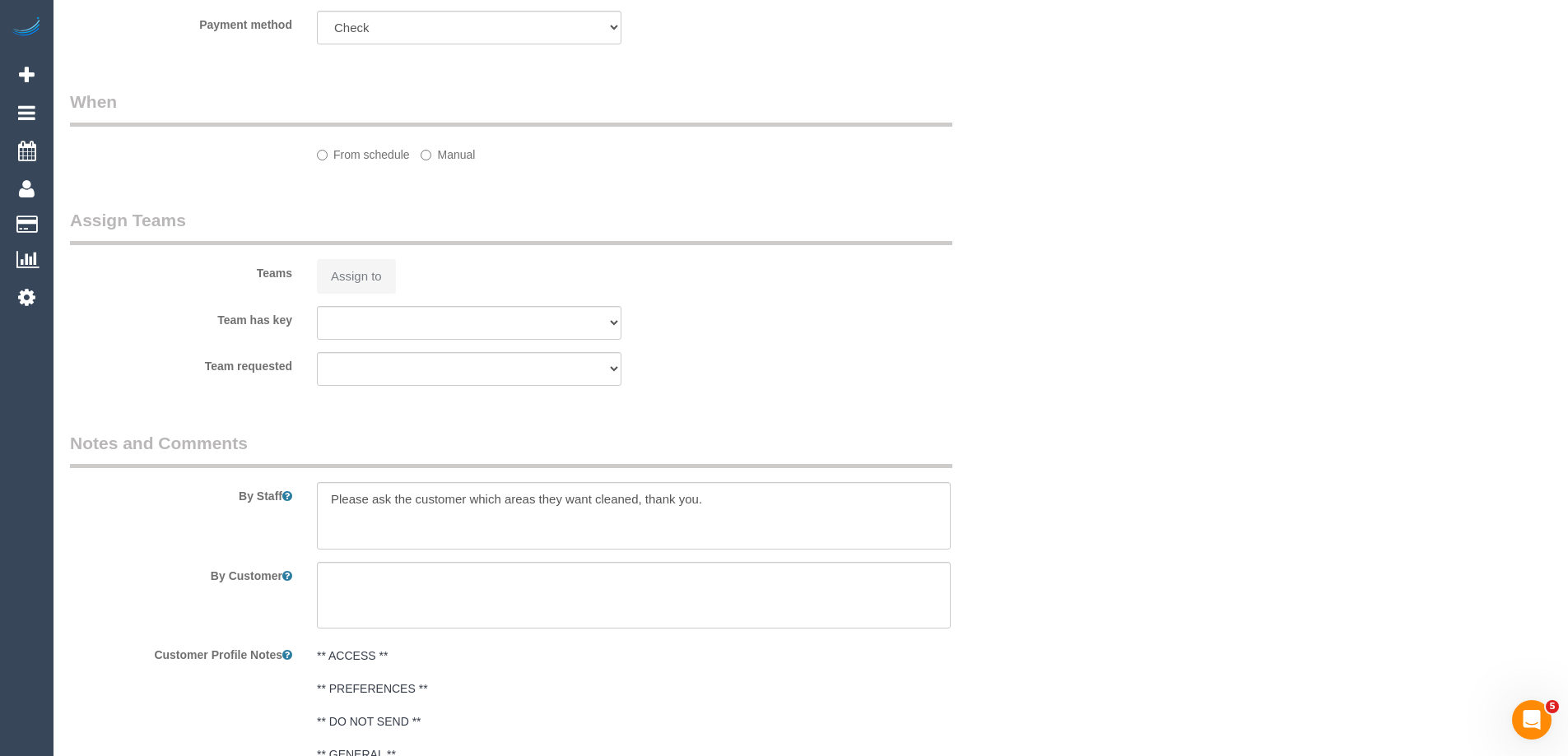
select select "number:29"
select select "number:14"
select select "number:19"
select select "number:23"
select select "number:34"
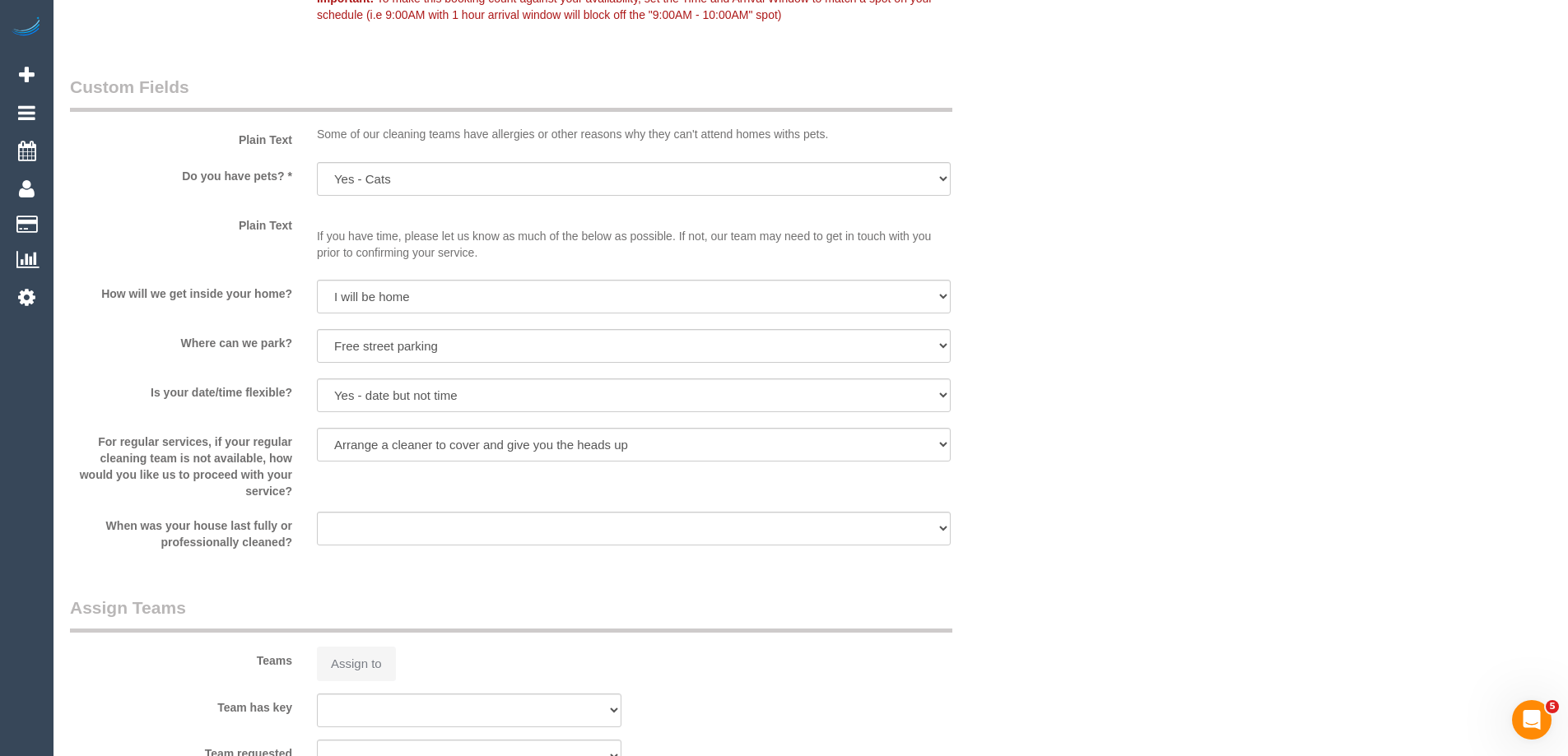
select select "object:770"
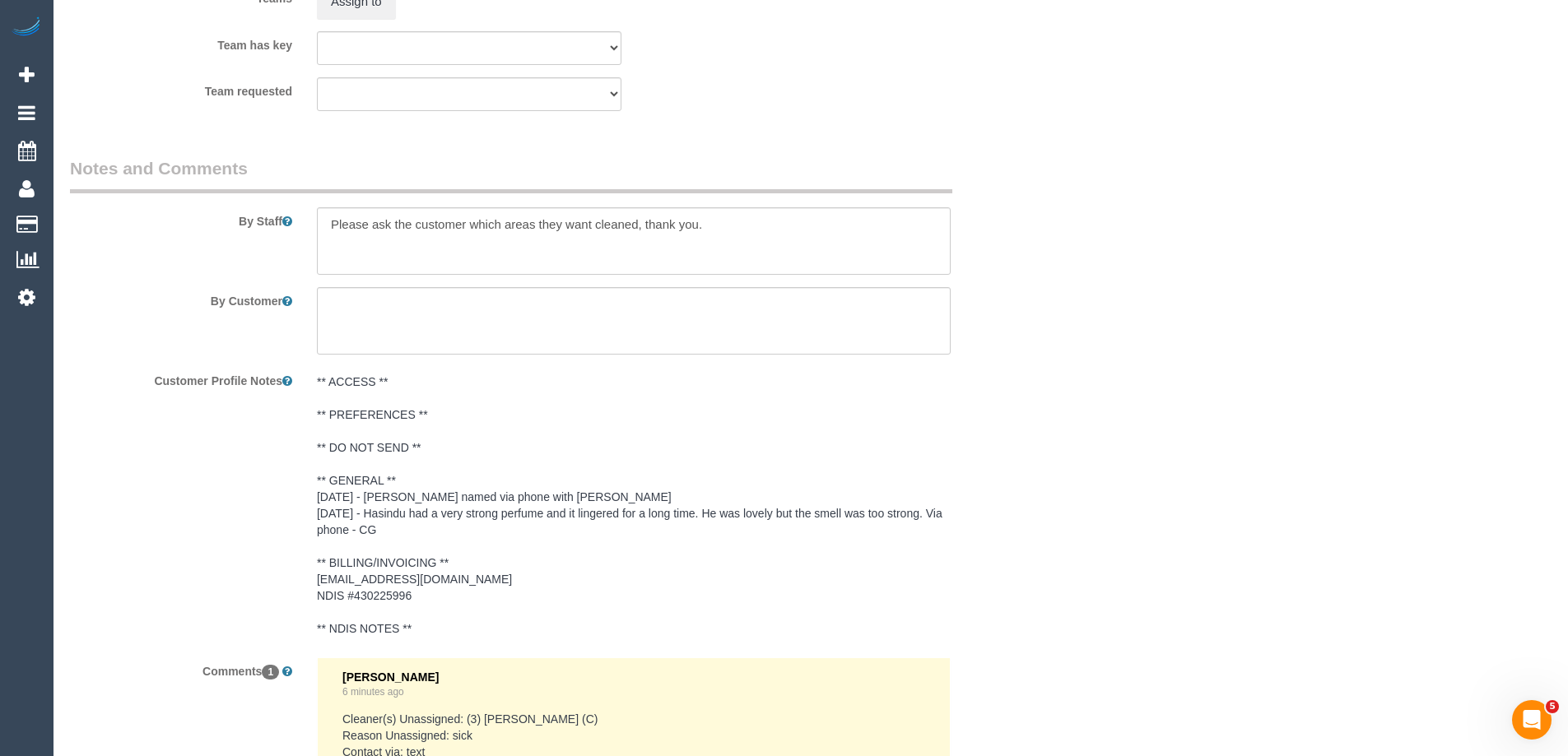
scroll to position [2459, 0]
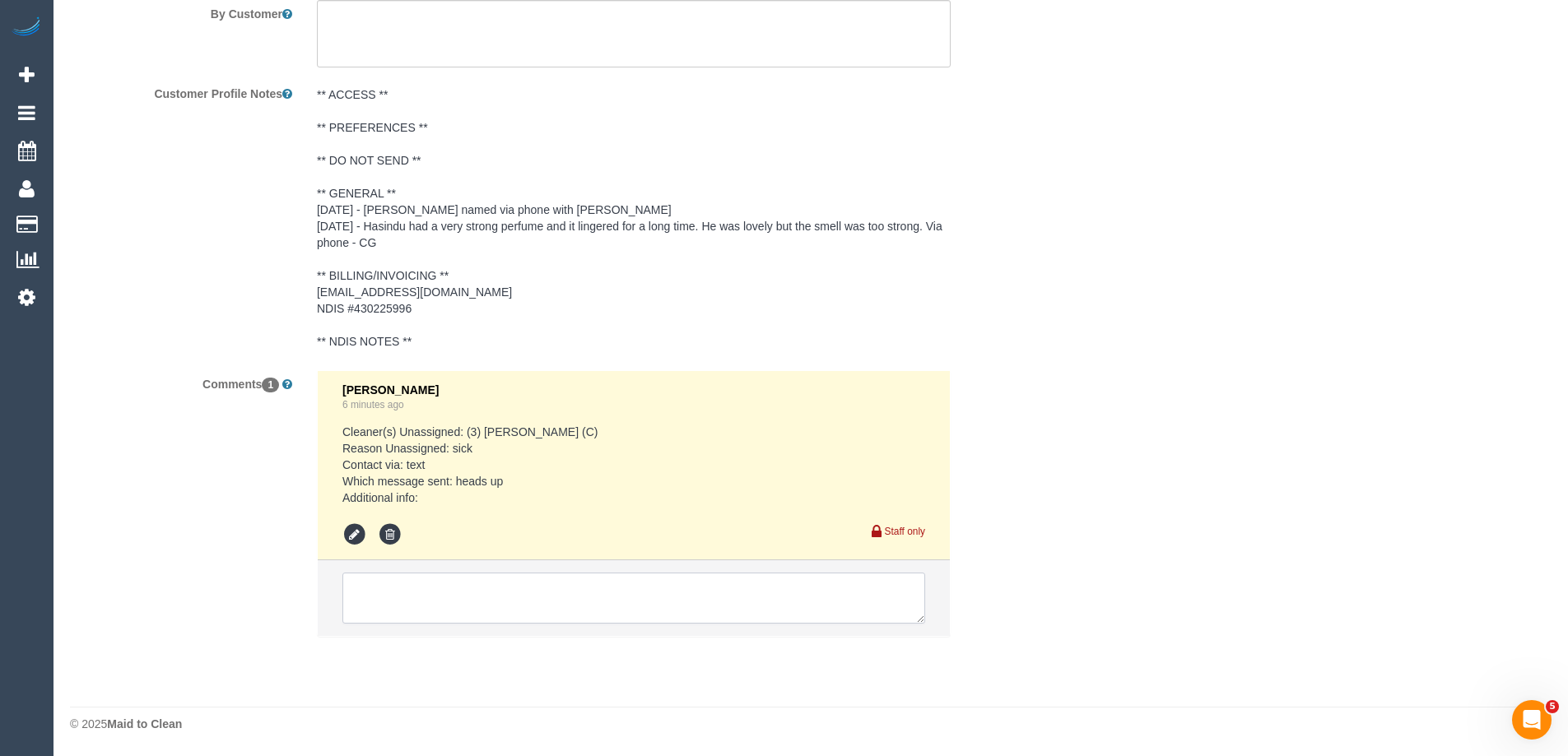
click at [427, 606] on textarea at bounding box center [634, 598] width 583 height 51
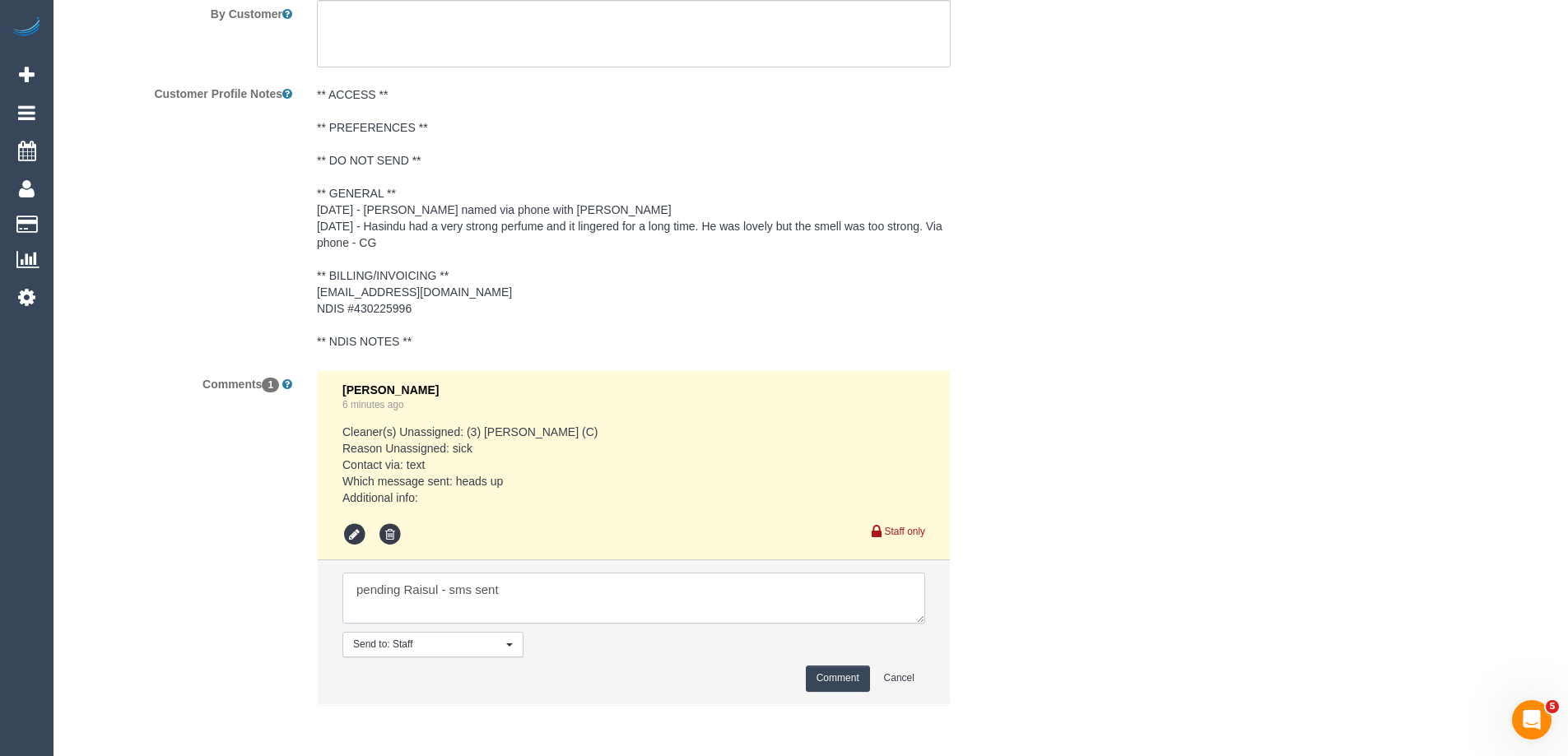
type textarea "pending Raisul - sms sent"
click at [838, 691] on button "Comment" at bounding box center [838, 679] width 65 height 25
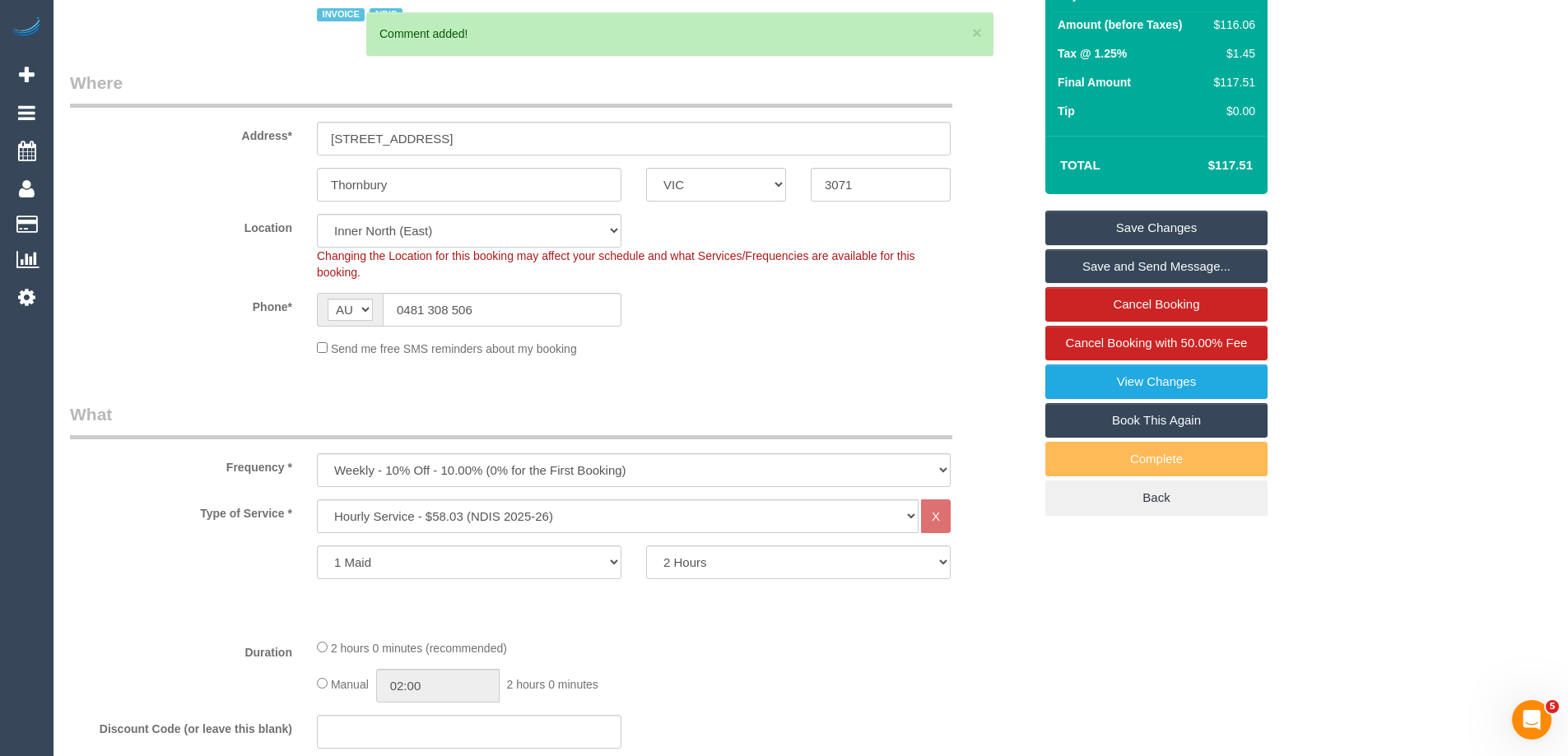
scroll to position [0, 0]
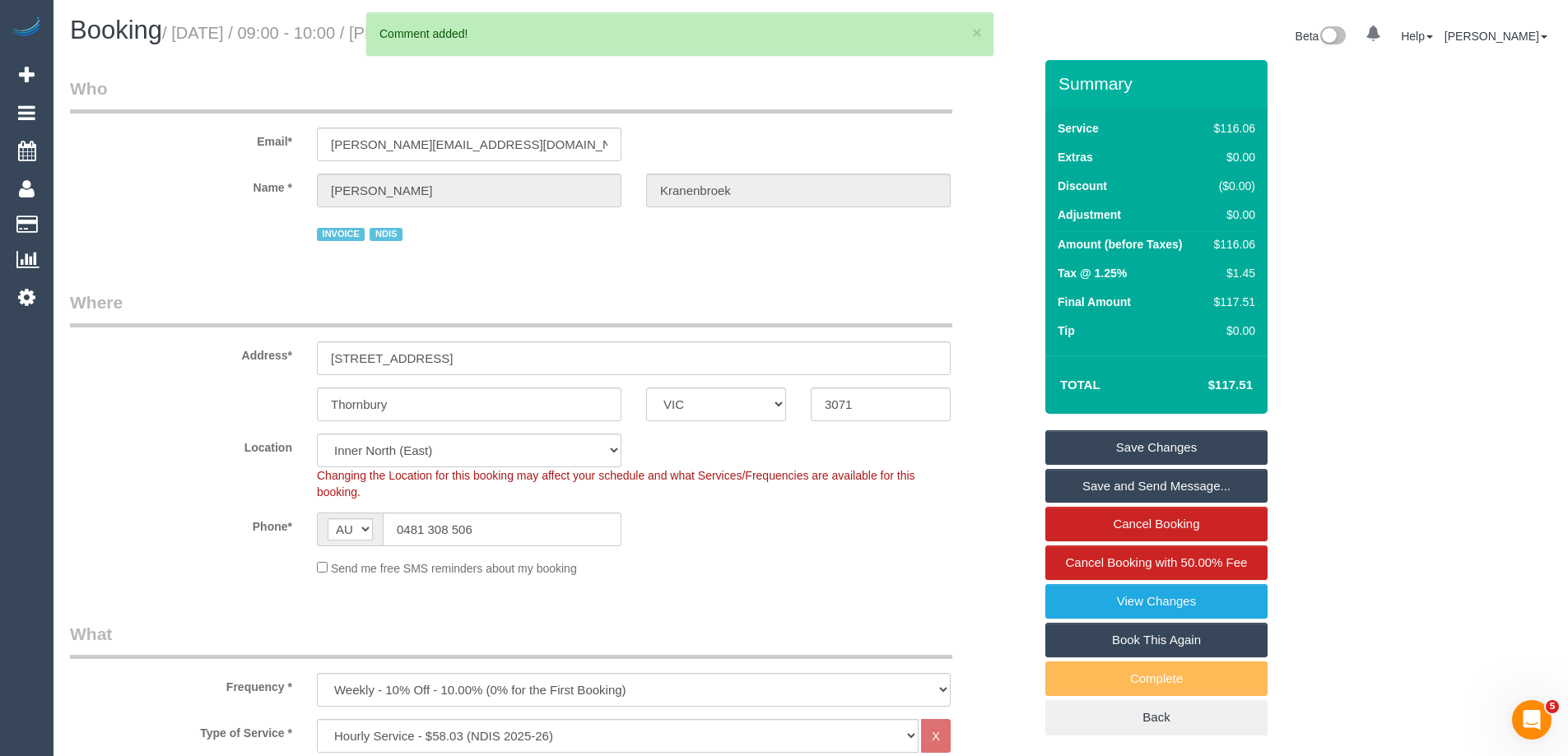
click at [1203, 447] on link "Save Changes" at bounding box center [1157, 448] width 223 height 35
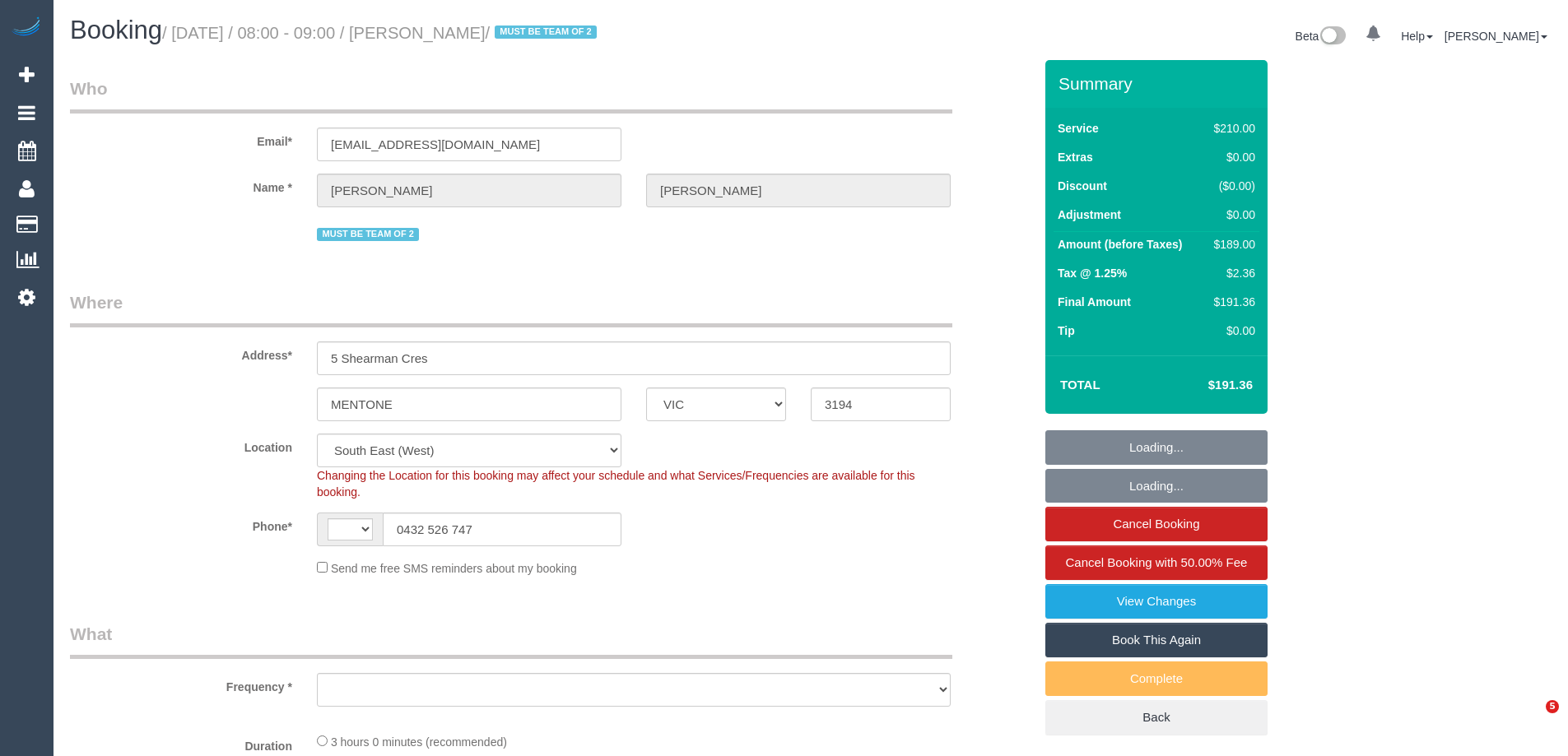
select select "VIC"
select select "string:AU"
select select "string:stripe-pm_1Qradk2GScqysDRVNu1NuYHD"
select select "number:27"
select select "number:14"
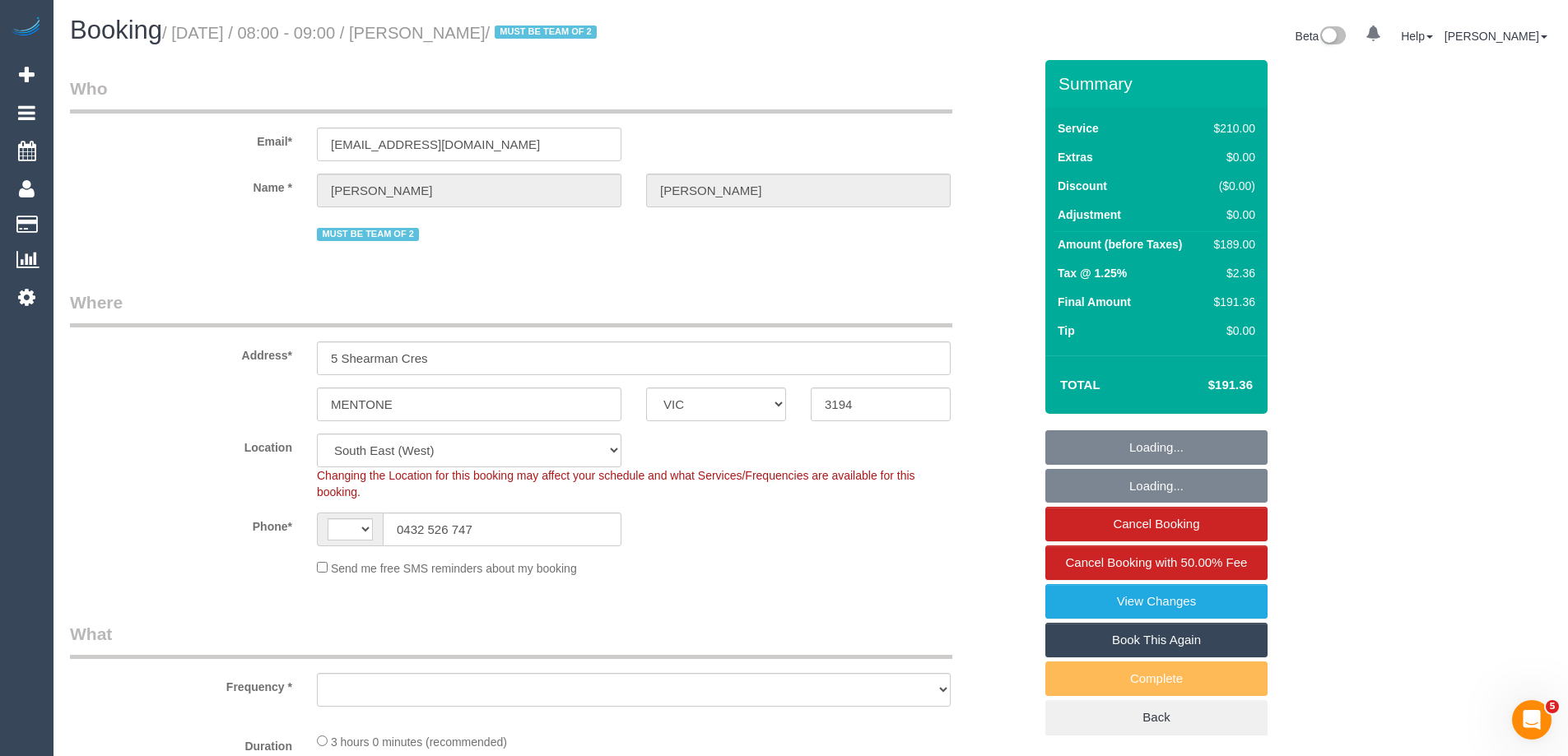
select select "number:18"
select select "number:22"
select select "number:34"
select select "number:12"
select select "object:722"
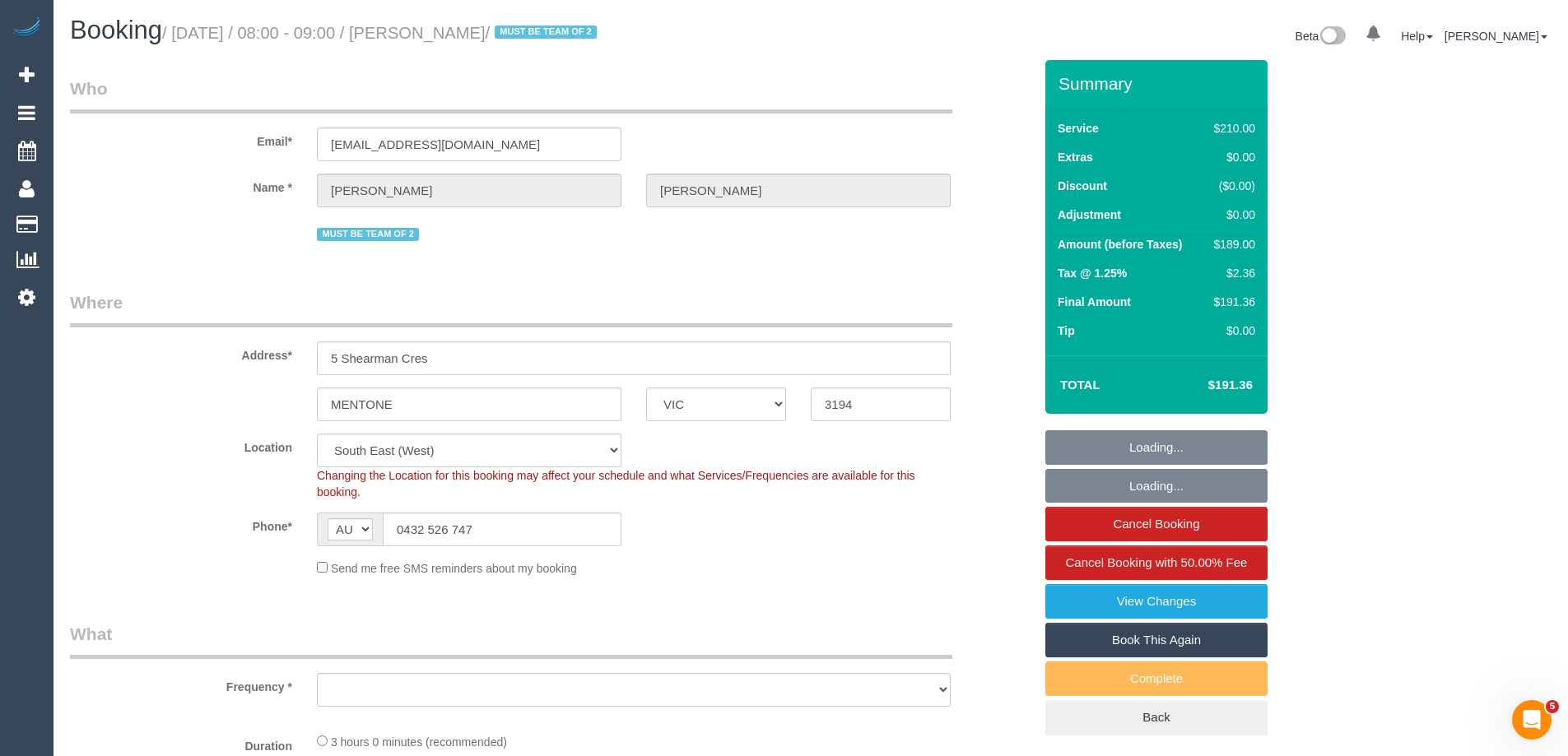
select select "180"
select select "object:895"
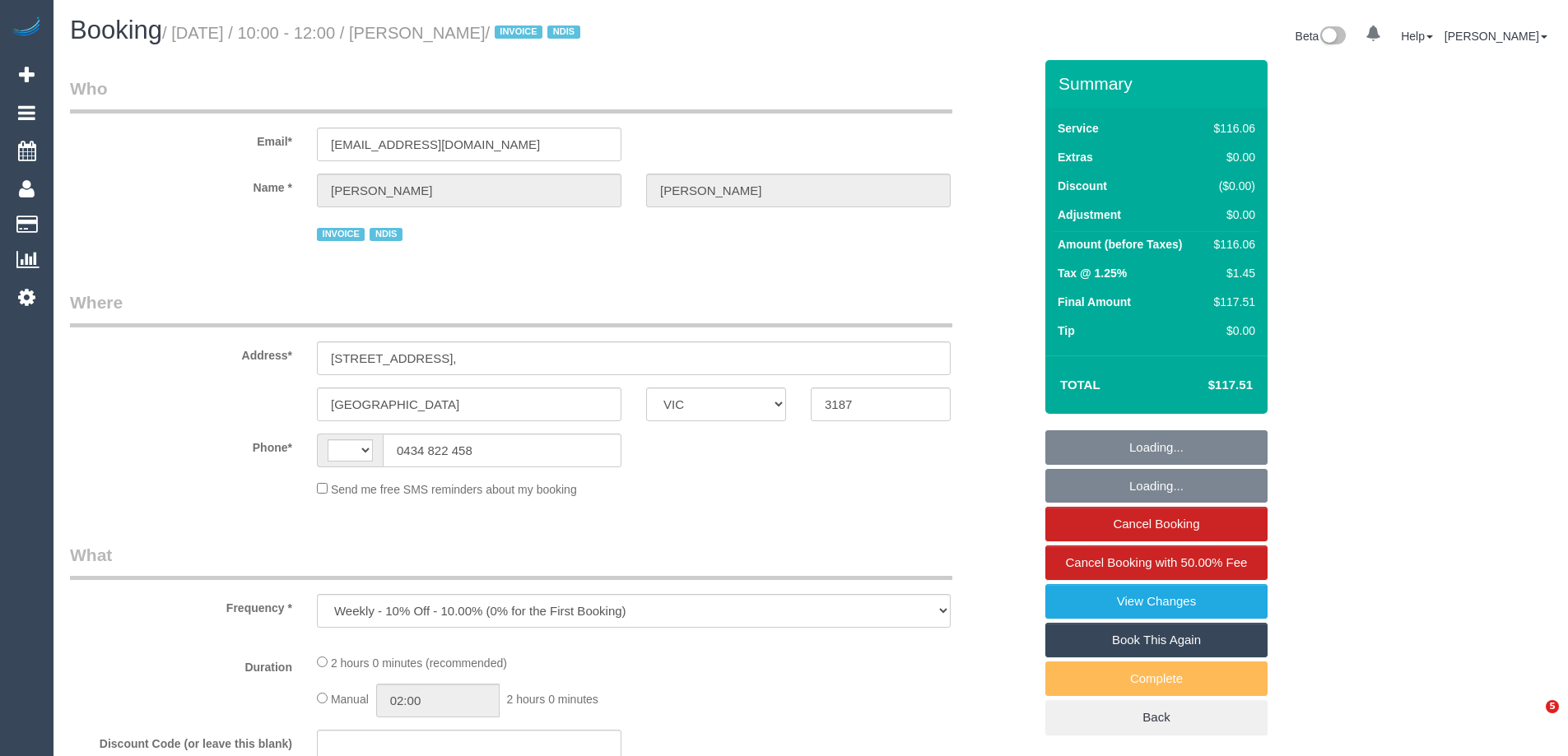
select select "VIC"
select select "number:28"
select select "number:14"
select select "number:19"
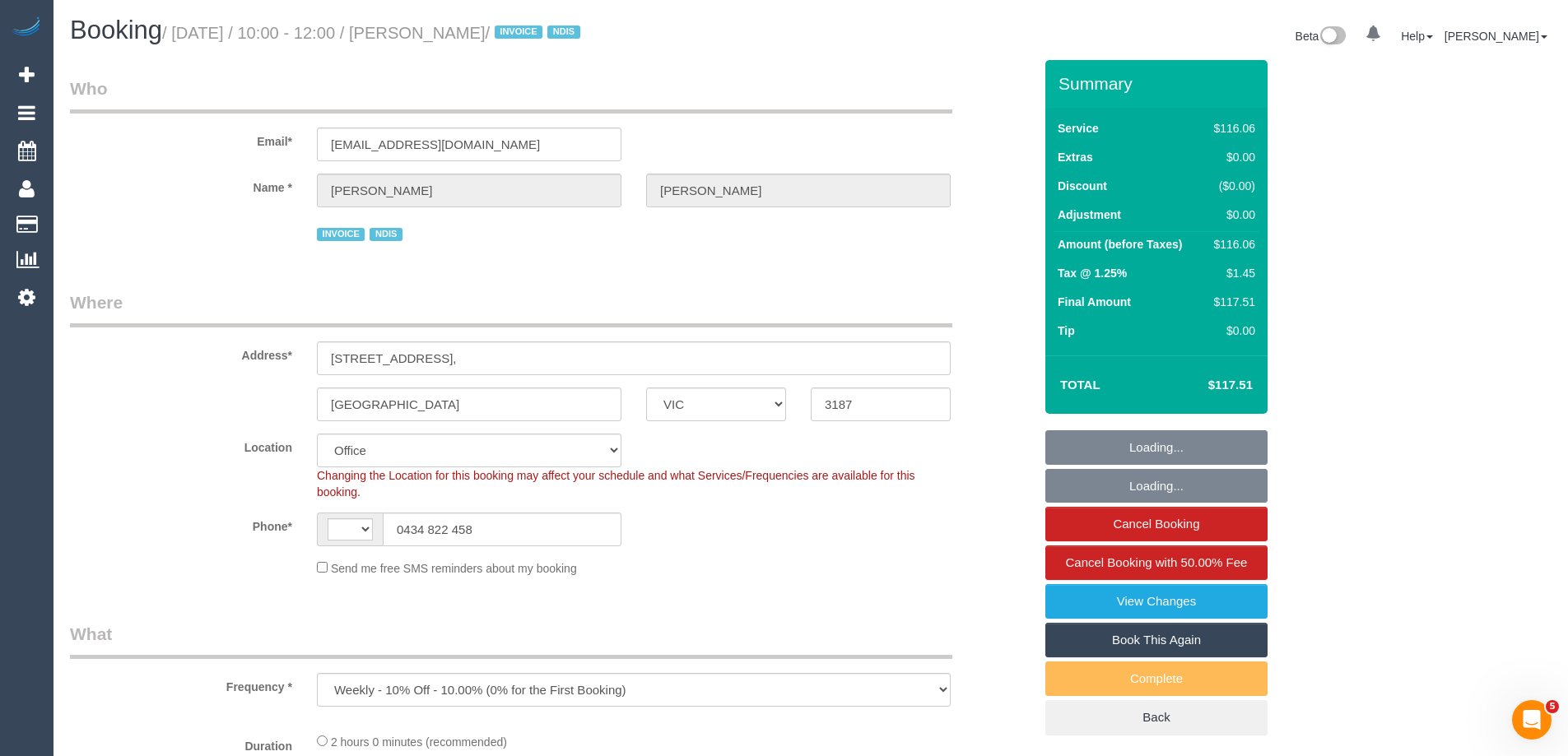
select select "object:697"
select select "string:AU"
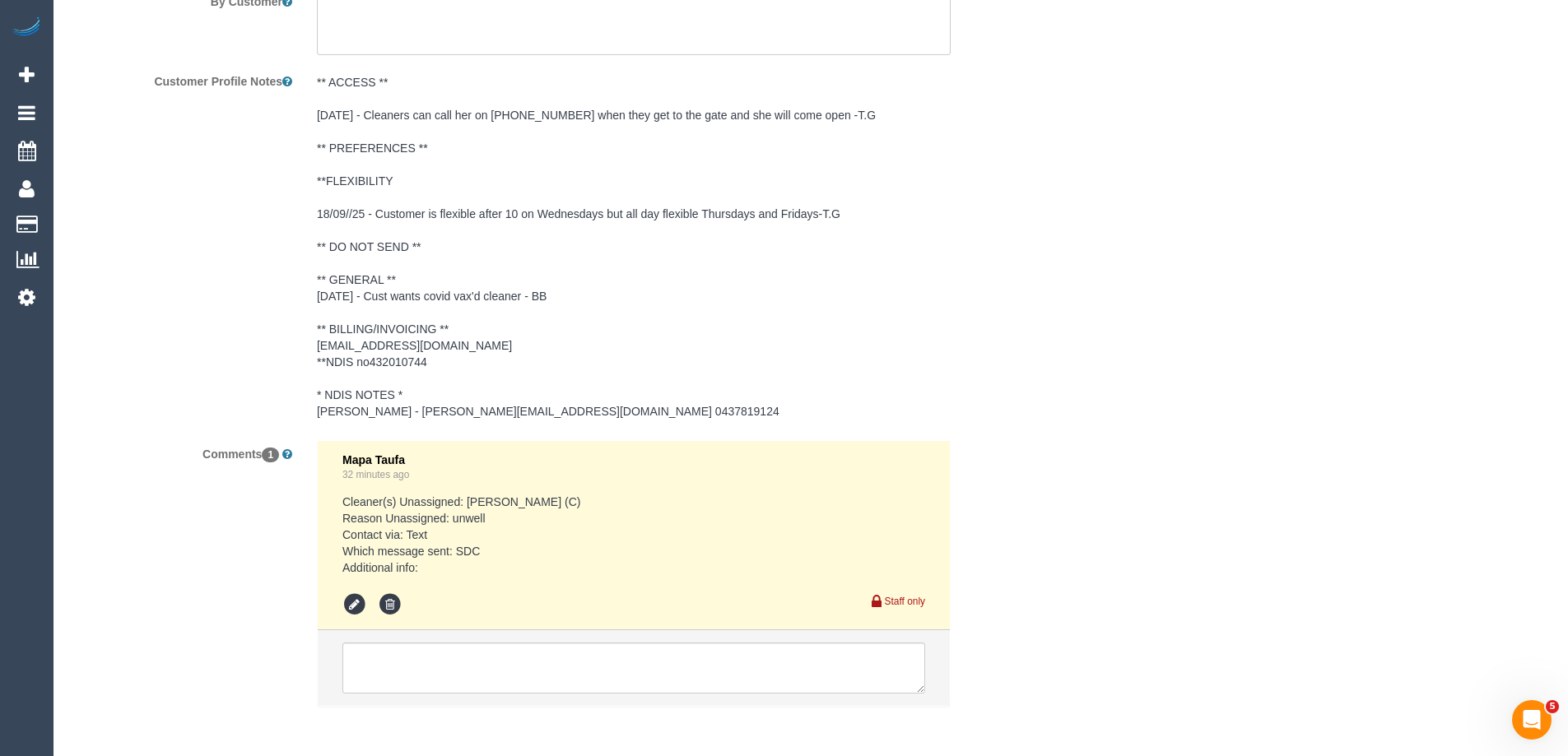
scroll to position [2542, 0]
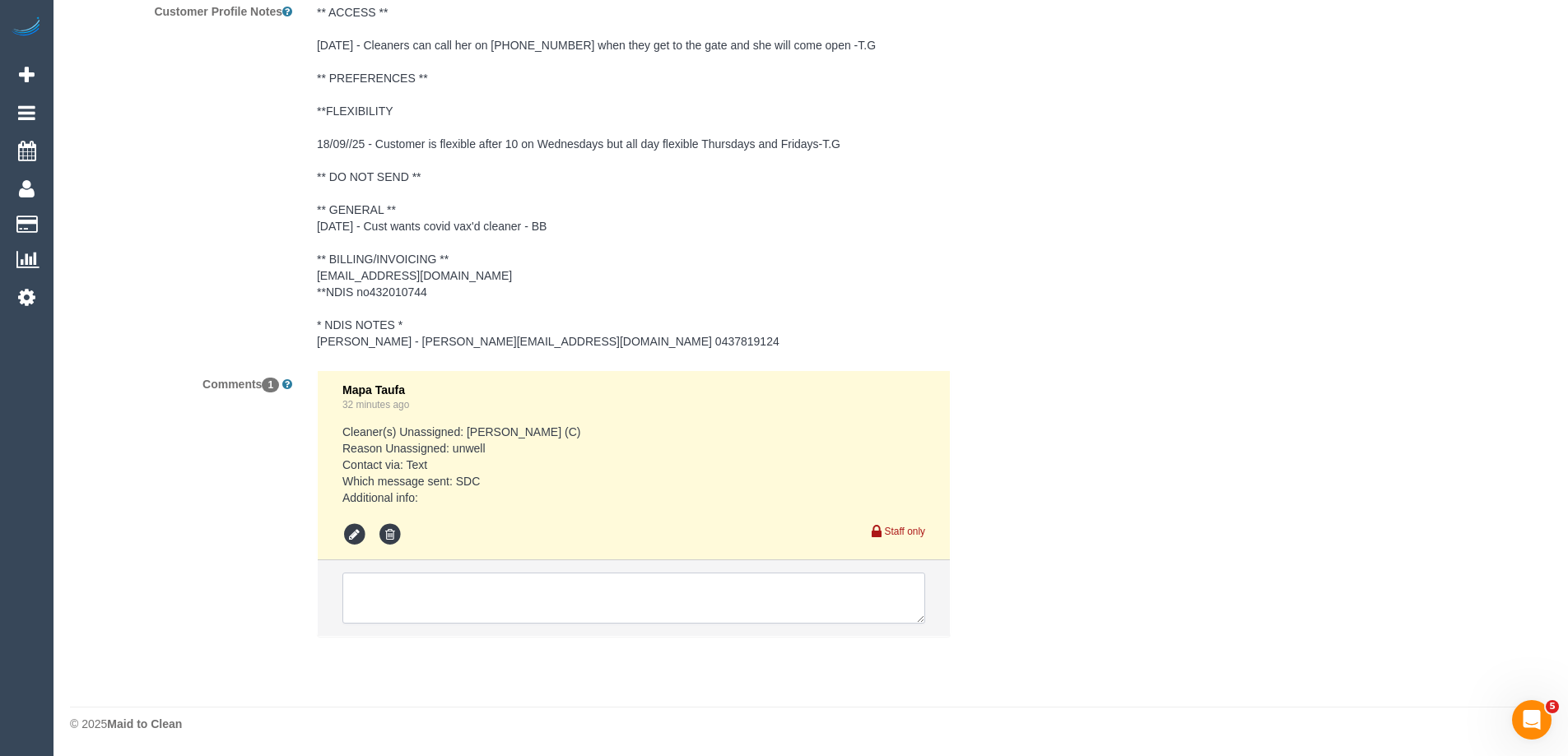
click at [372, 586] on textarea at bounding box center [634, 598] width 583 height 51
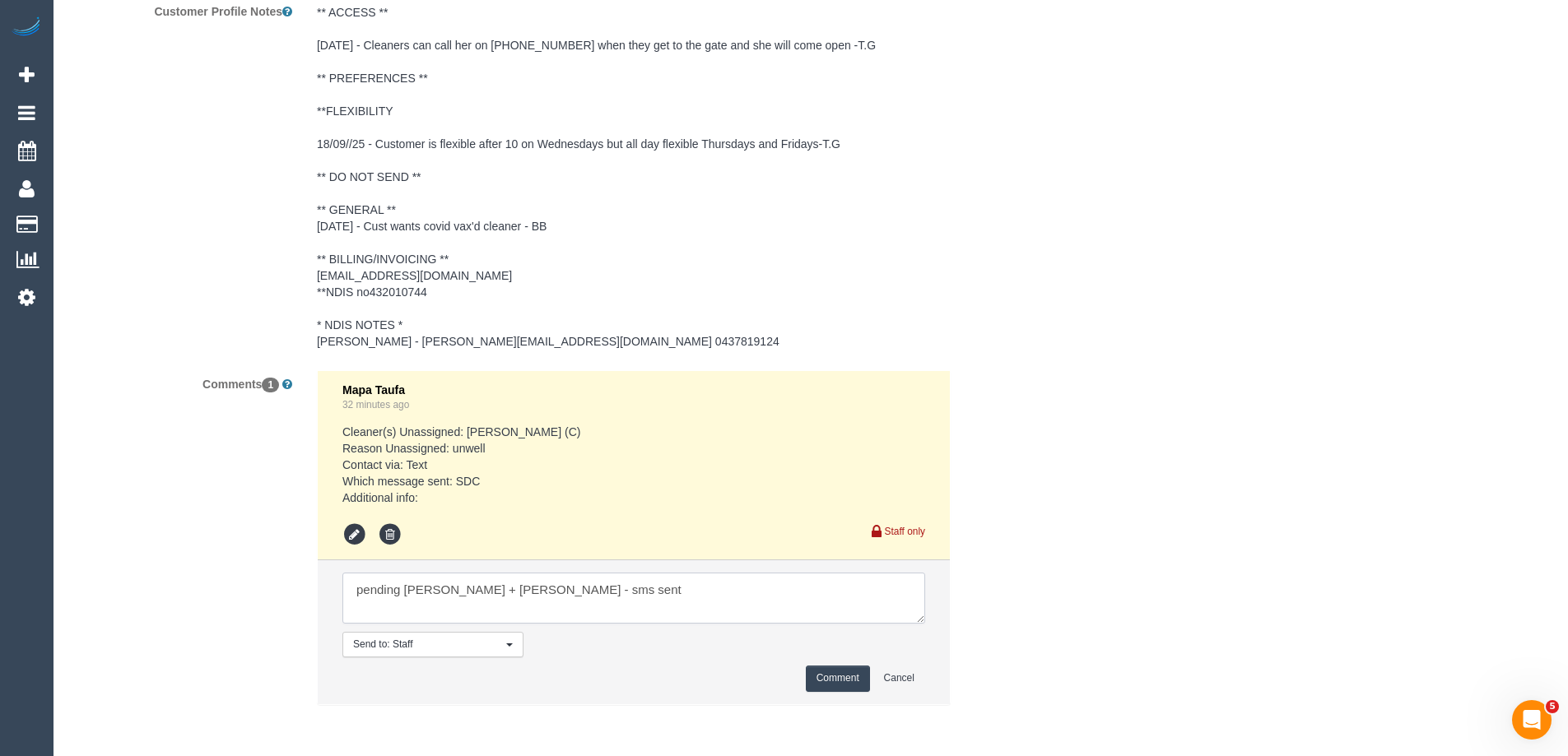
type textarea "pending Rayhan + Shahida - sms sent"
click at [832, 680] on button "Comment" at bounding box center [838, 679] width 65 height 25
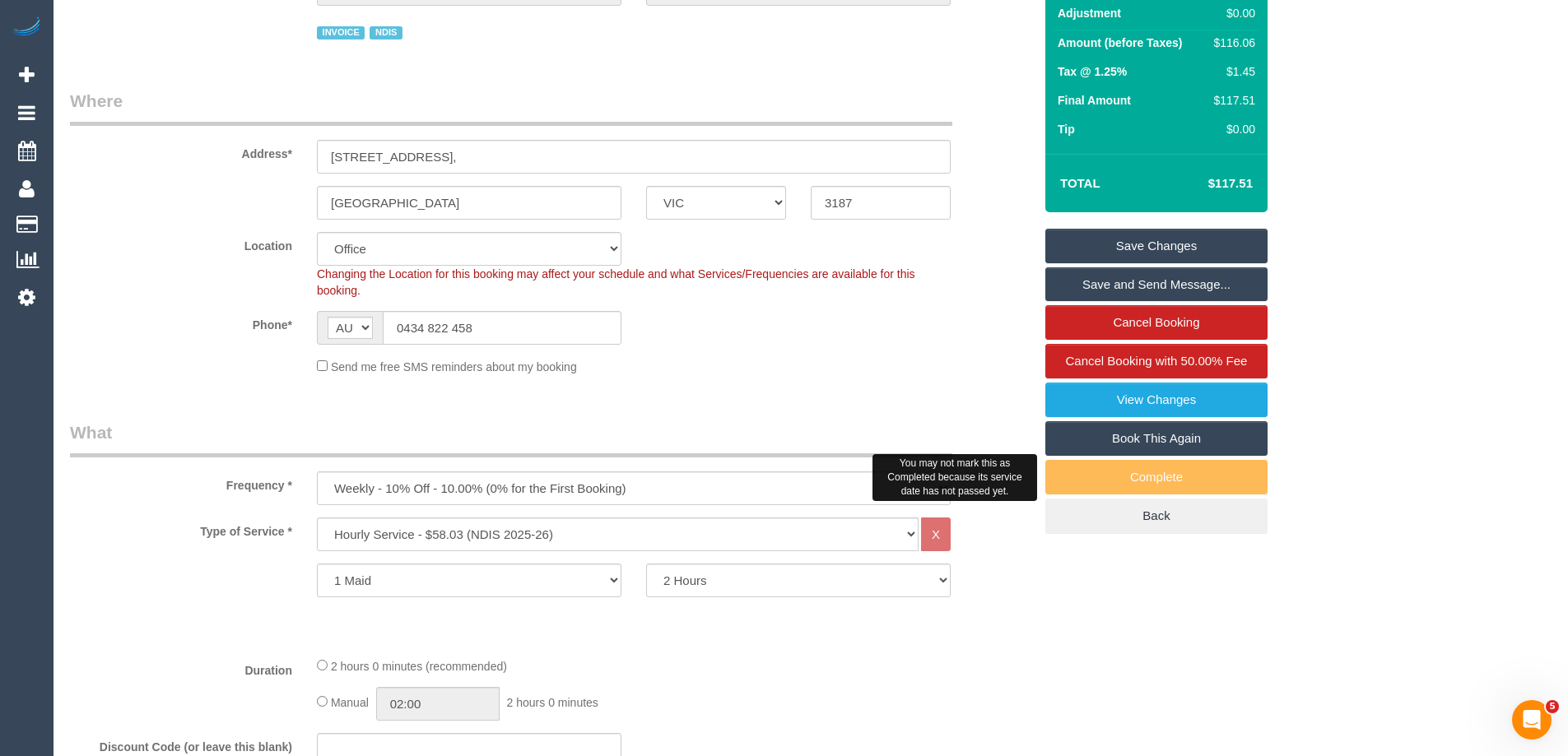
scroll to position [33, 0]
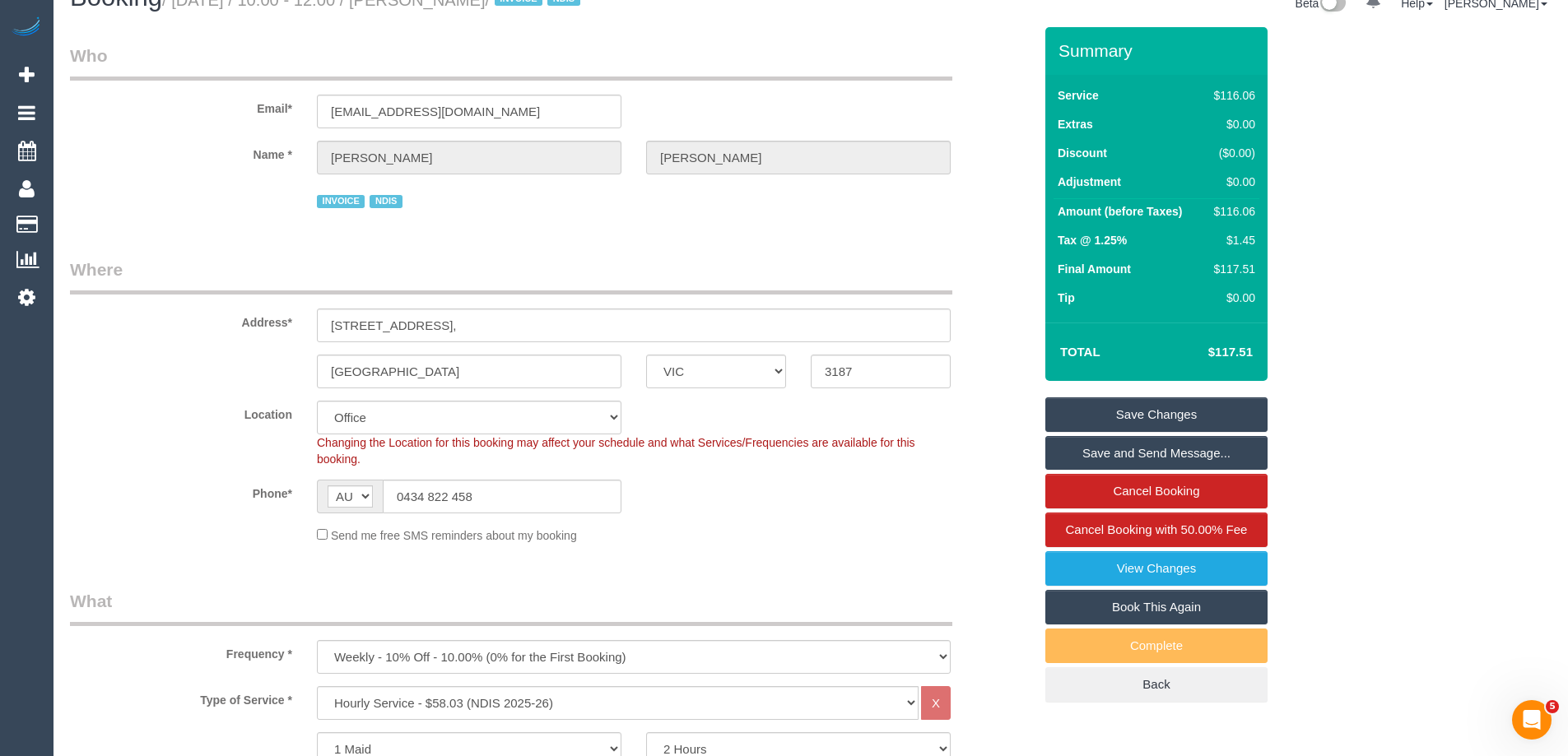
click at [1146, 410] on link "Save Changes" at bounding box center [1157, 415] width 223 height 35
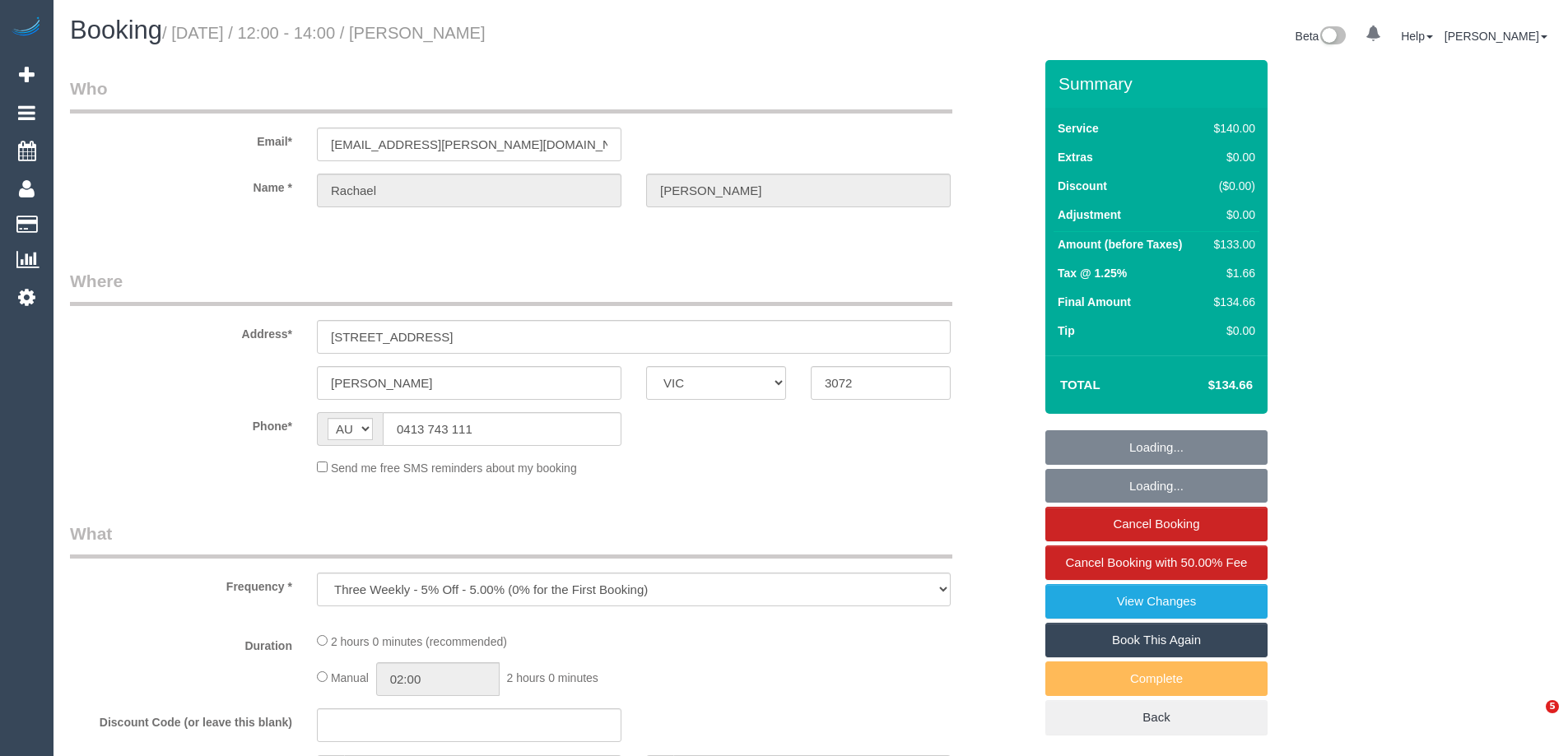
select select "VIC"
select select "string:stripe-pm_1NiSM42GScqysDRV2Pq4K9fJ"
select select "number:27"
select select "number:14"
select select "number:19"
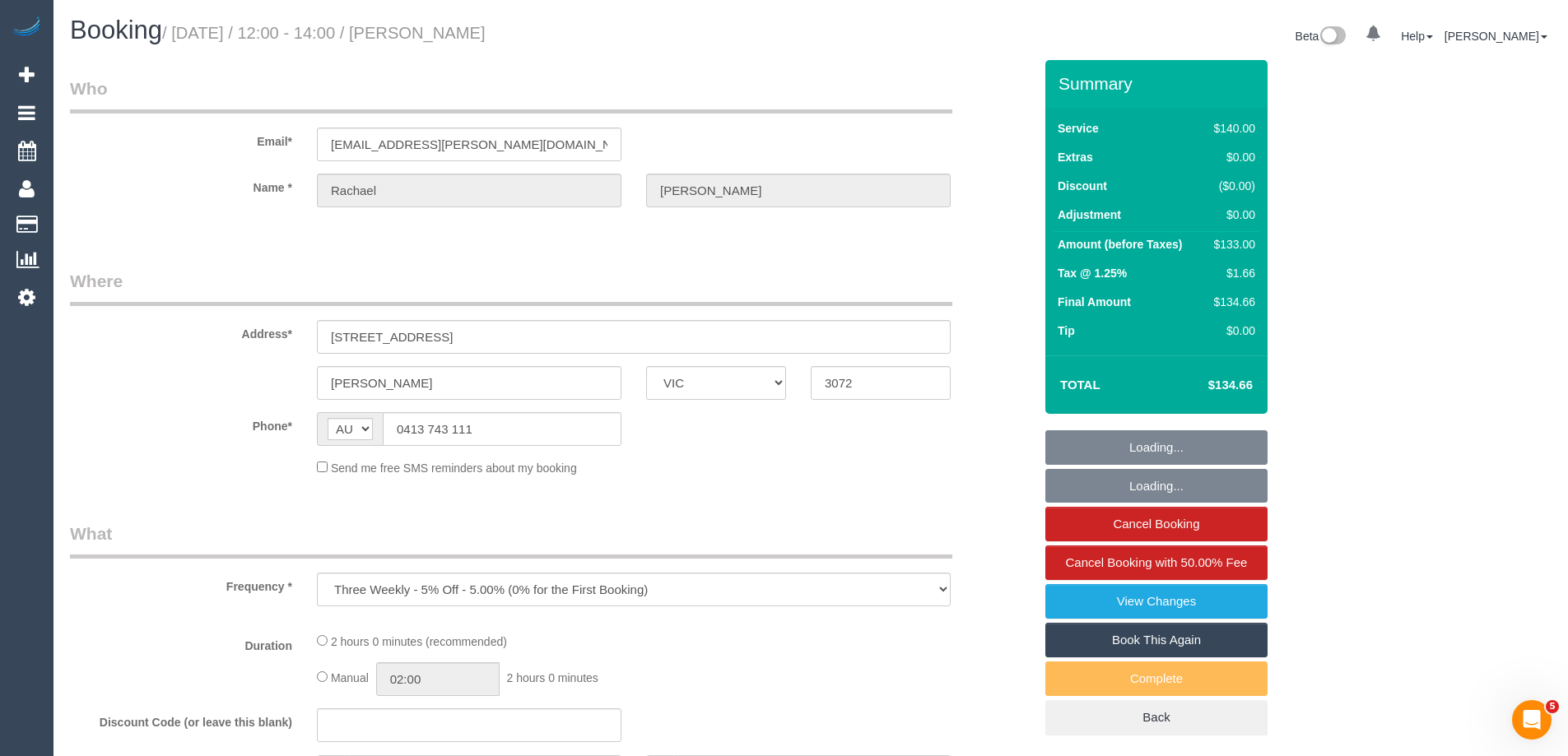
select select "number:24"
select select "number:33"
select select "number:11"
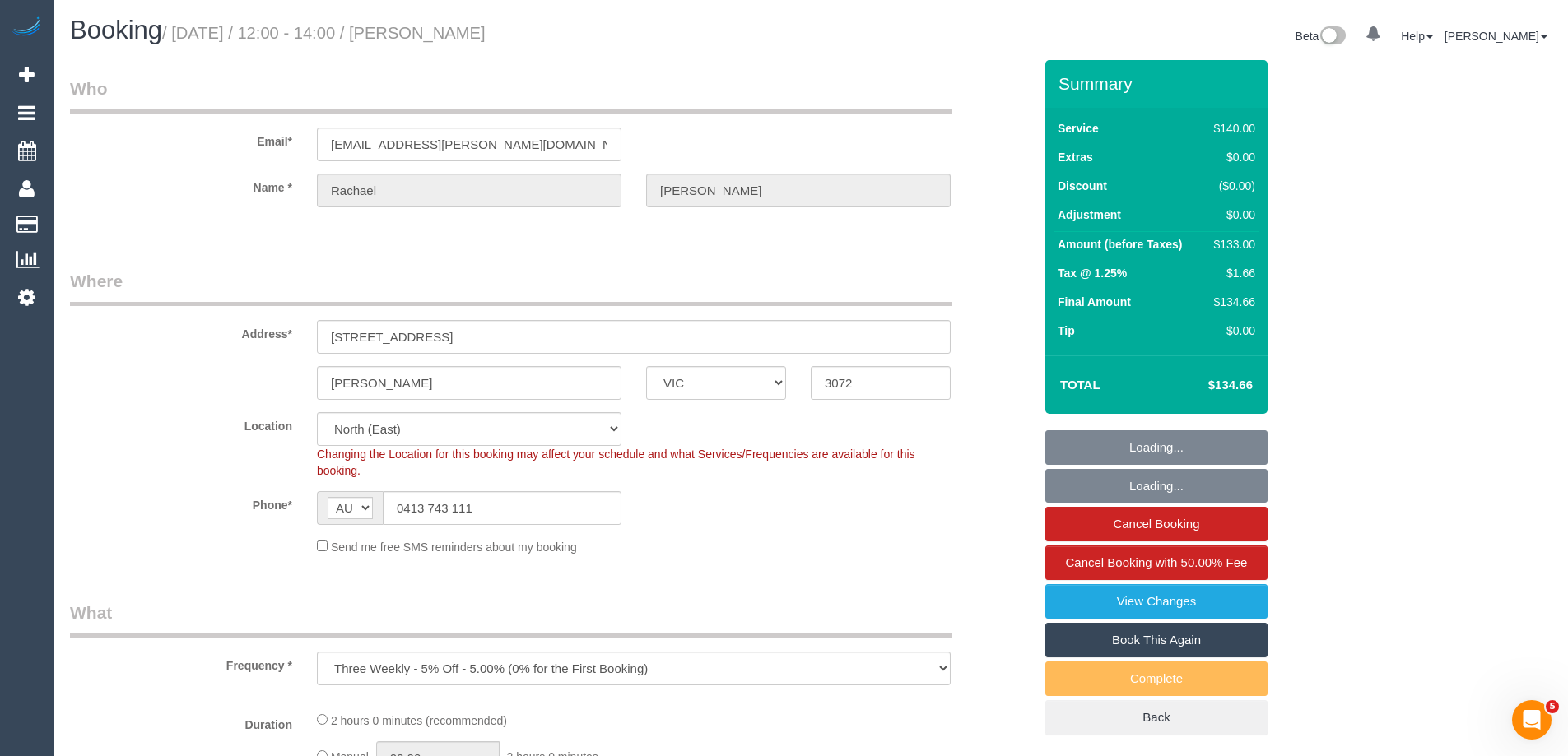
select select "object:718"
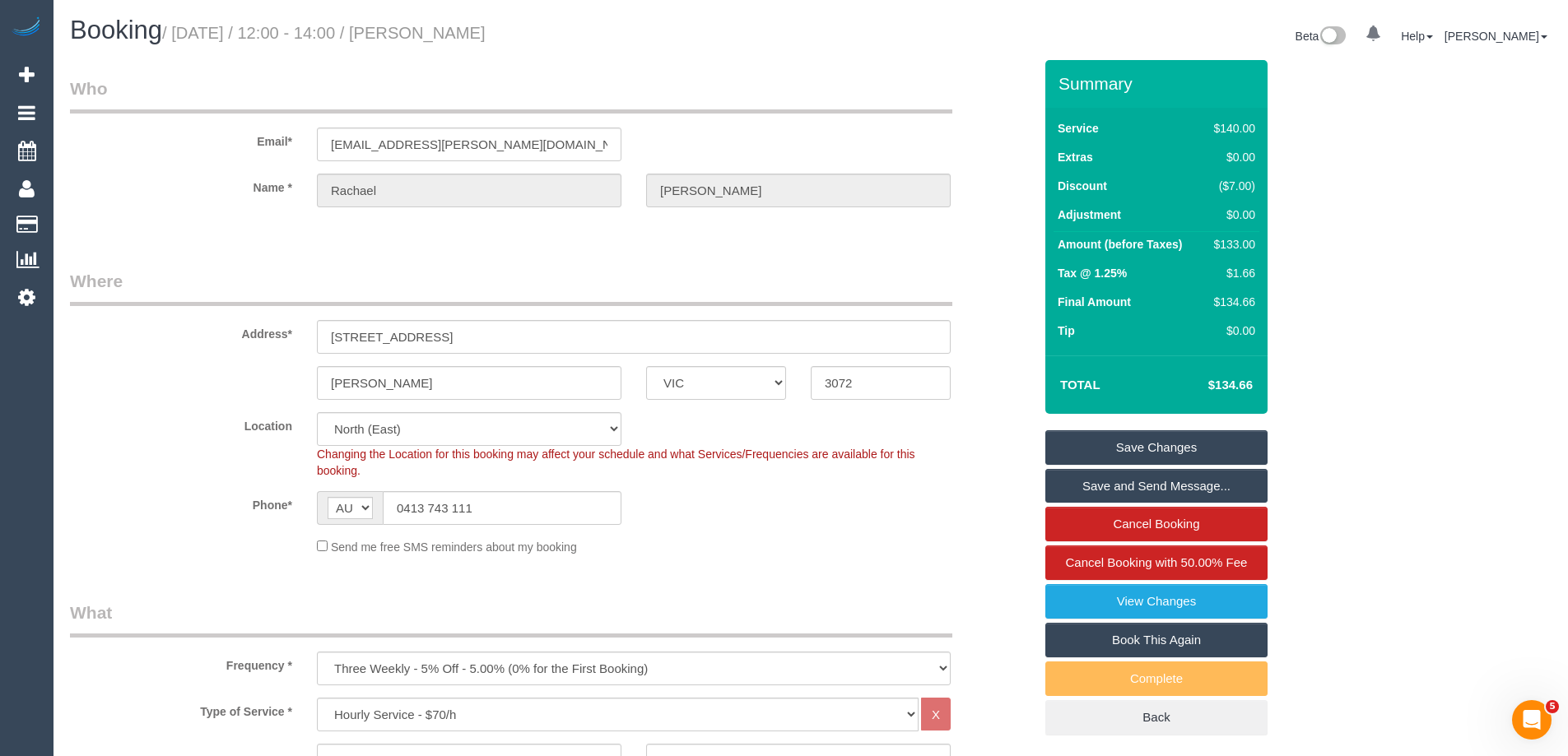
click at [218, 167] on sui-booking-customer "Email* rachael.selak@gmail.com Name * Rachael Selak" at bounding box center [551, 150] width 963 height 147
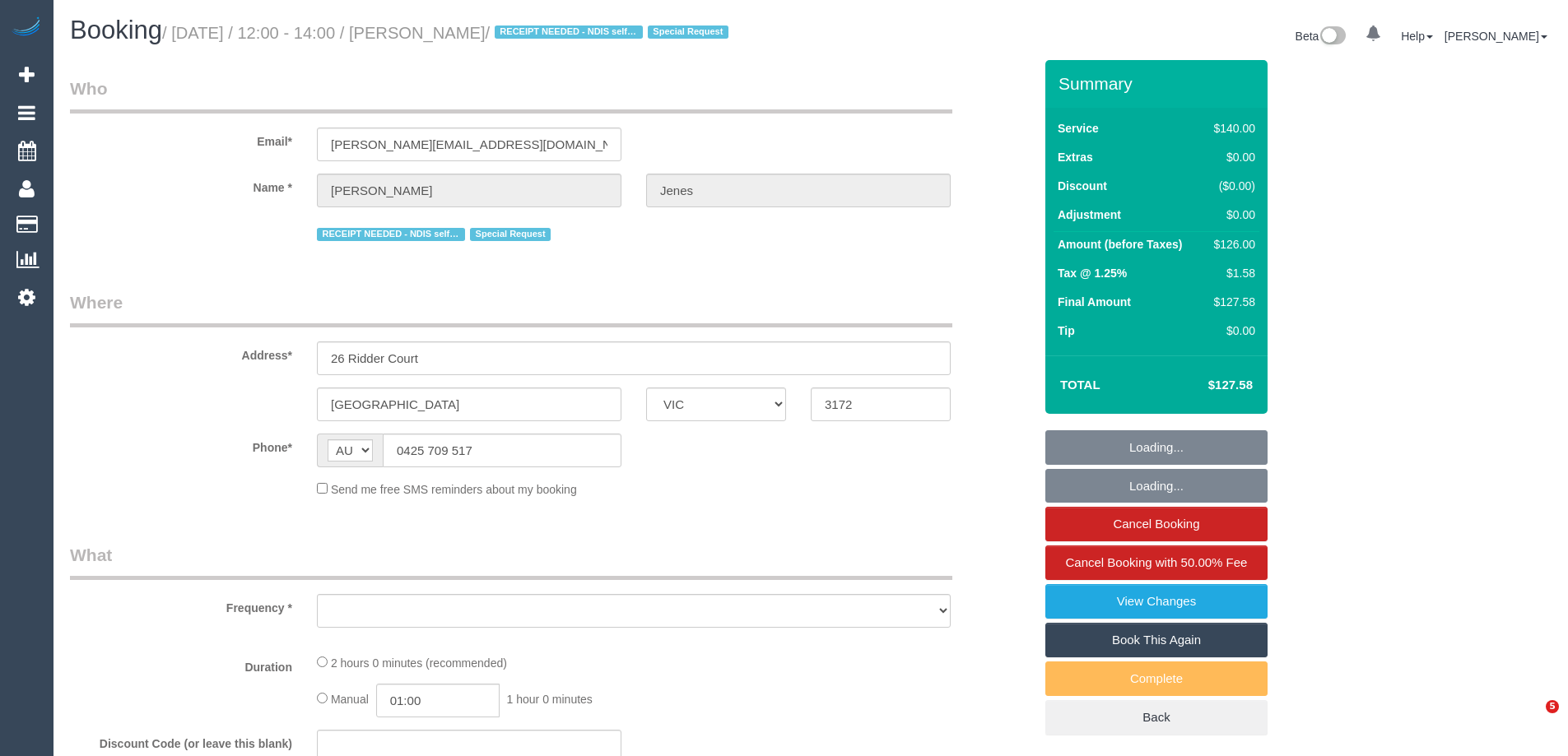
select select "VIC"
select select "object:549"
select select "string:stripe-pm_1R3Rgt2GScqysDRViSPMqNi6"
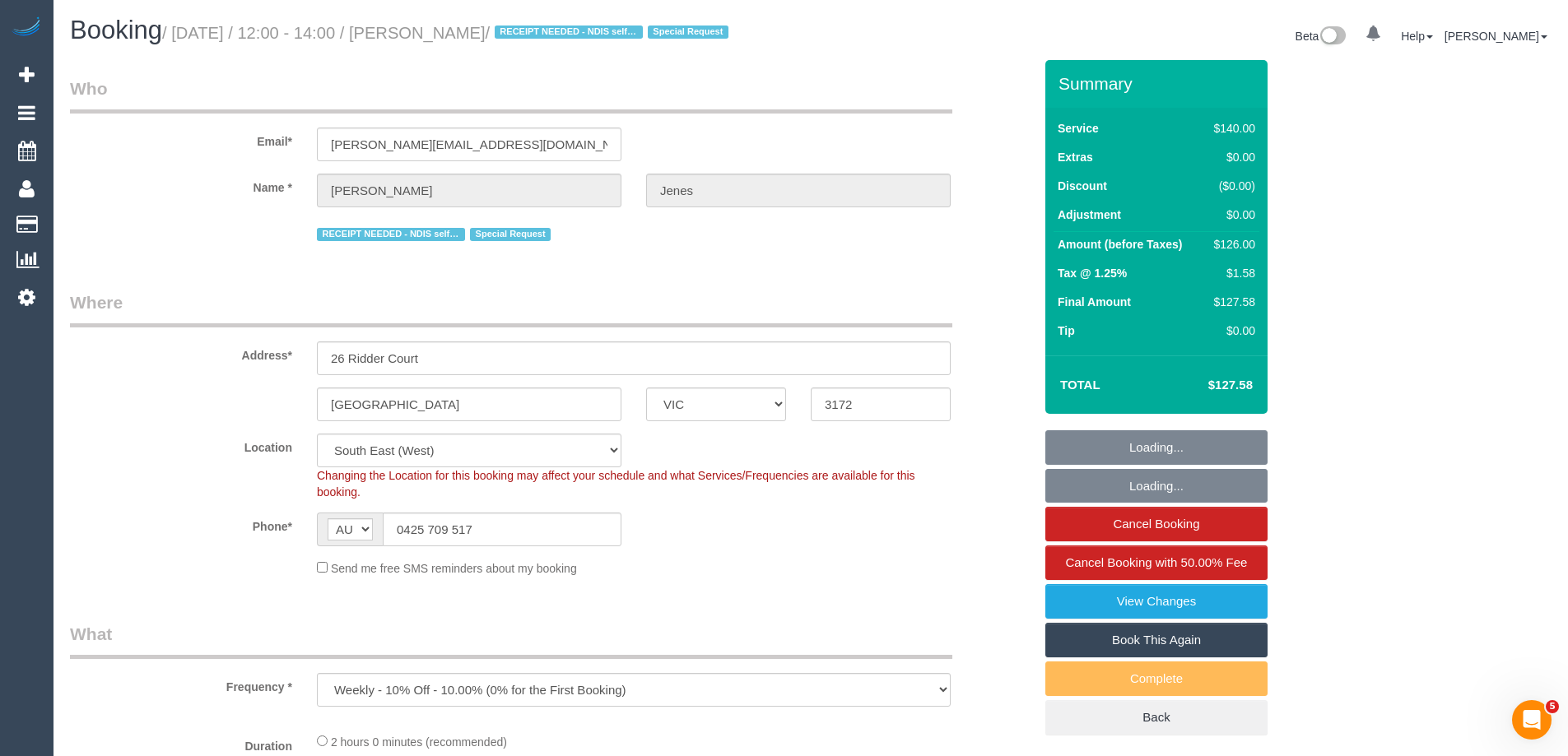
select select "object:866"
select select "number:29"
select select "number:14"
select select "number:19"
select select "number:36"
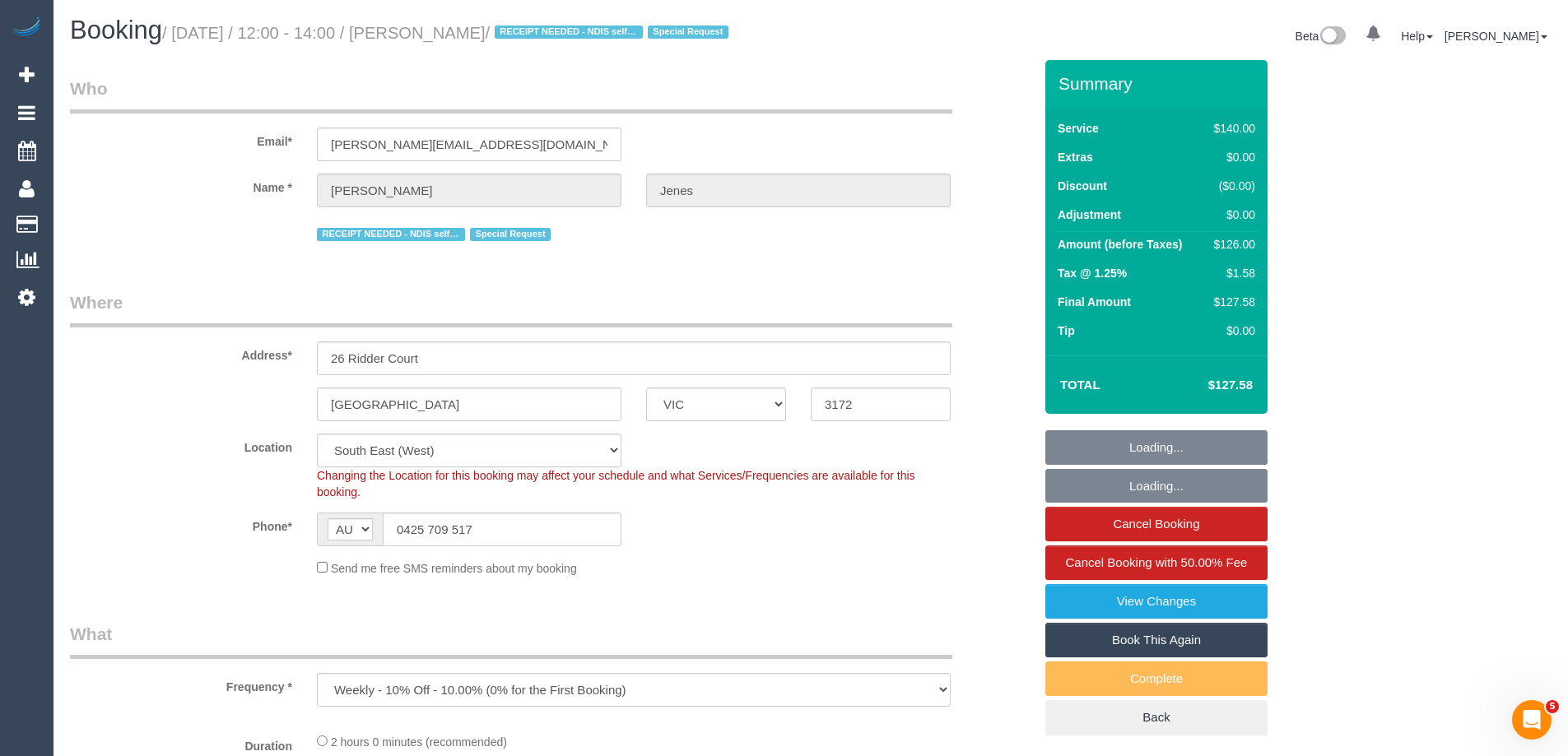
select select "number:34"
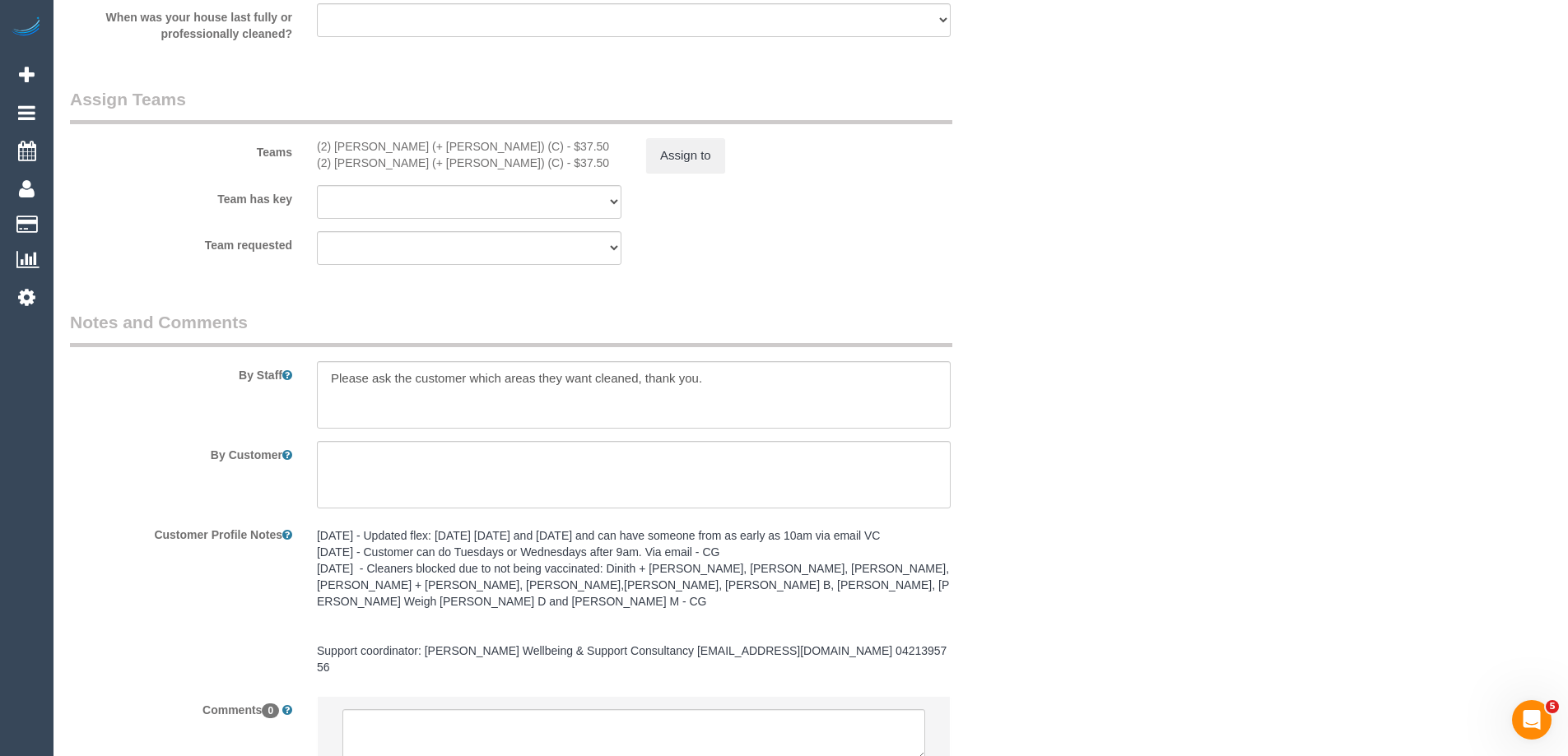
scroll to position [2579, 0]
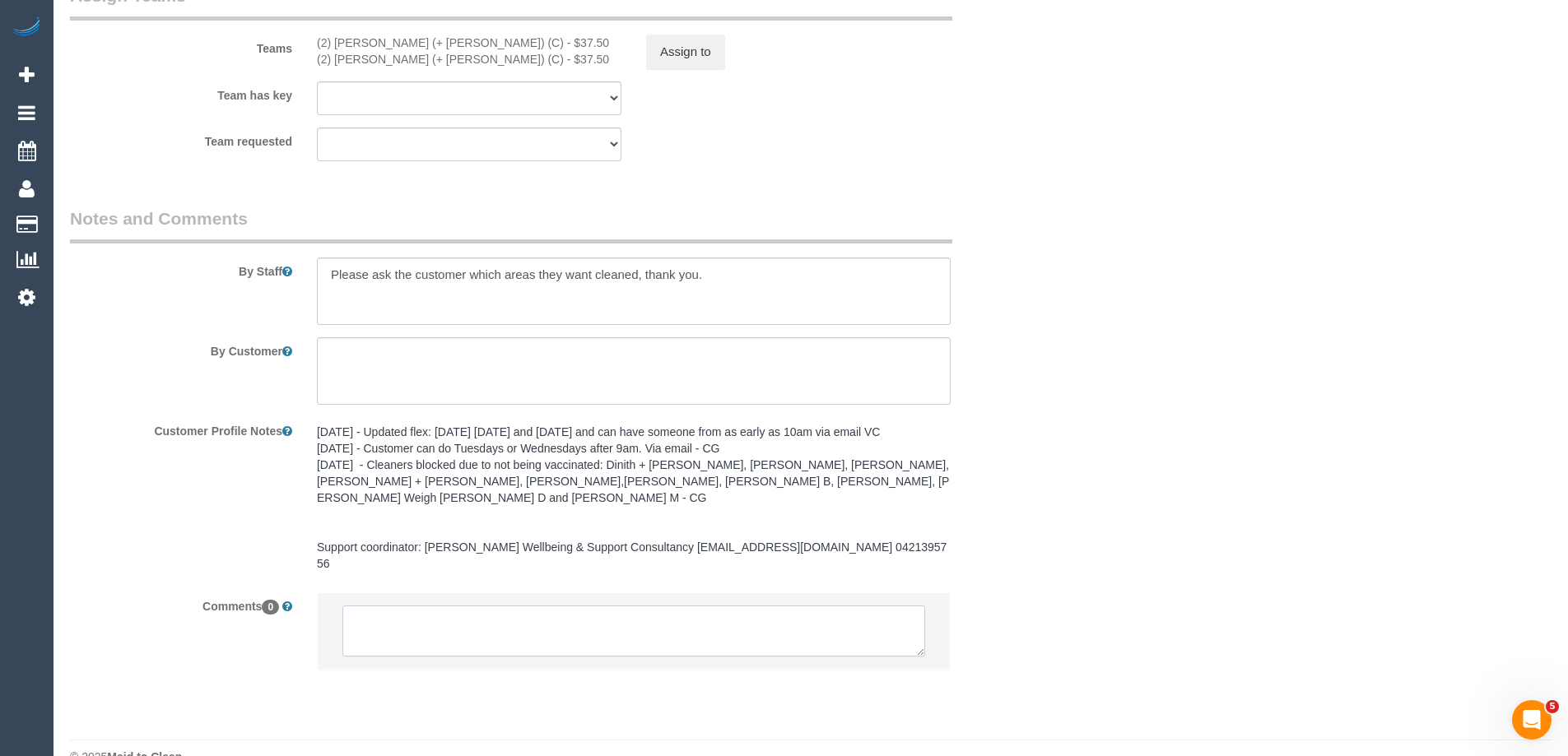
click at [450, 606] on textarea at bounding box center [634, 631] width 583 height 51
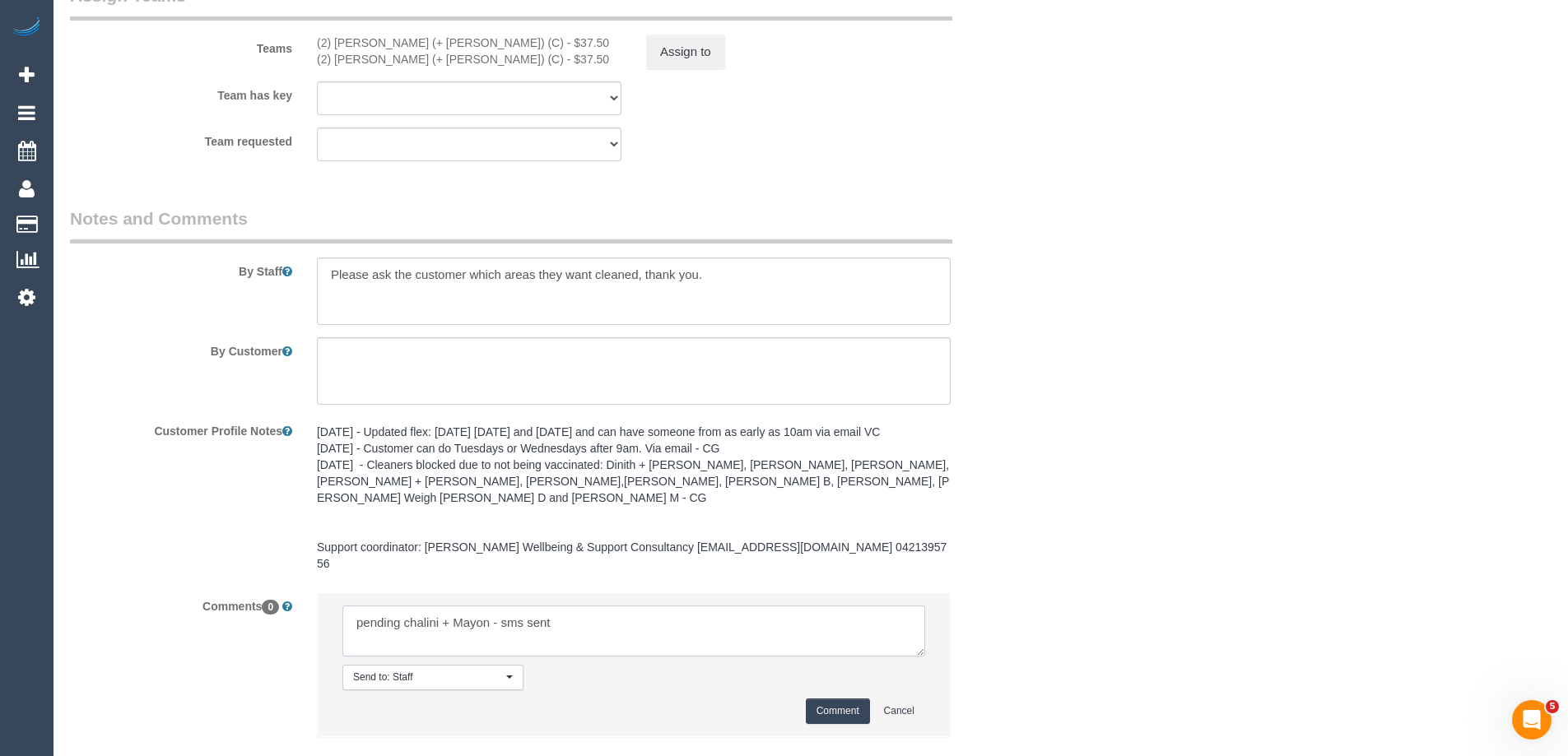
click at [410, 606] on textarea at bounding box center [634, 631] width 583 height 51
type textarea "pending Chalini + Mayon - sms sent"
click at [841, 698] on button "Comment" at bounding box center [838, 711] width 65 height 25
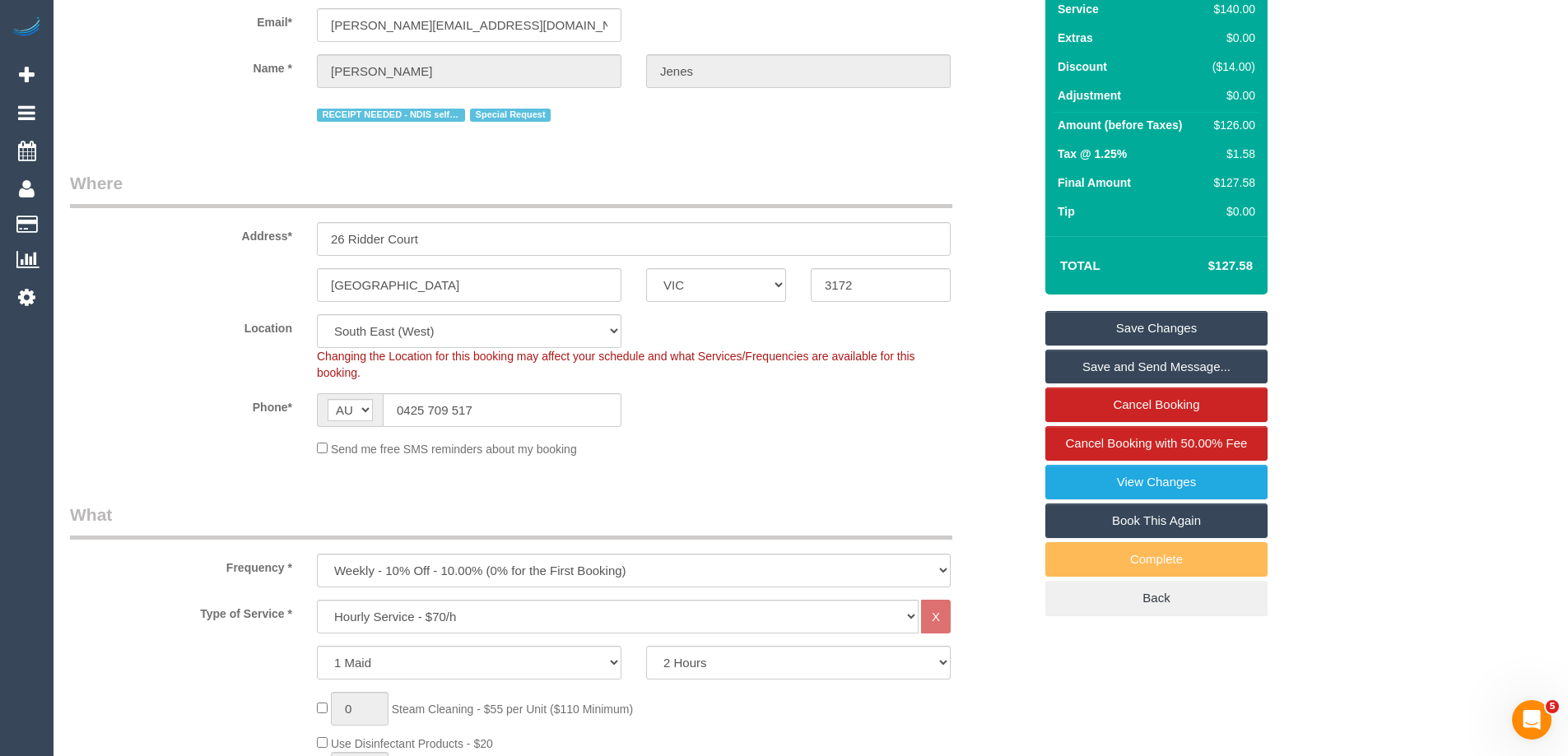
scroll to position [0, 0]
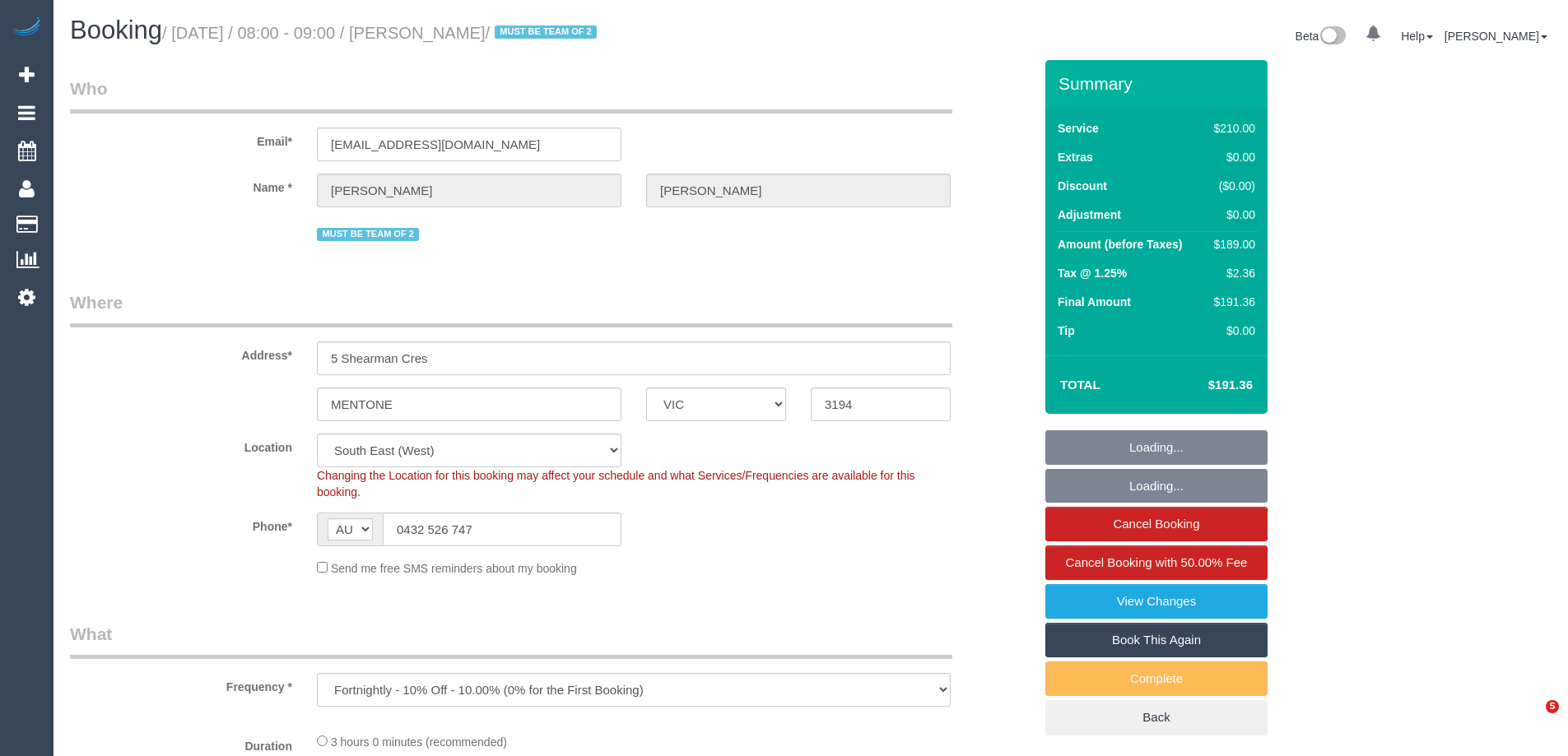
select select "VIC"
select select "object:727"
select select "string:stripe-pm_1Qradk2GScqysDRVNu1NuYHD"
select select "number:27"
select select "number:14"
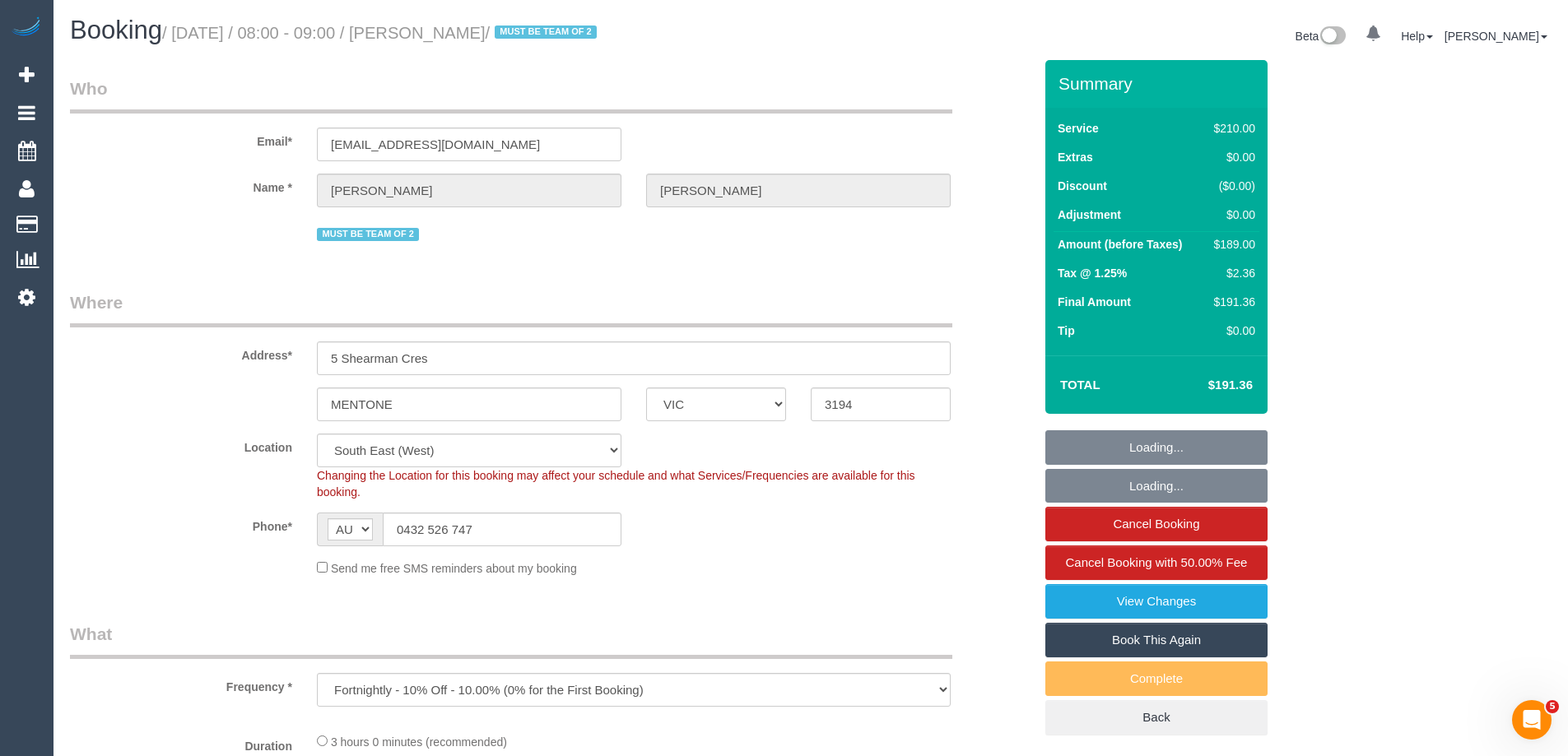
select select "number:18"
select select "number:22"
select select "number:34"
select select "number:12"
select select "180"
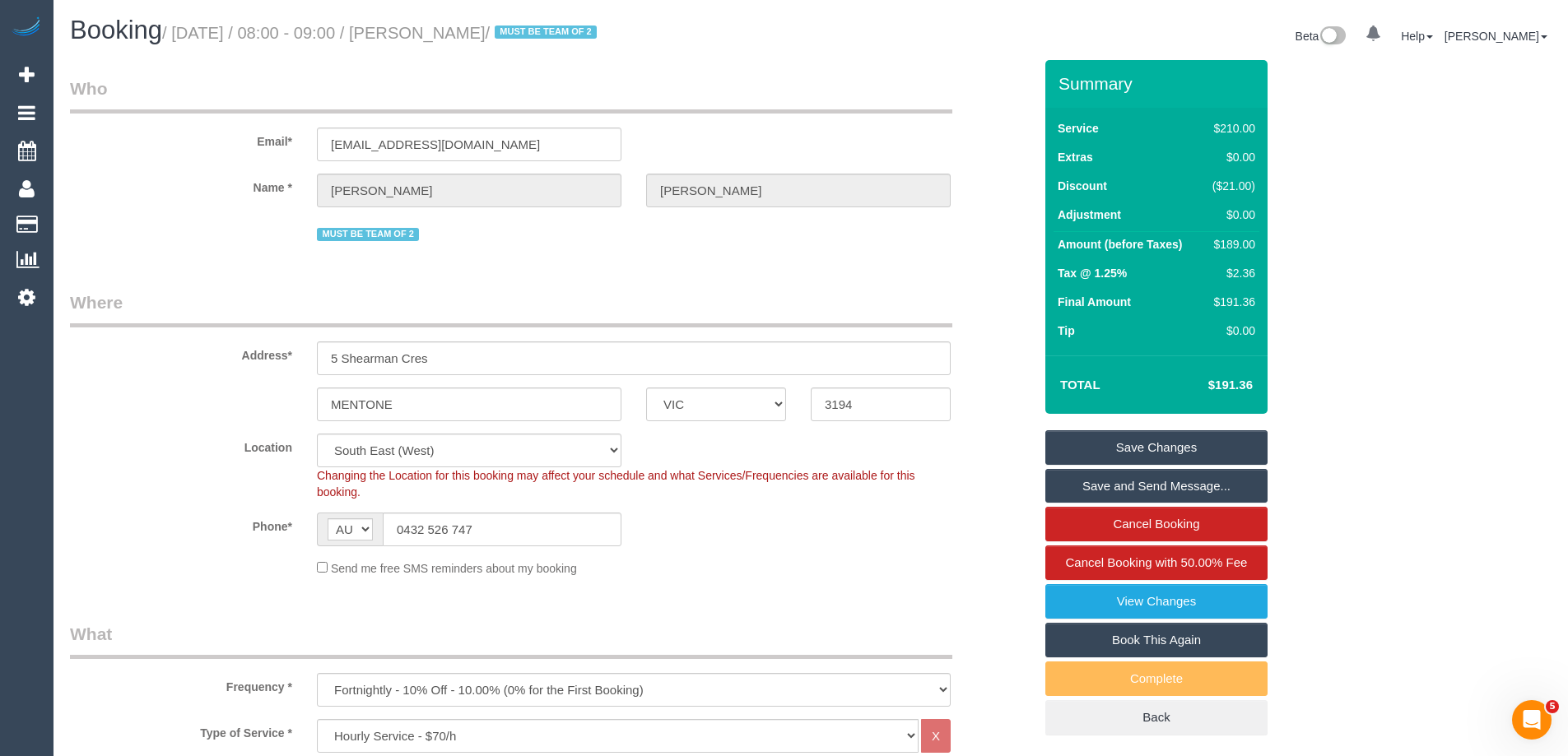
click at [1186, 441] on link "Save Changes" at bounding box center [1157, 448] width 223 height 35
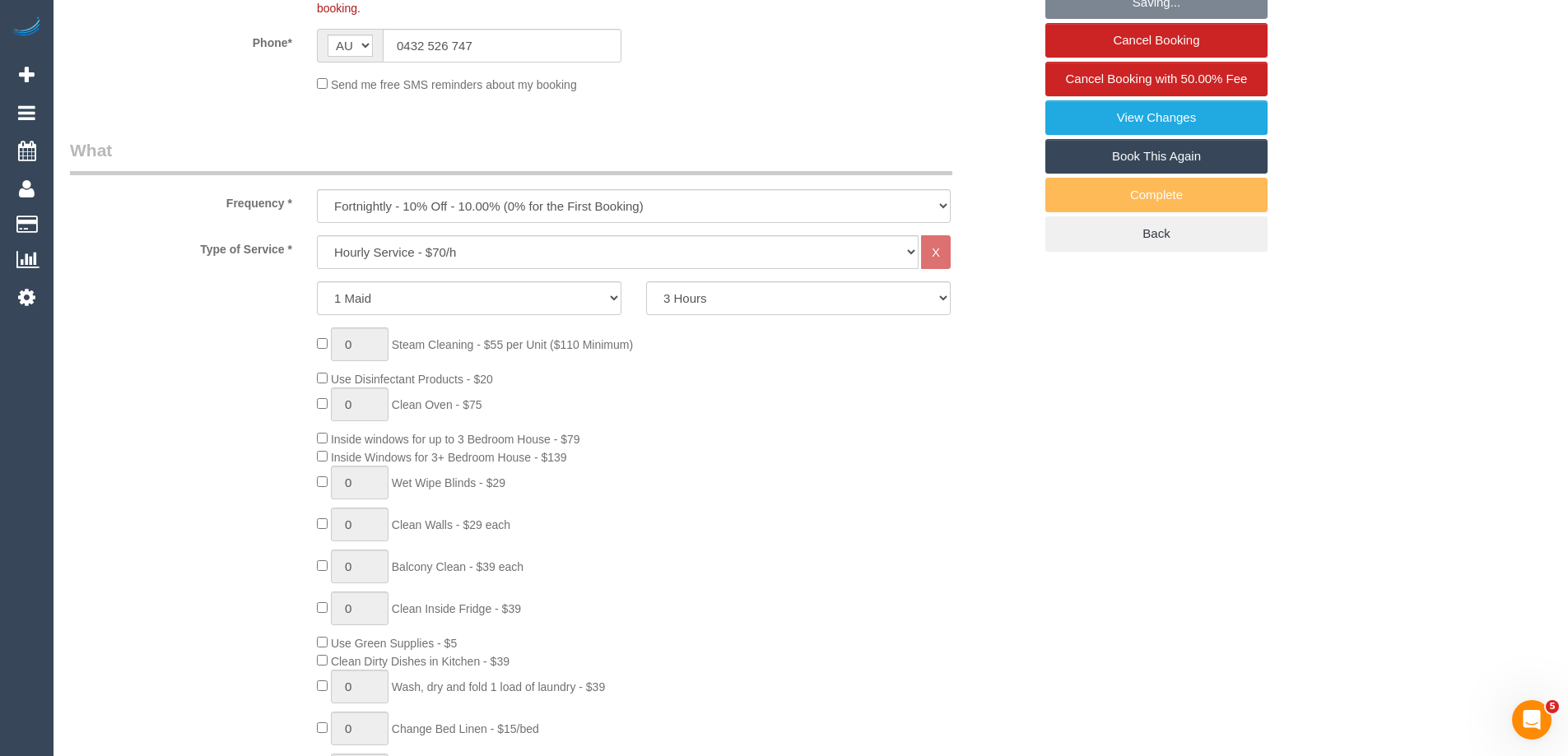
scroll to position [494, 0]
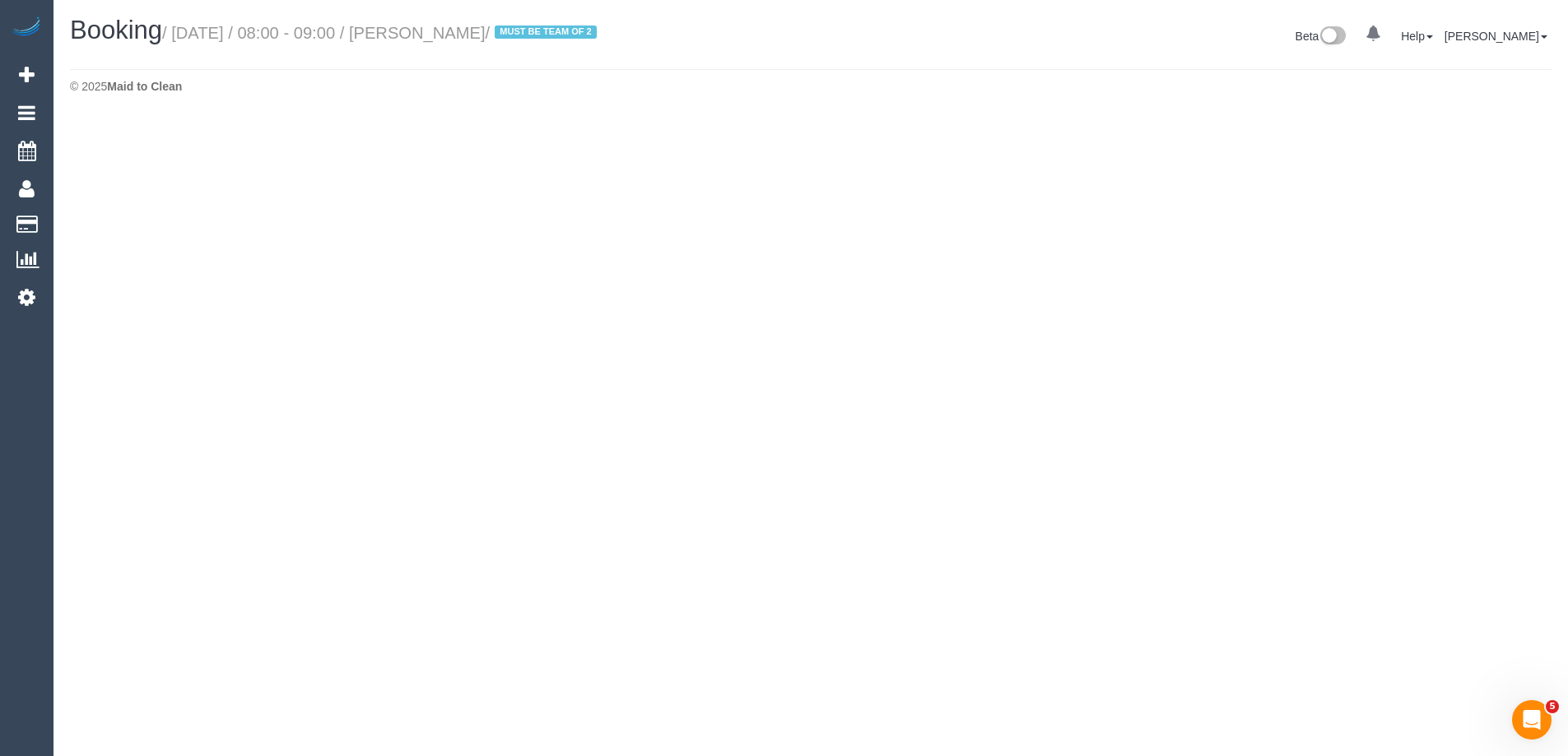
select select "VIC"
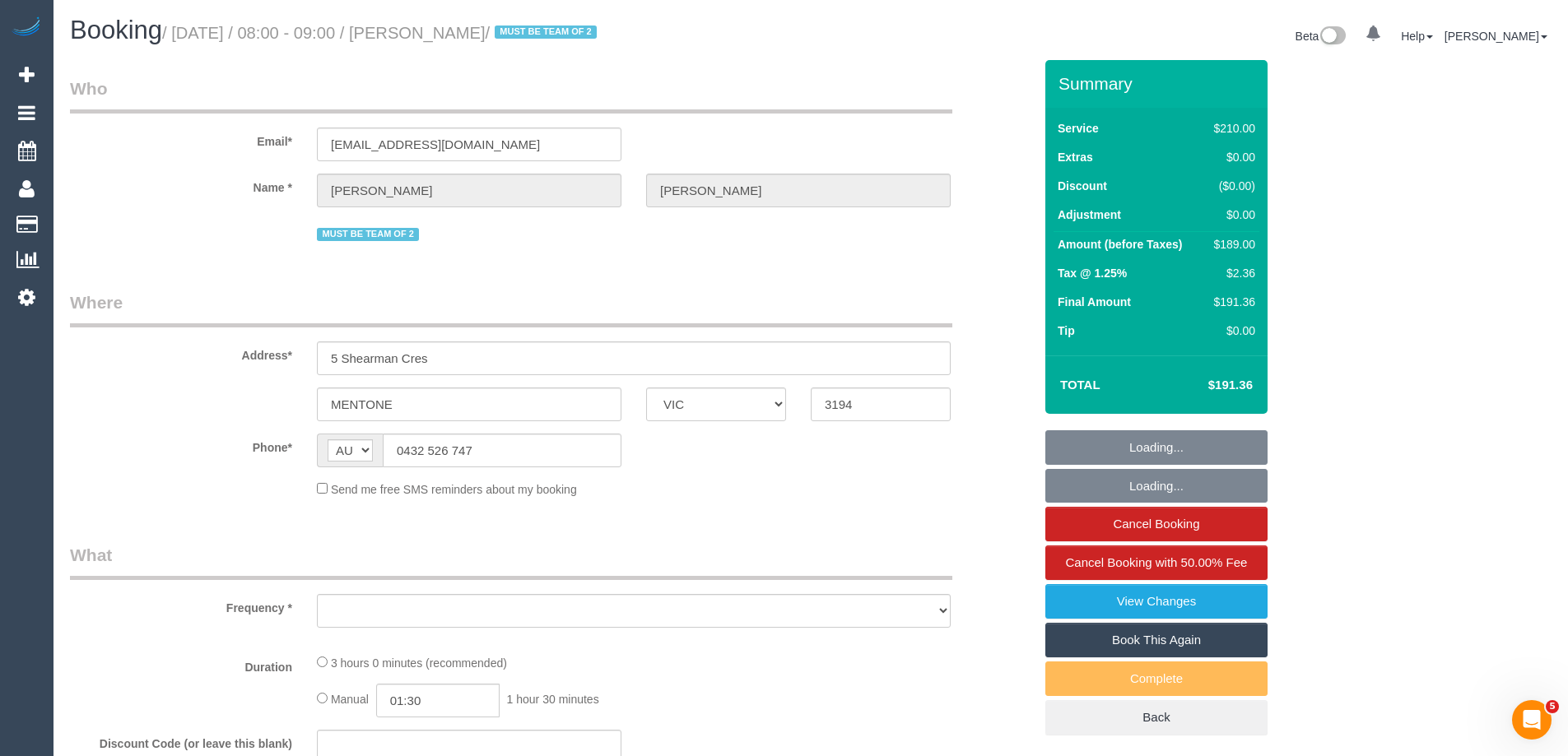
select select "object:2495"
select select "180"
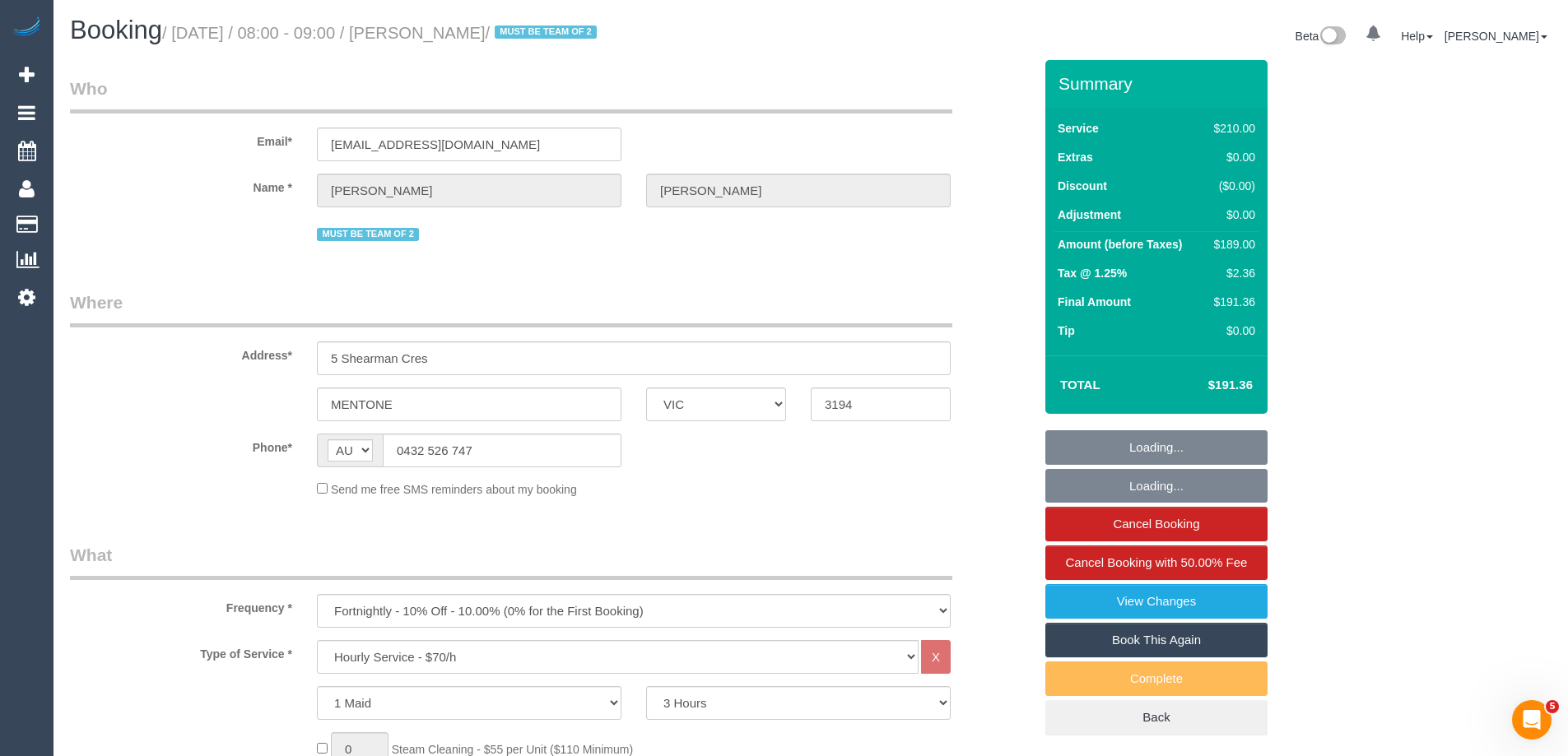
select select "string:stripe-pm_1Qradk2GScqysDRVNu1NuYHD"
select select "number:27"
select select "number:14"
select select "number:18"
select select "number:22"
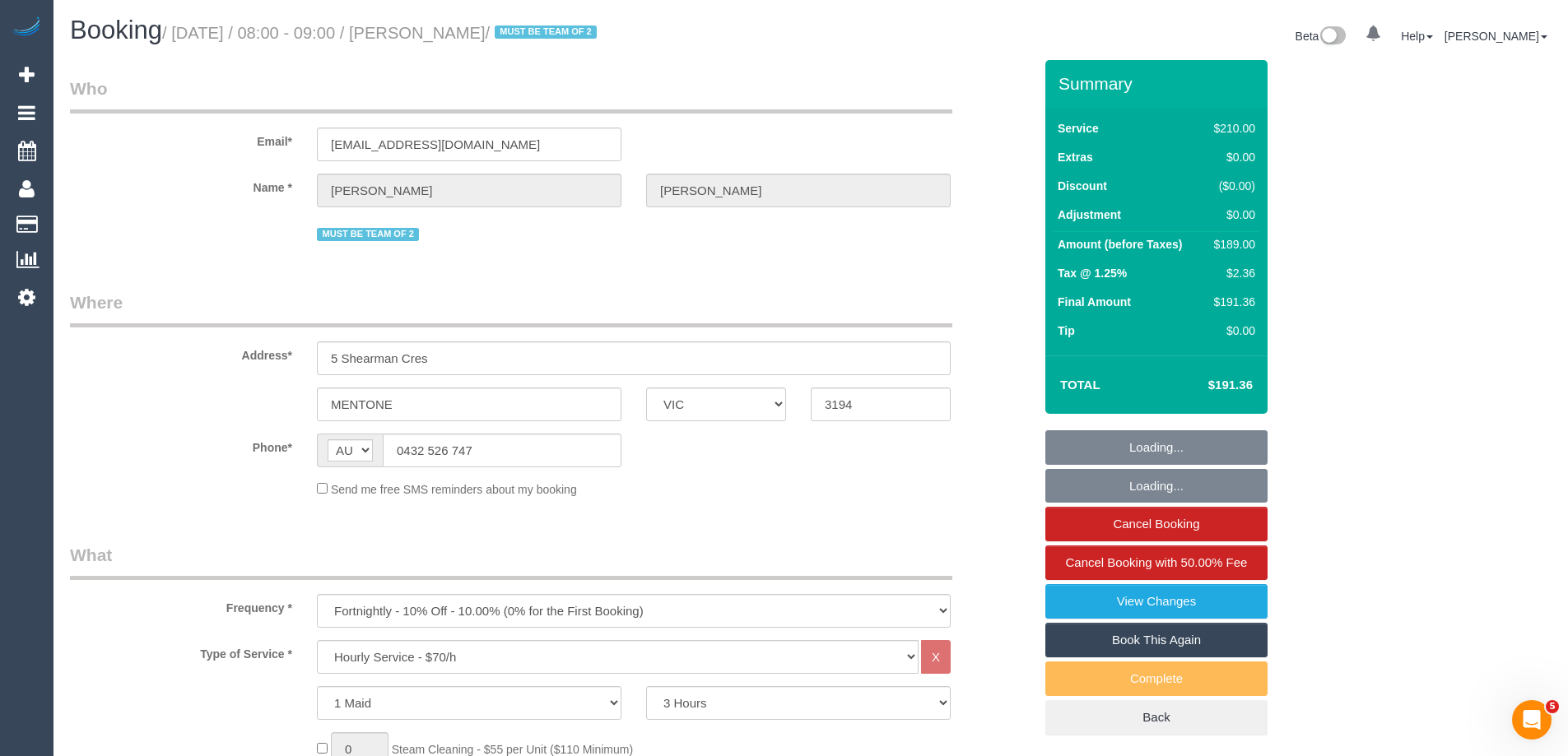
select select "number:34"
select select "number:12"
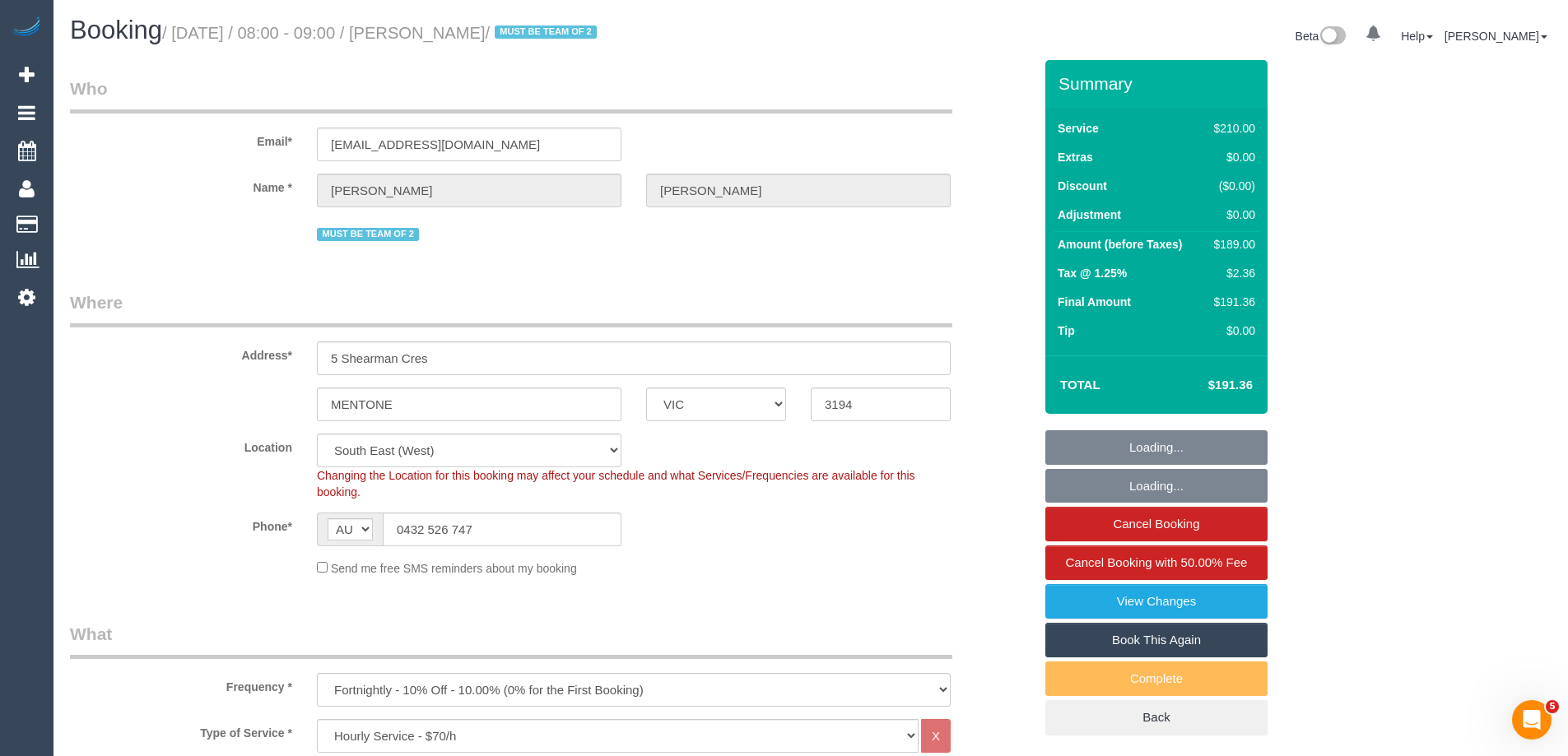
select select "object:2812"
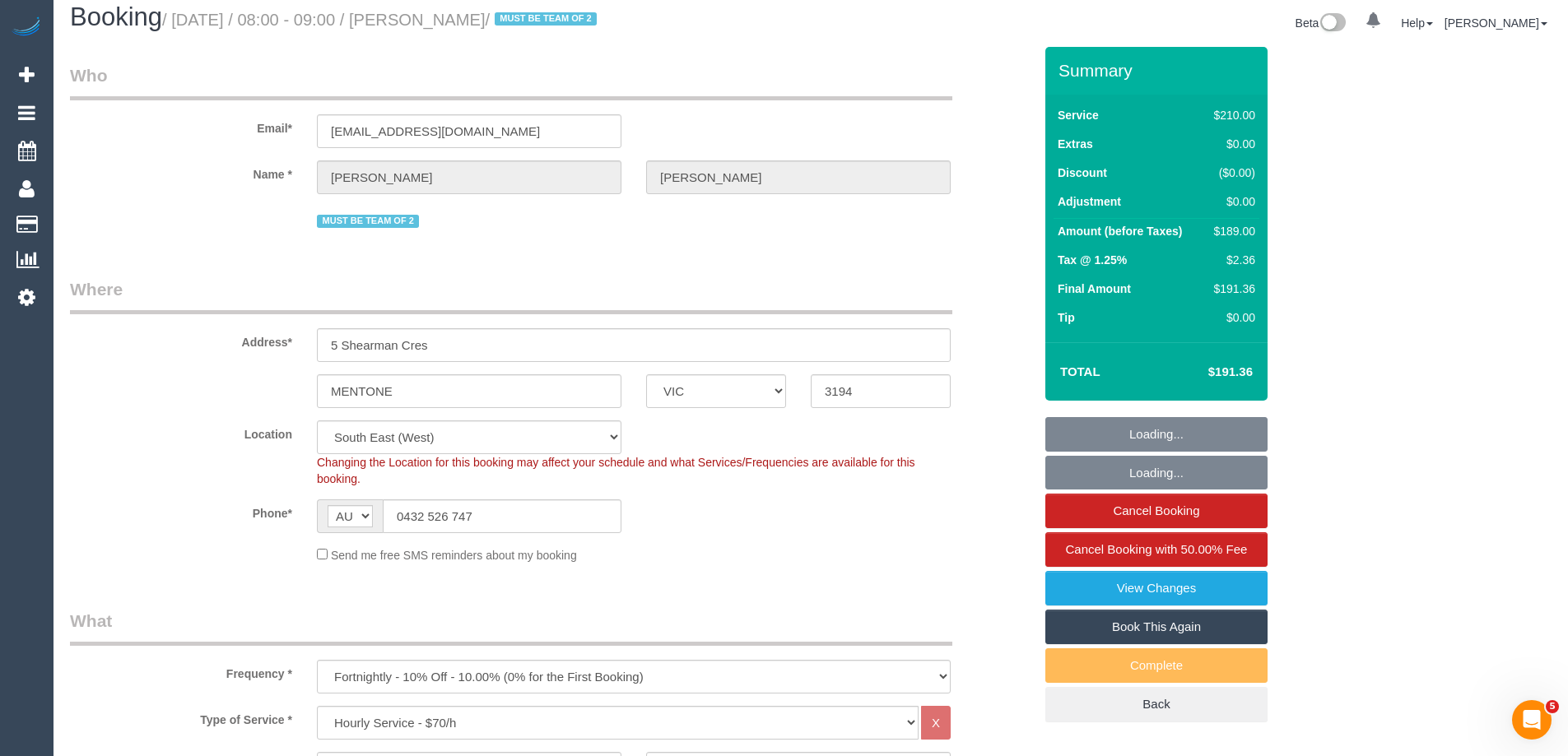
scroll to position [165, 0]
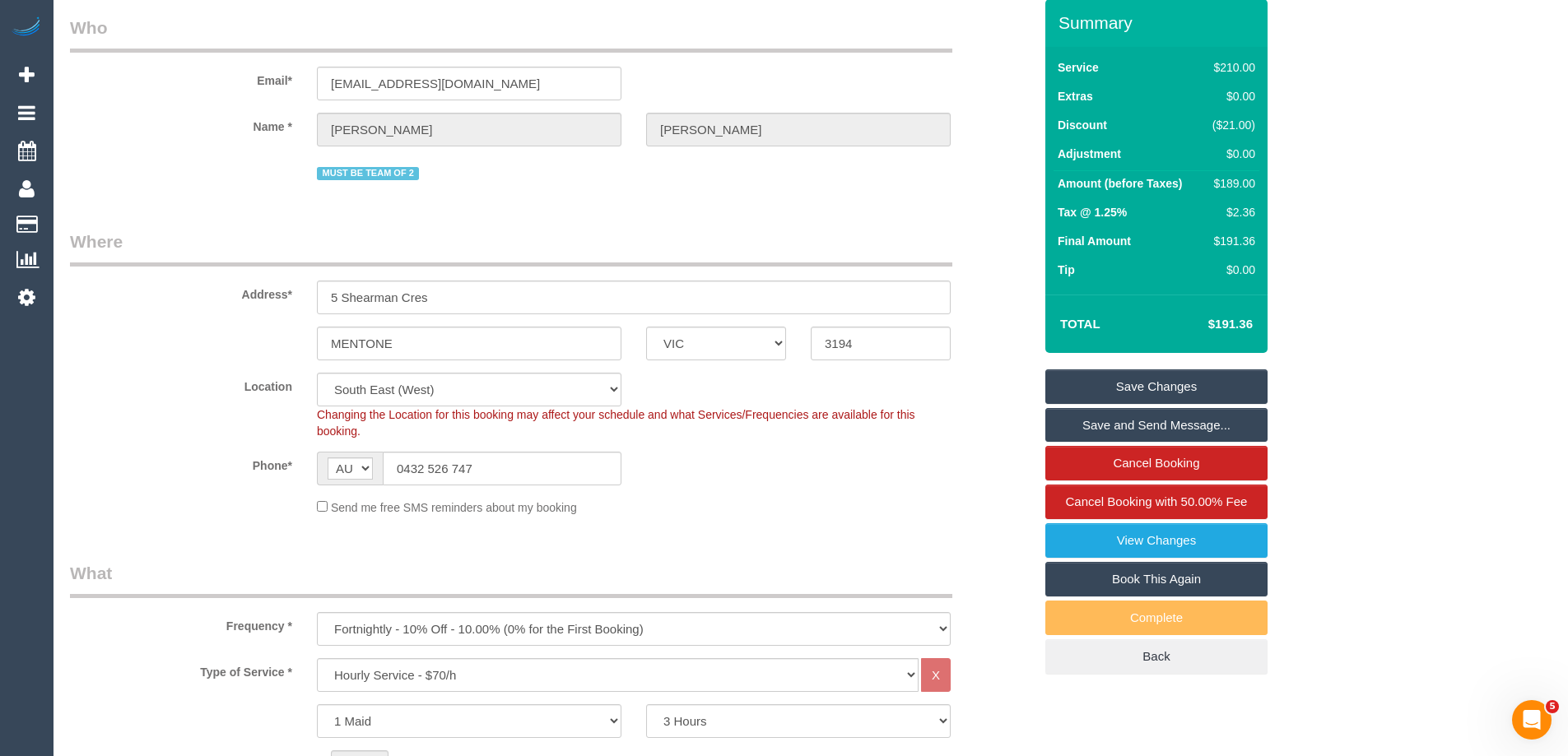
scroll to position [0, 0]
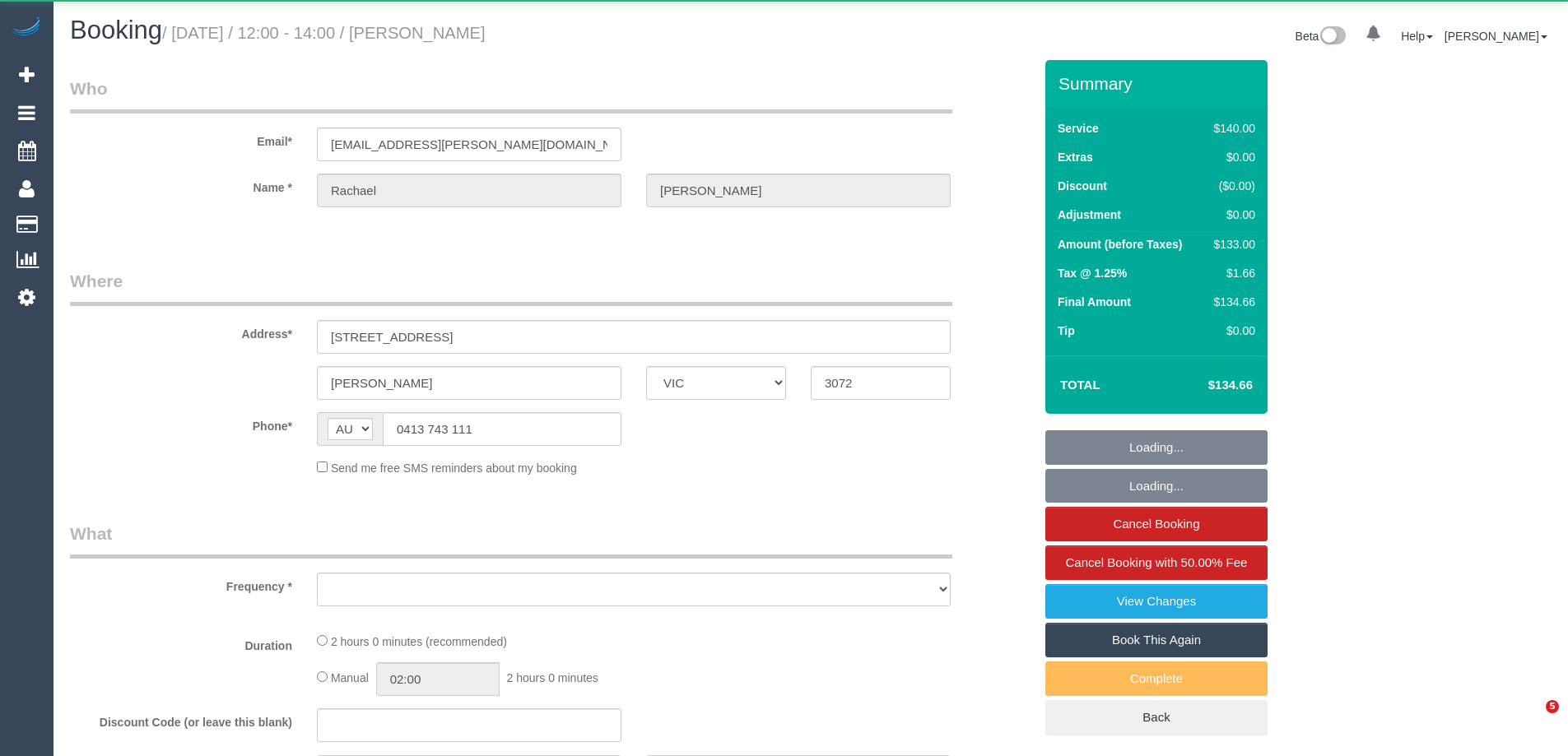
select select "VIC"
select select "object:528"
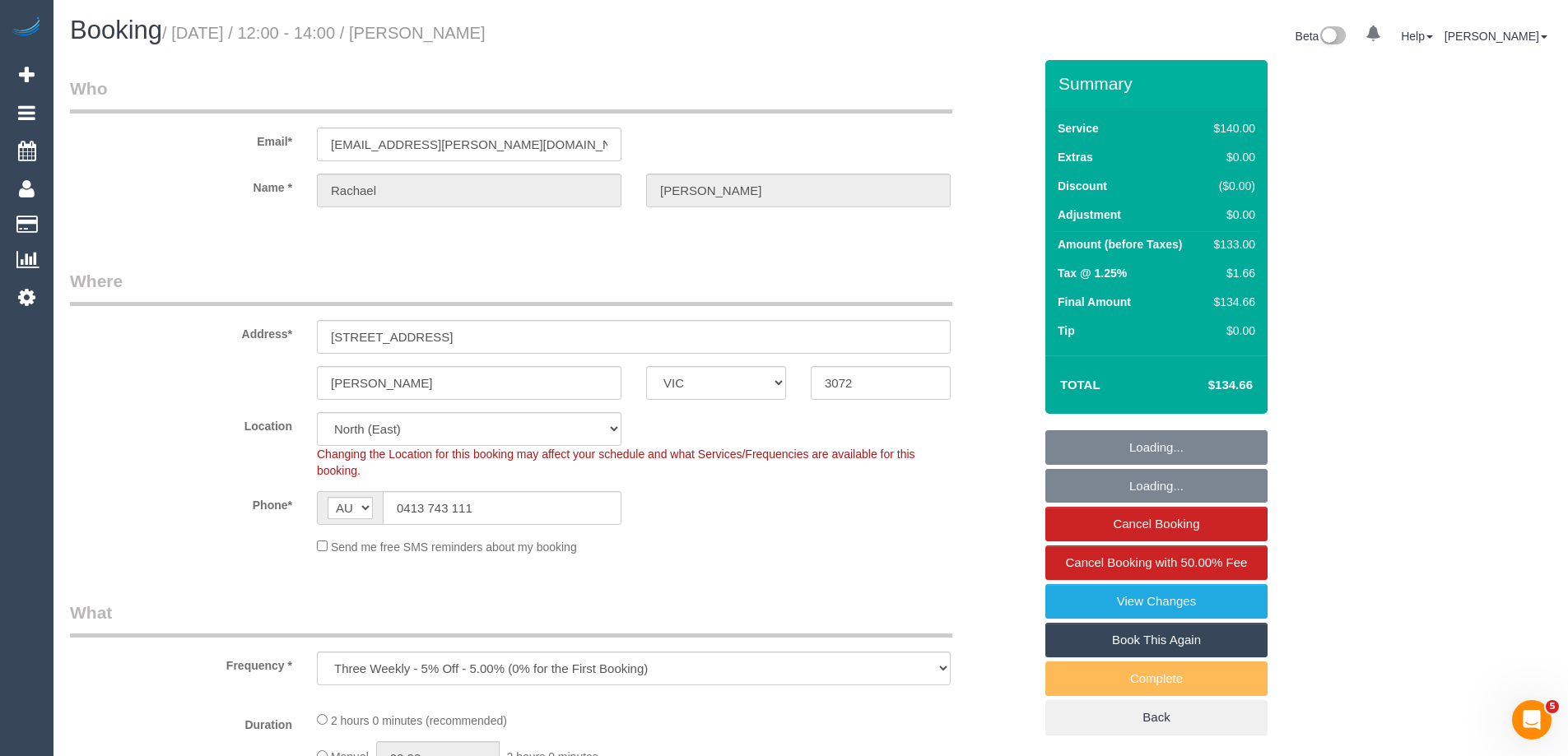
select select "number:27"
select select "number:14"
select select "number:19"
select select "number:24"
select select "number:33"
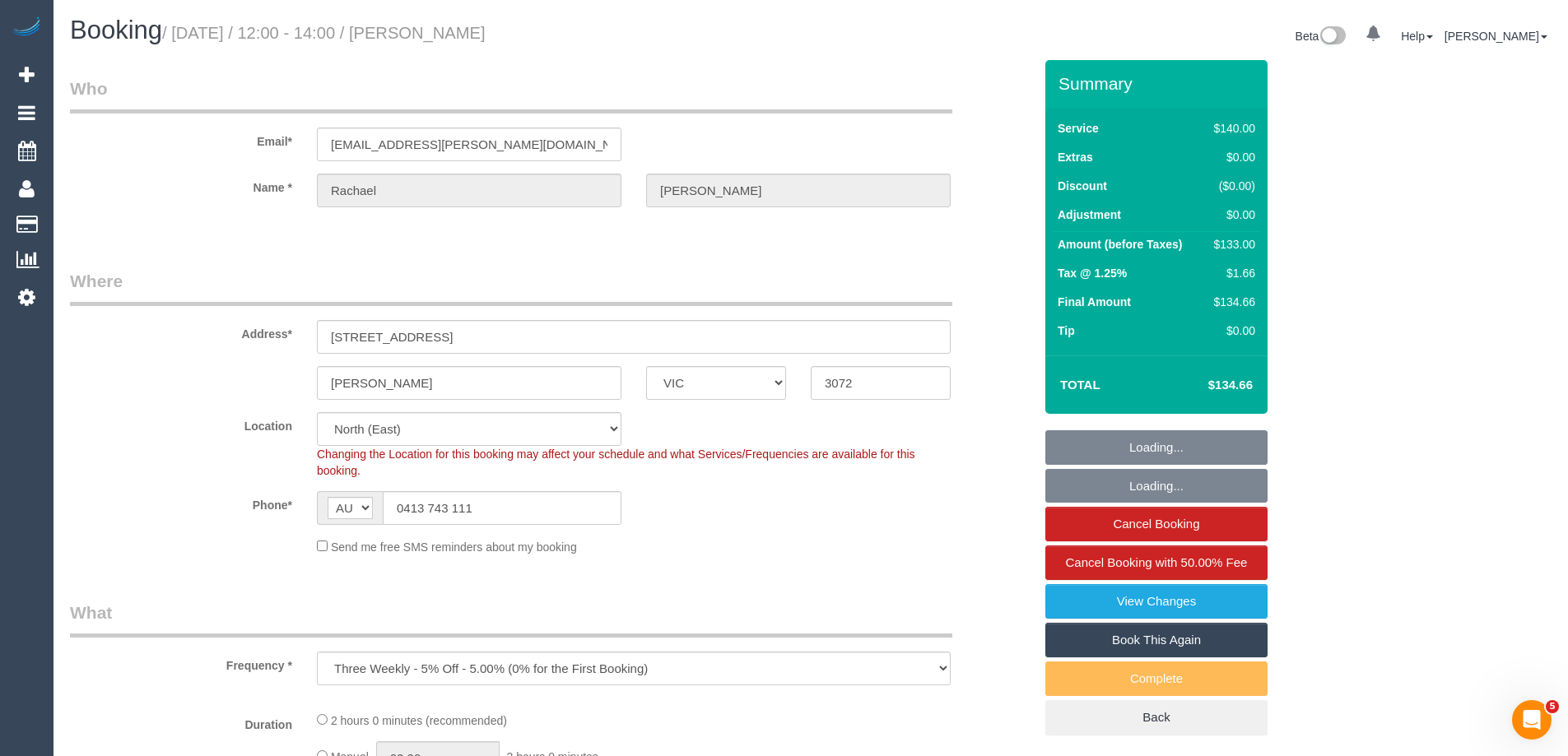
select select "number:11"
select select "string:stripe-pm_1NiSM42GScqysDRV2Pq4K9fJ"
select select "object:1348"
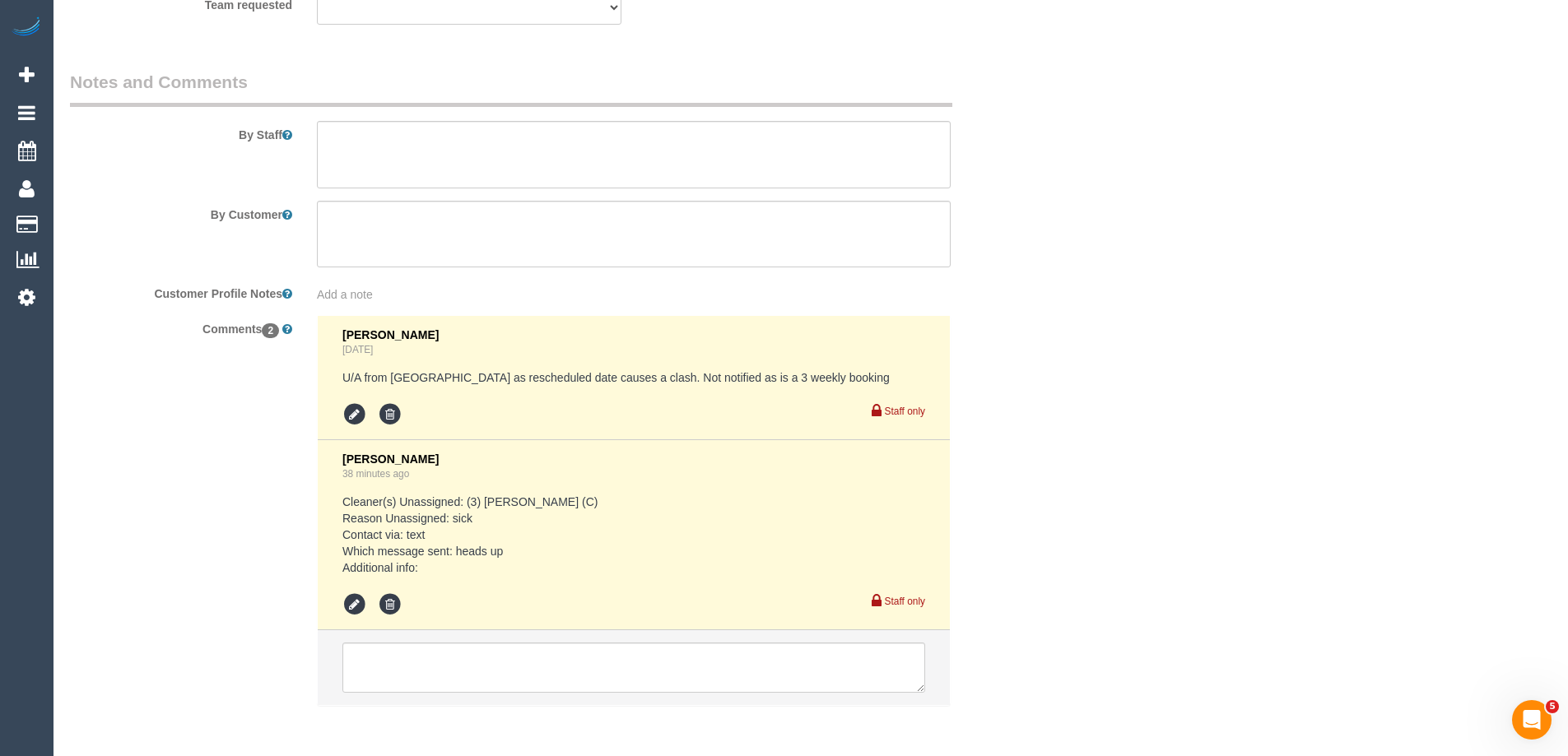
scroll to position [2792, 0]
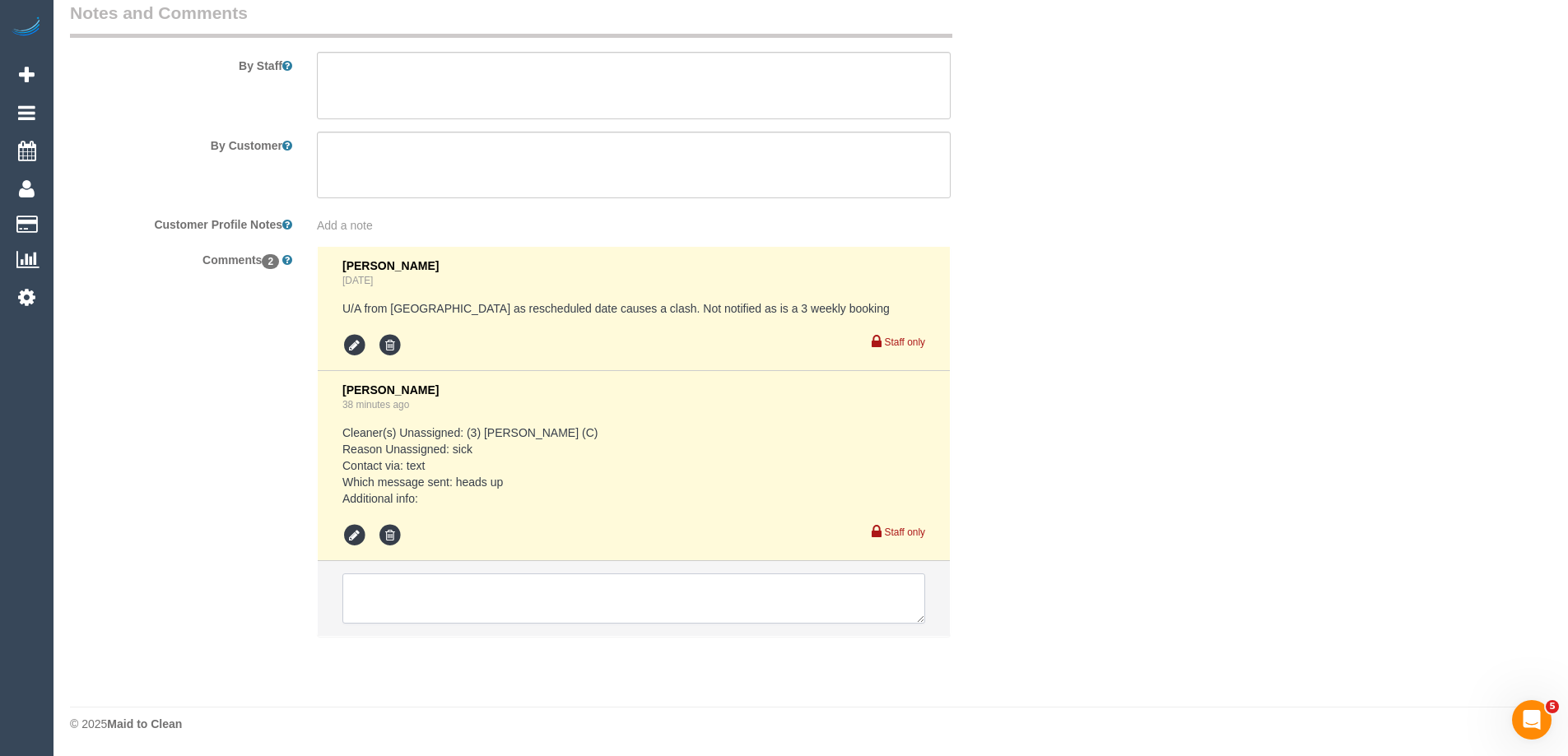
click at [441, 595] on textarea at bounding box center [634, 599] width 583 height 51
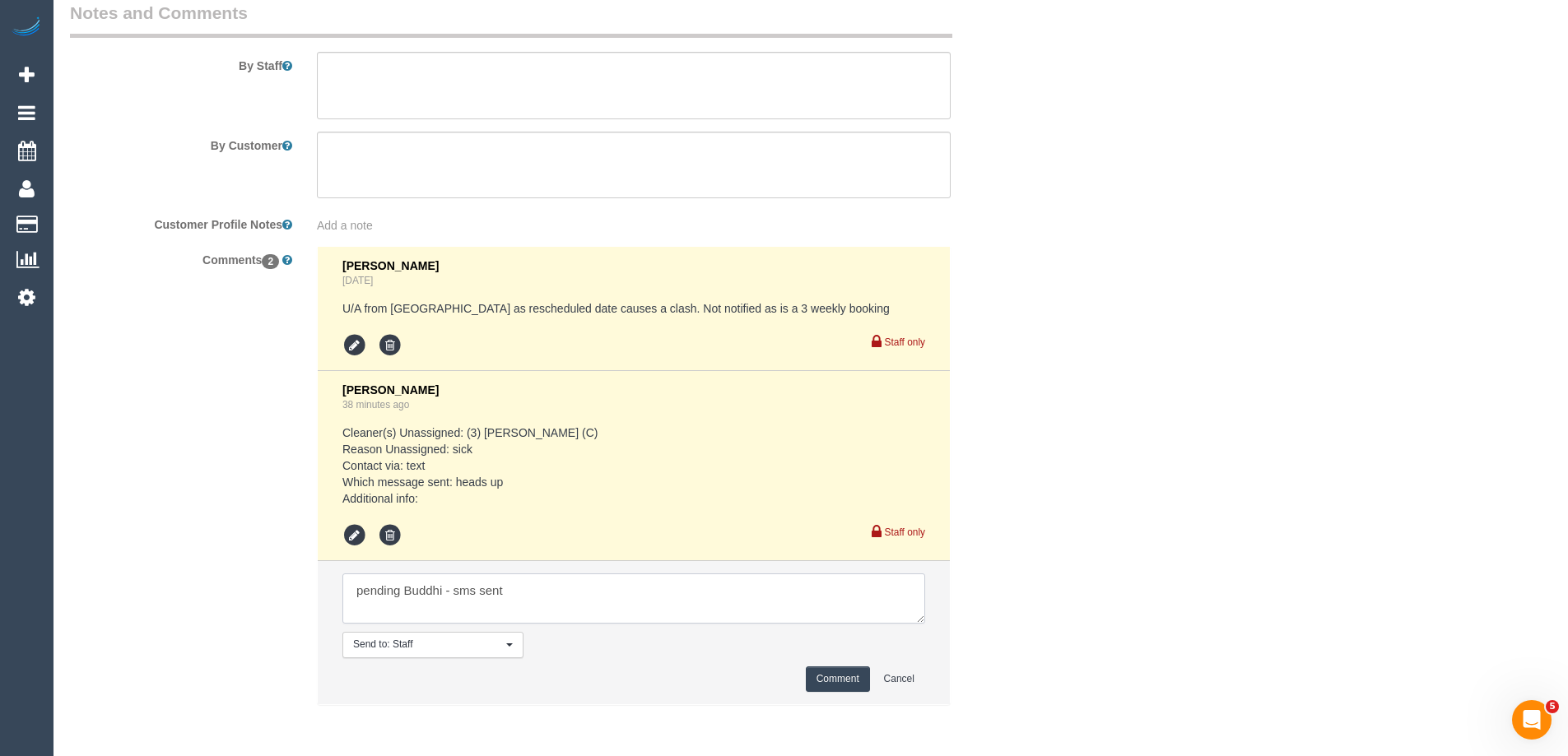
type textarea "pending Buddhi - sms sent"
click at [863, 678] on button "Comment" at bounding box center [838, 680] width 65 height 25
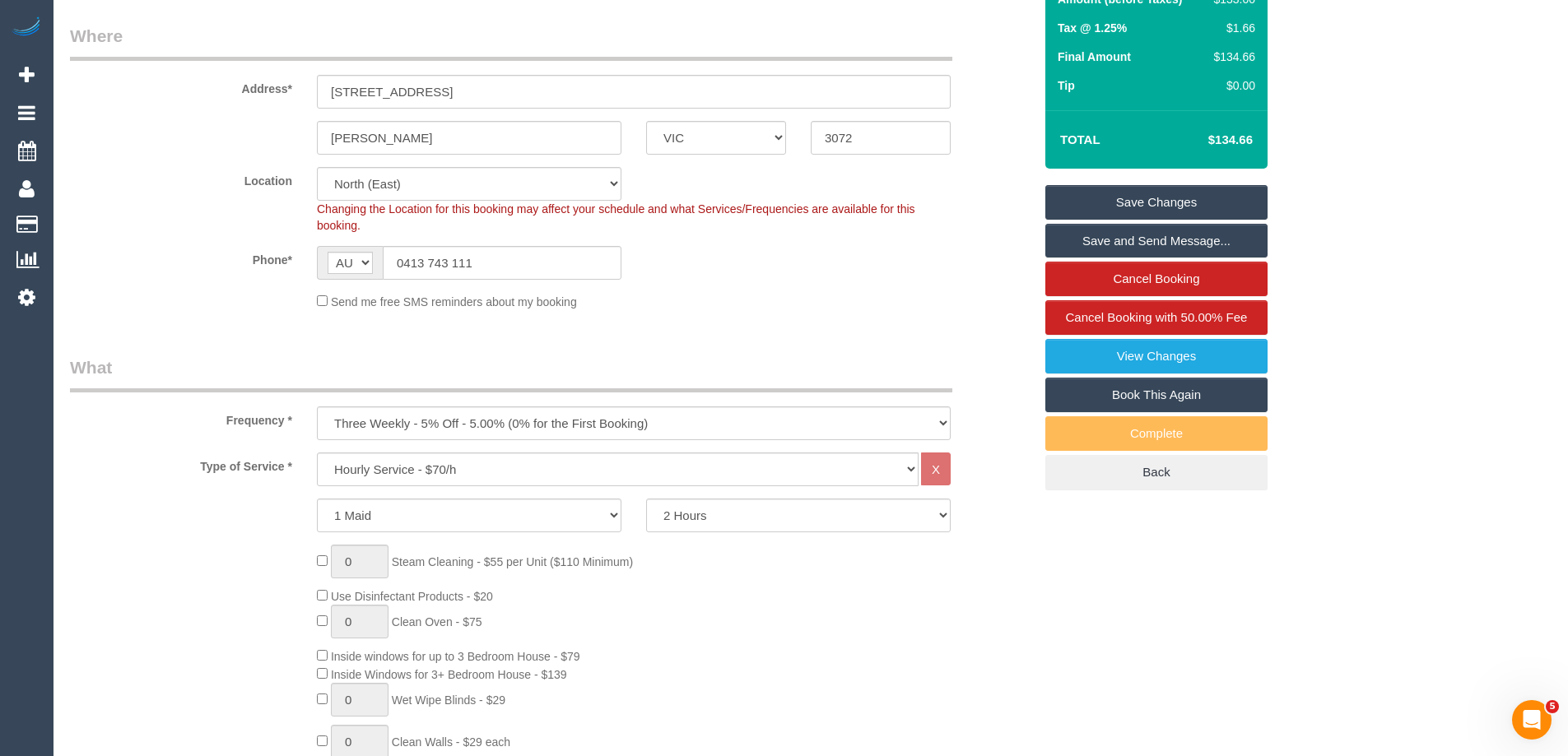
scroll to position [247, 0]
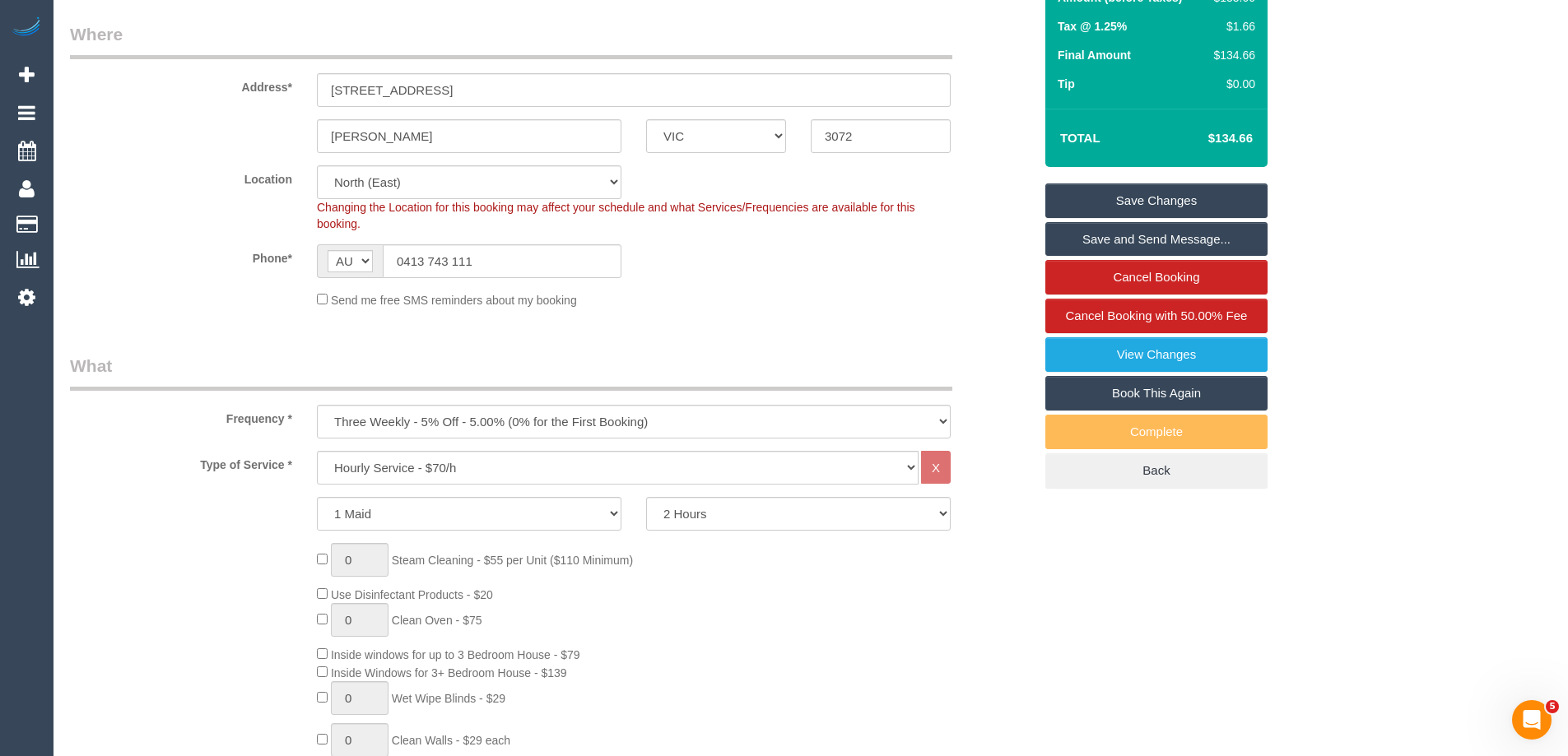
click at [896, 278] on sui-booking-location "Location [GEOGRAPHIC_DATA] (North) East (South) [GEOGRAPHIC_DATA] (East) [GEOGR…" at bounding box center [551, 237] width 963 height 144
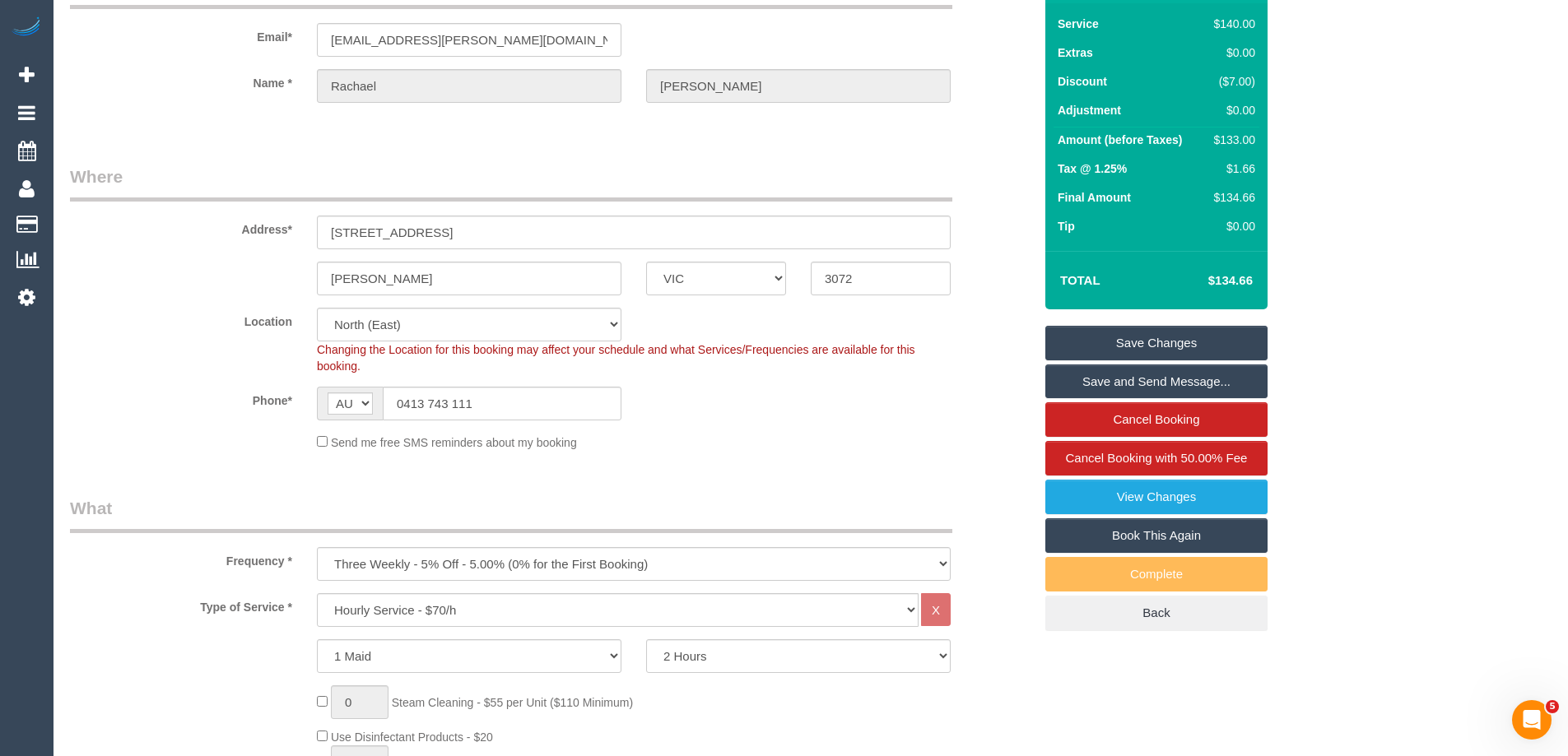
scroll to position [0, 0]
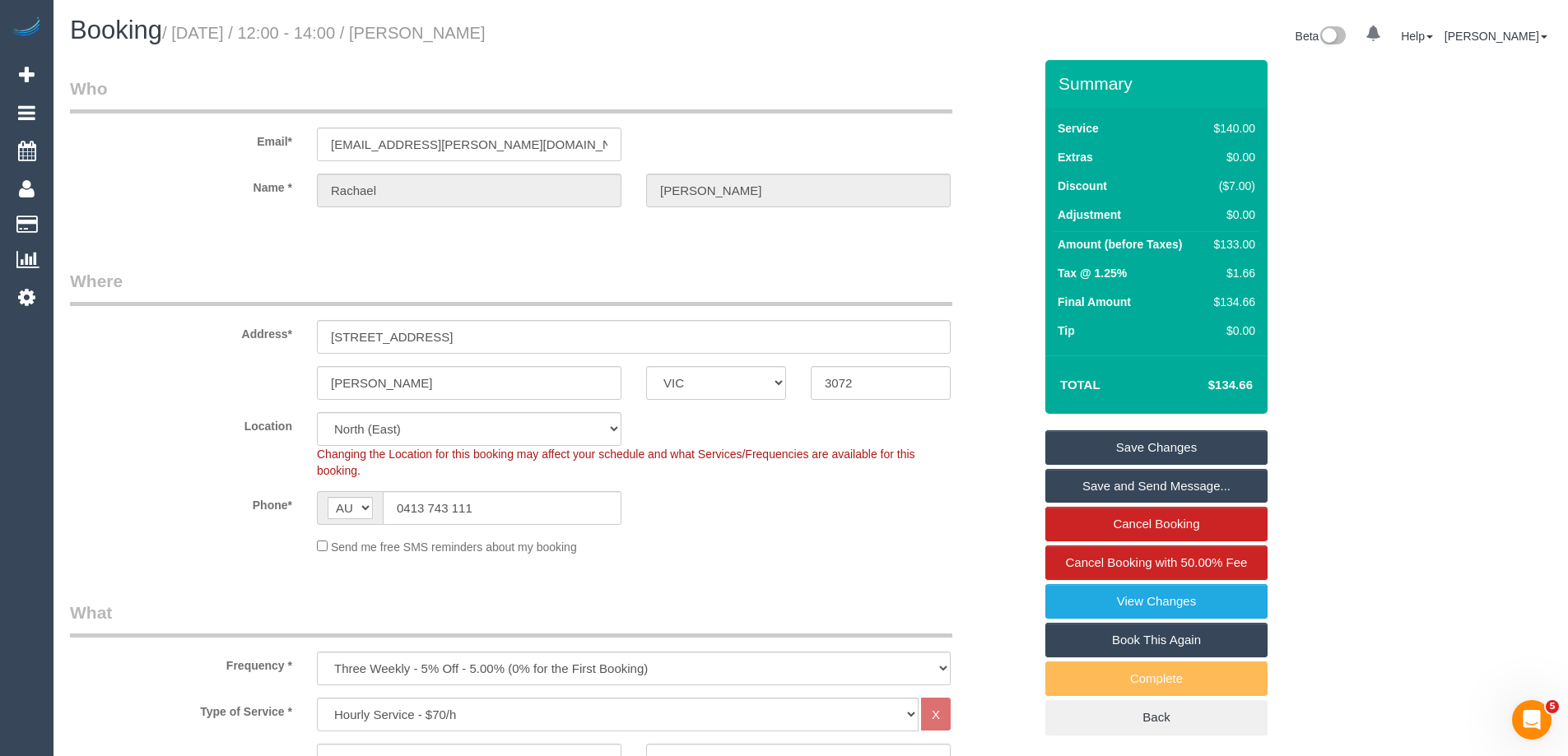
click at [1078, 437] on link "Save Changes" at bounding box center [1157, 448] width 223 height 35
